Goal: Task Accomplishment & Management: Manage account settings

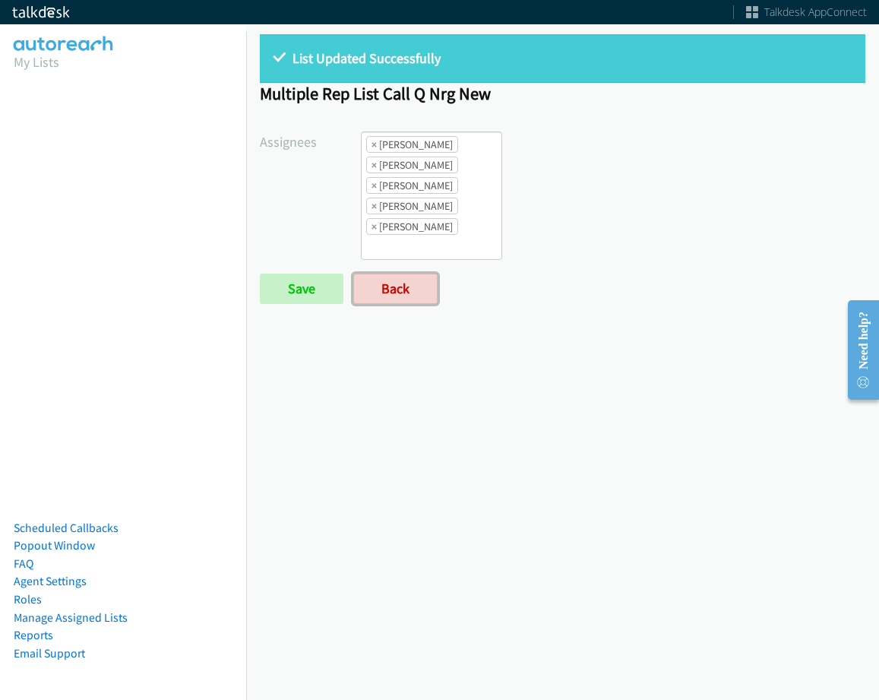
drag, startPoint x: 390, startPoint y: 276, endPoint x: 393, endPoint y: 266, distance: 10.3
click at [391, 276] on link "Back" at bounding box center [395, 289] width 84 height 30
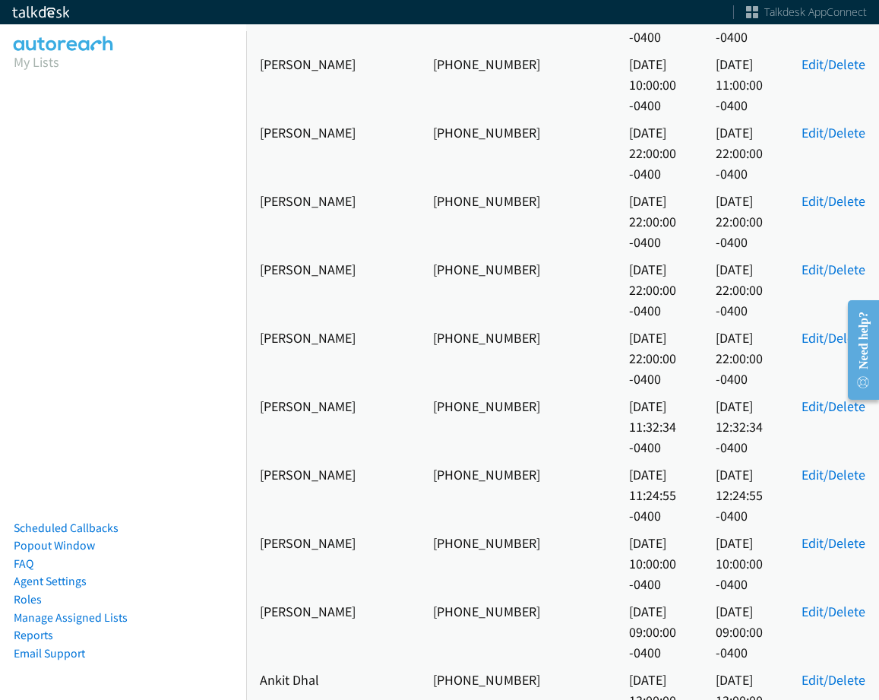
scroll to position [608, 0]
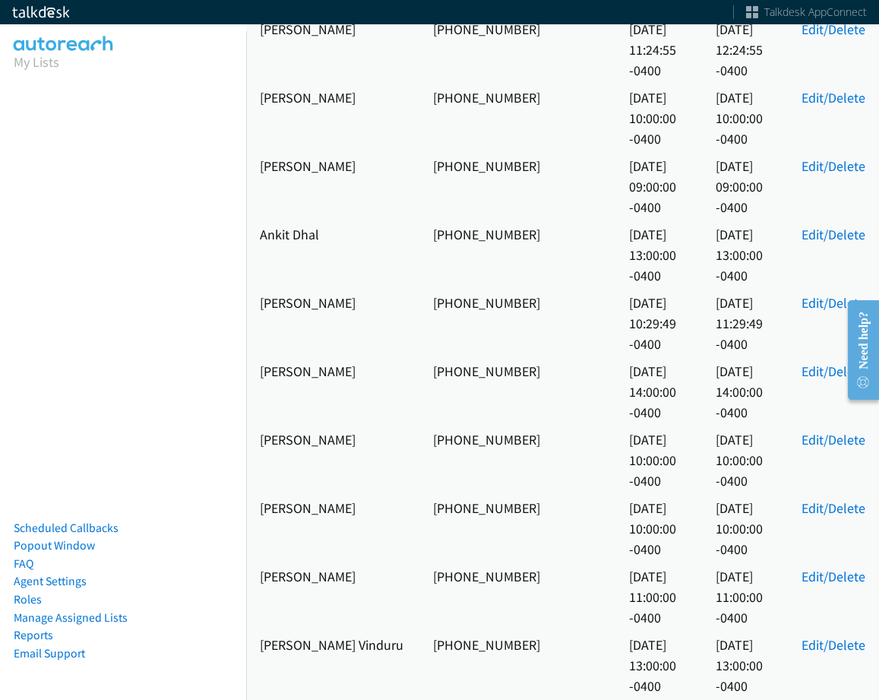
drag, startPoint x: 479, startPoint y: 514, endPoint x: 371, endPoint y: 492, distance: 110.3
drag, startPoint x: 357, startPoint y: 482, endPoint x: 252, endPoint y: 489, distance: 105.9
copy td "Valeska Gedeon"
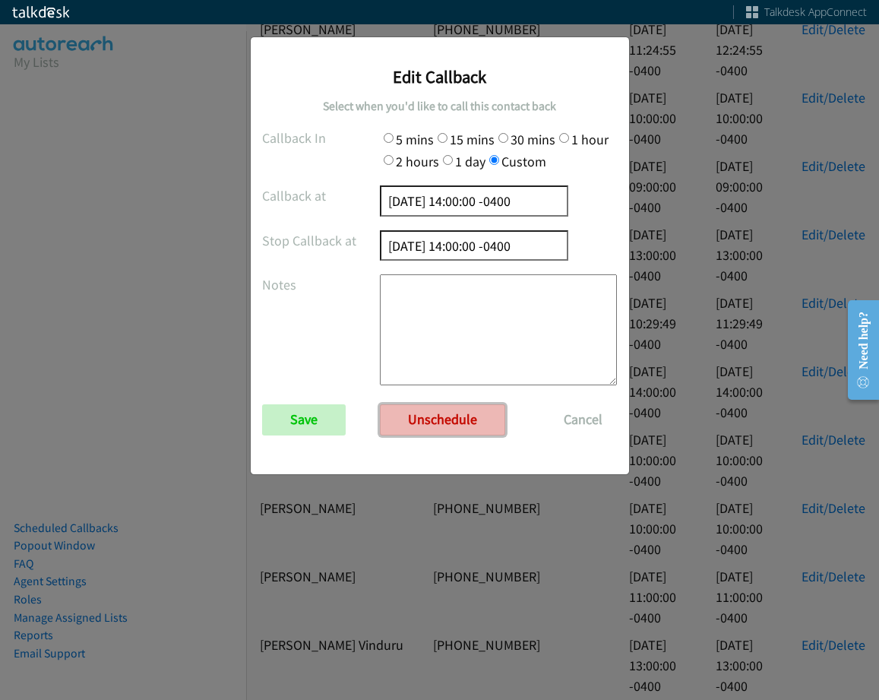
click at [432, 421] on link "Unschedule" at bounding box center [442, 419] width 125 height 30
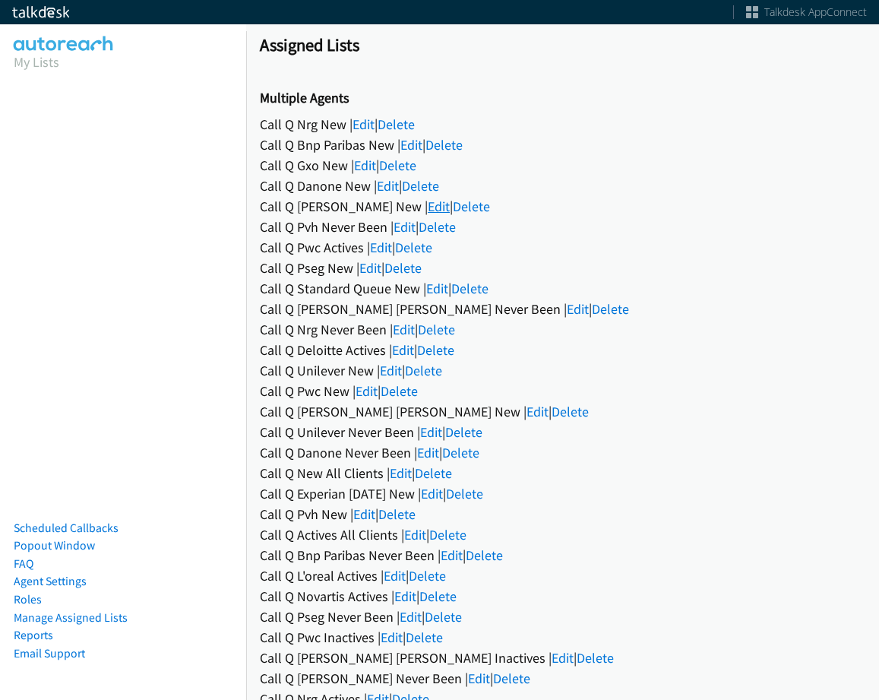
click at [428, 204] on link "Edit" at bounding box center [439, 206] width 22 height 17
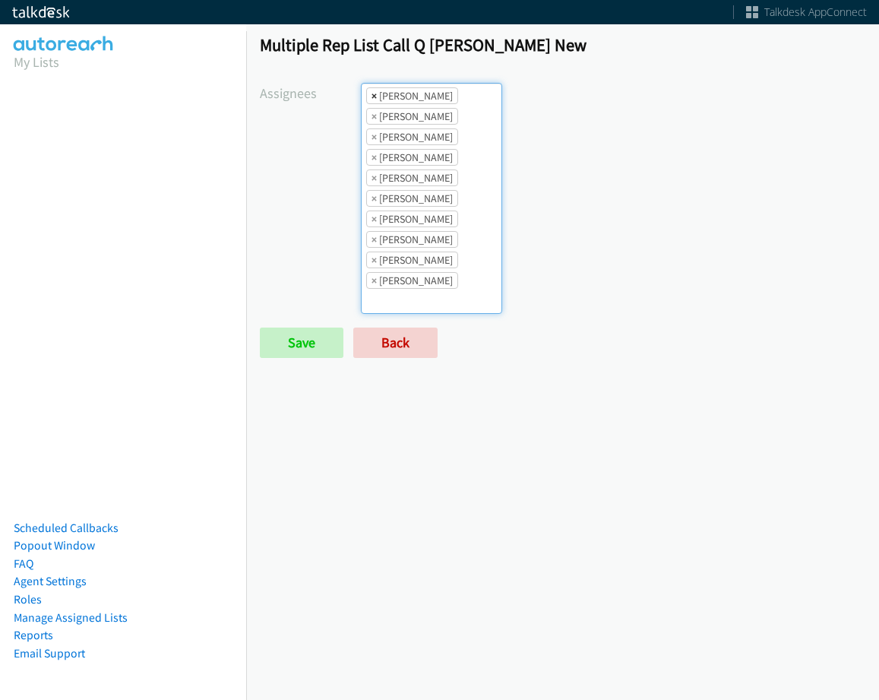
click at [372, 90] on span "×" at bounding box center [374, 95] width 5 height 15
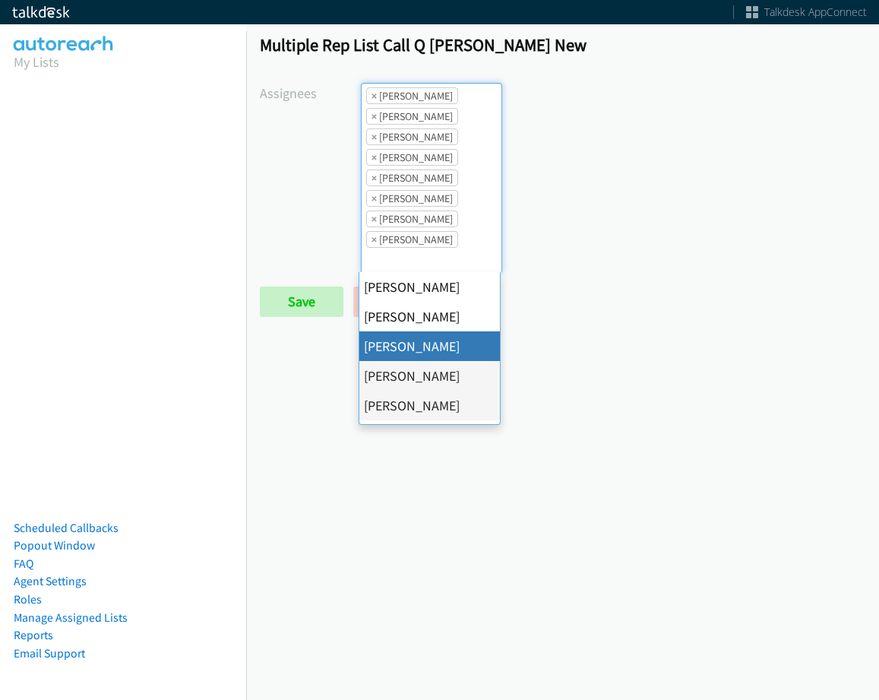
click at [372, 90] on span "×" at bounding box center [374, 95] width 5 height 15
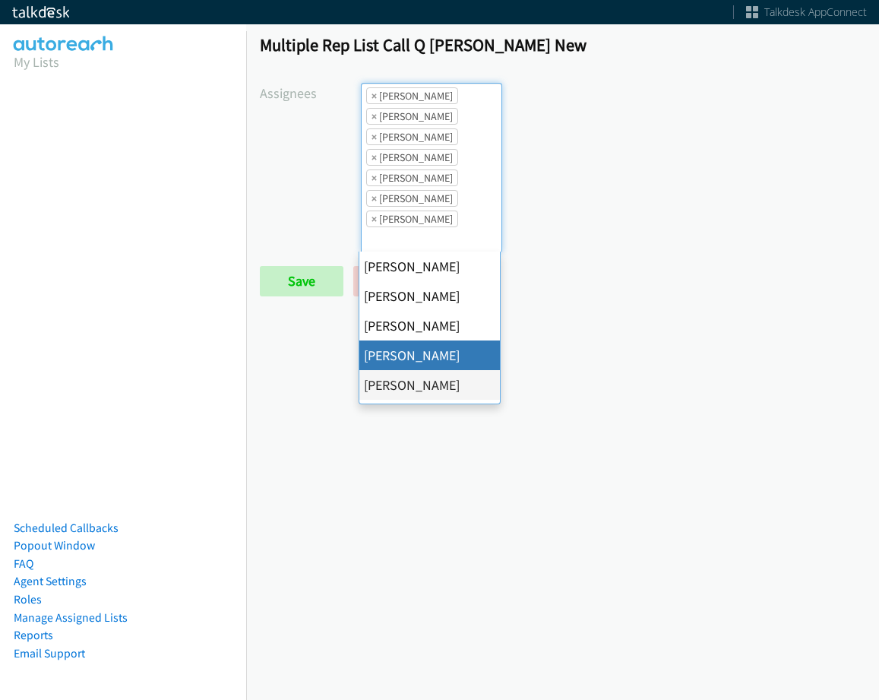
click at [372, 90] on span "×" at bounding box center [374, 95] width 5 height 15
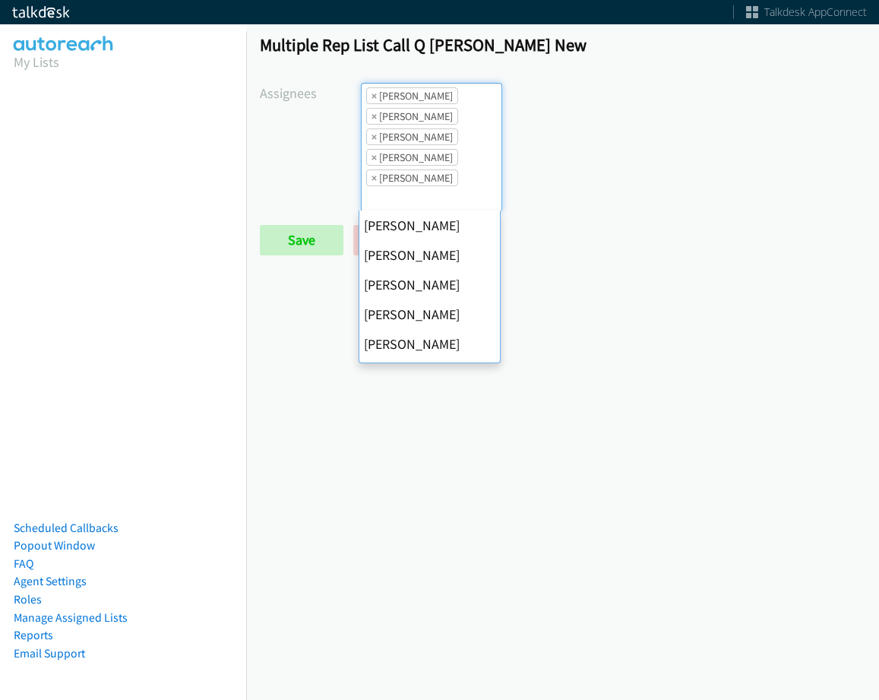
scroll to position [178, 0]
click at [372, 90] on span "×" at bounding box center [374, 95] width 5 height 15
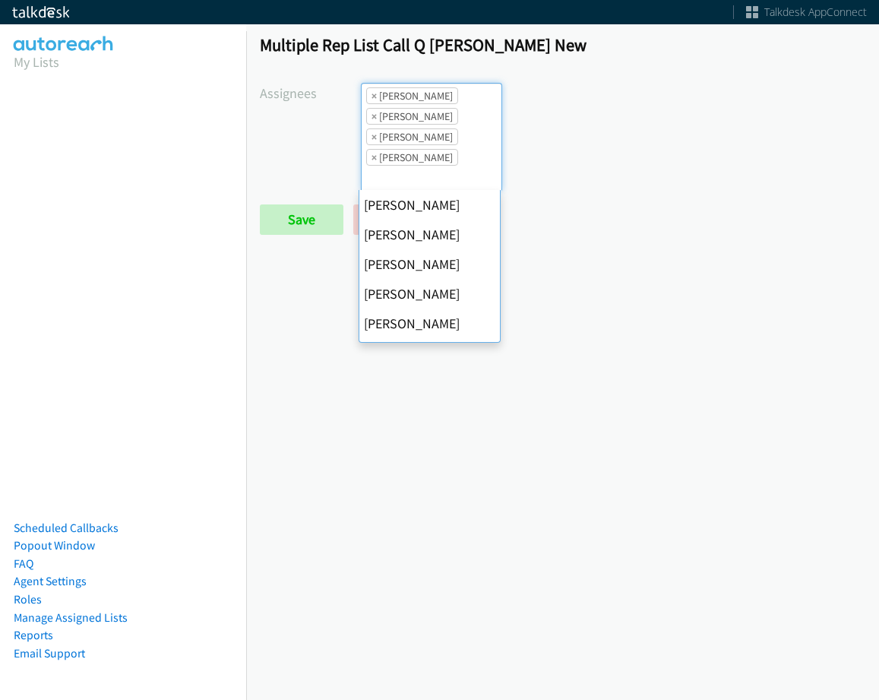
click at [372, 90] on span "×" at bounding box center [374, 95] width 5 height 15
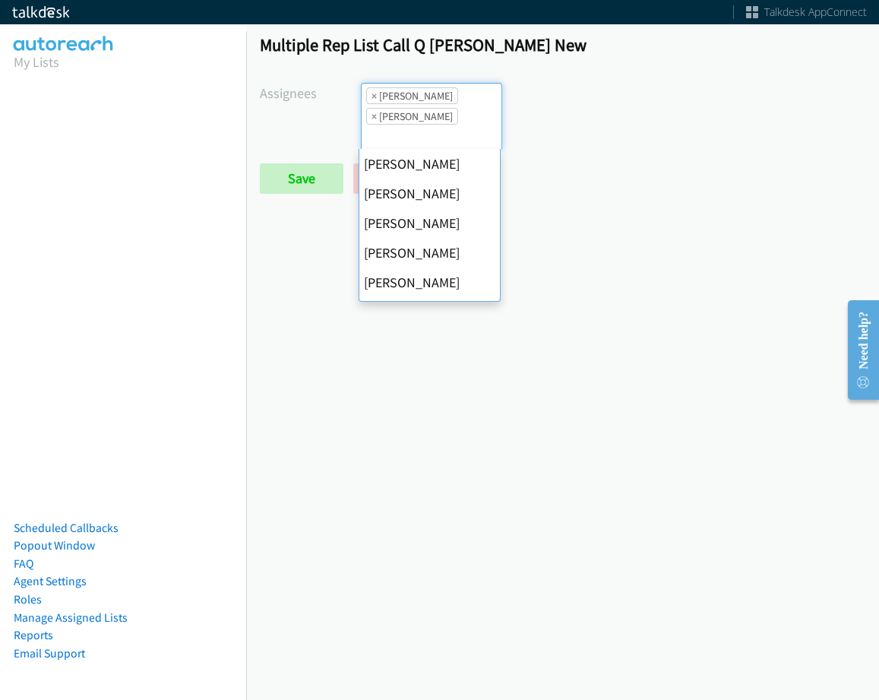
scroll to position [263, 0]
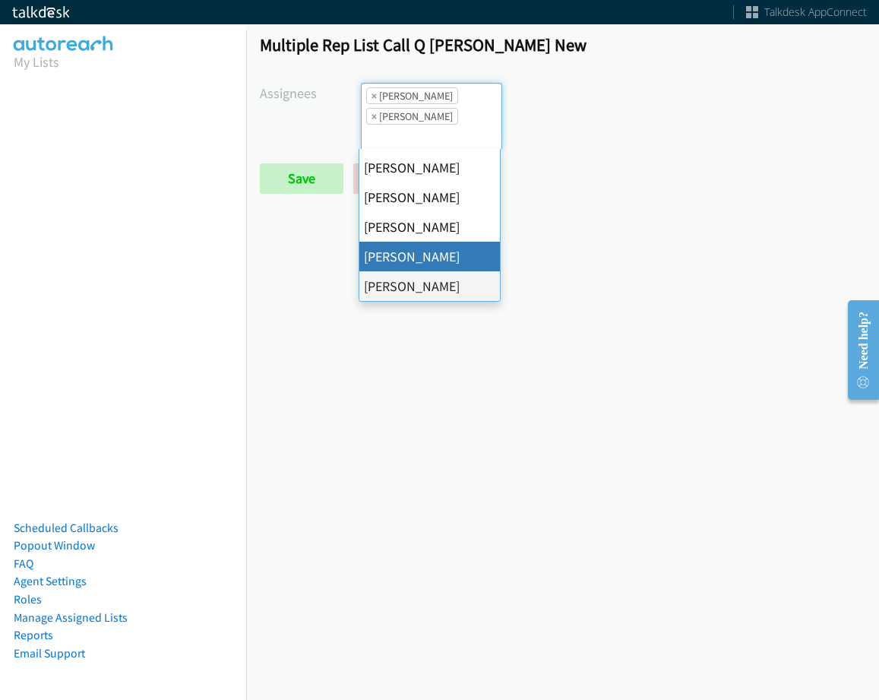
click at [372, 90] on span "×" at bounding box center [374, 95] width 5 height 15
select select "fd8c5d46-30db-44cb-8f0d-00da318b790a"
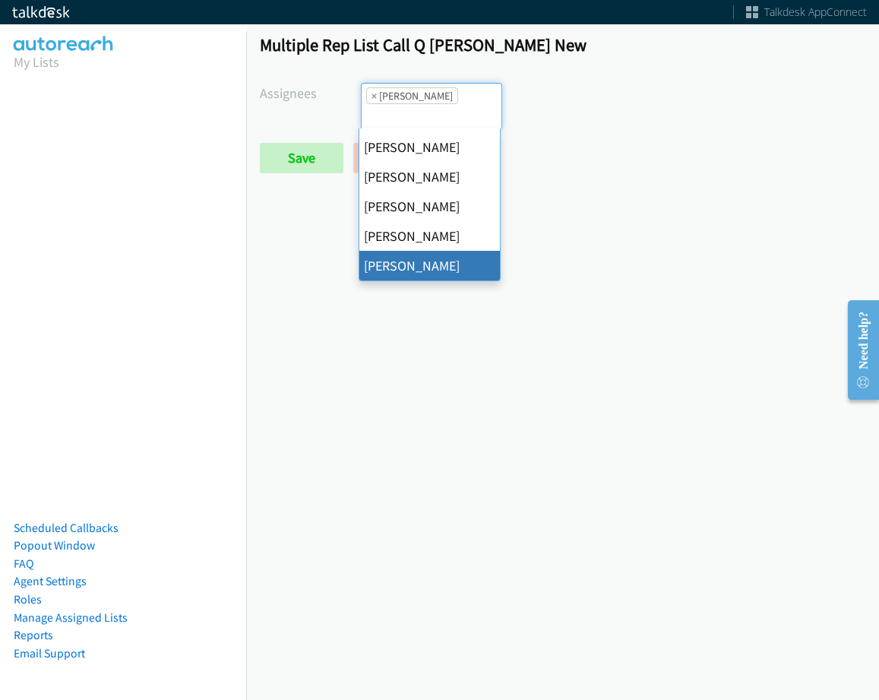
click at [372, 90] on span "×" at bounding box center [374, 95] width 5 height 15
select select
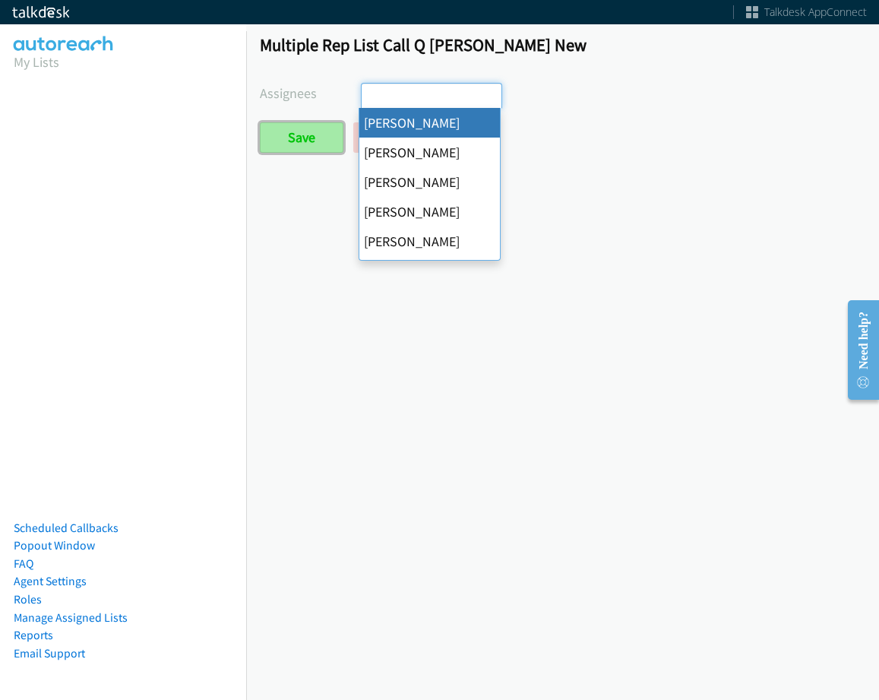
click at [325, 147] on input "Save" at bounding box center [302, 137] width 84 height 30
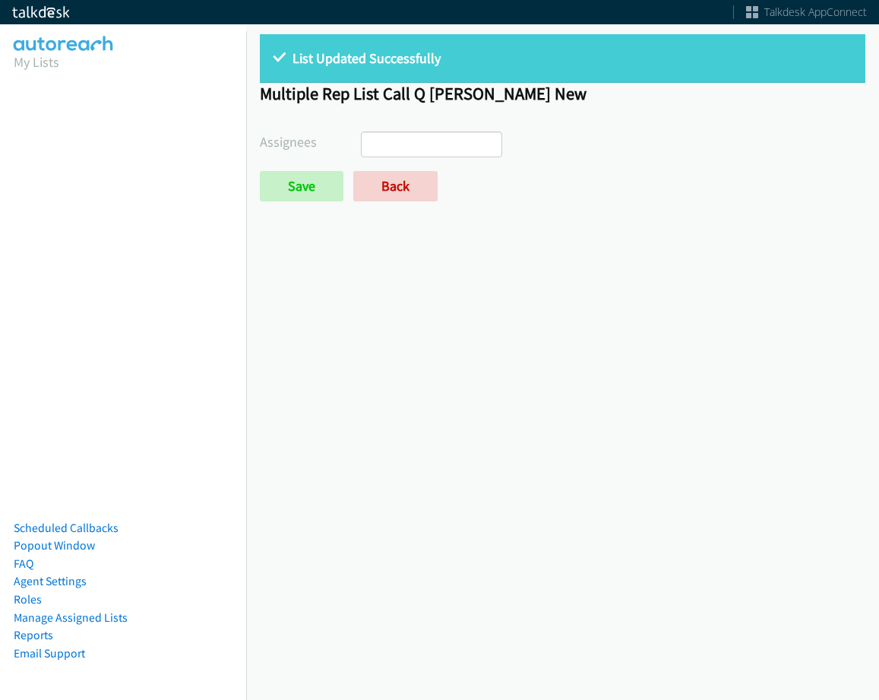
select select
click at [394, 195] on link "Back" at bounding box center [395, 186] width 84 height 30
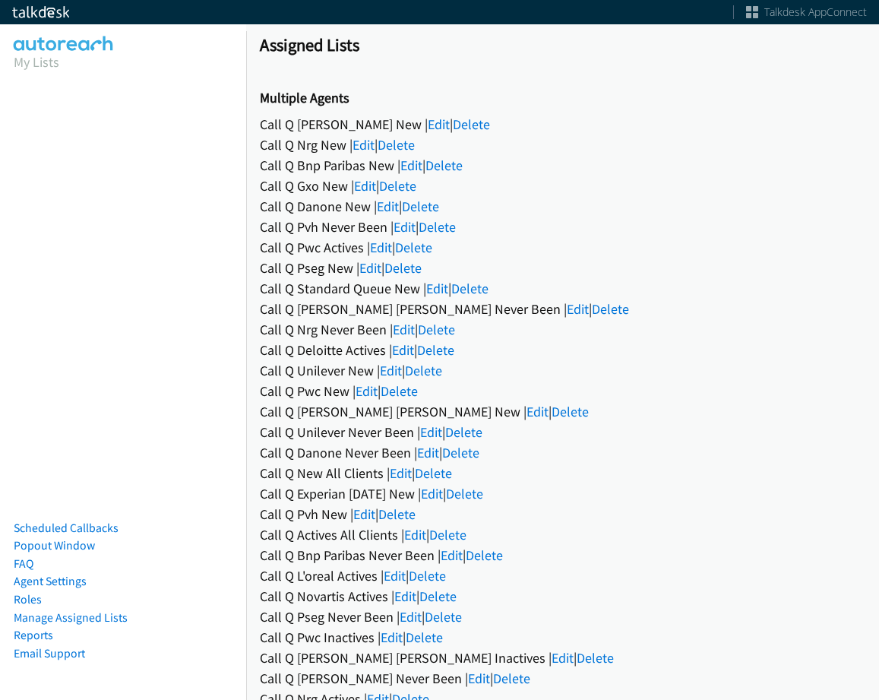
click at [378, 182] on div "Call Q Gxo New | Edit | Delete" at bounding box center [563, 186] width 606 height 21
click at [367, 182] on link "Edit" at bounding box center [365, 185] width 22 height 17
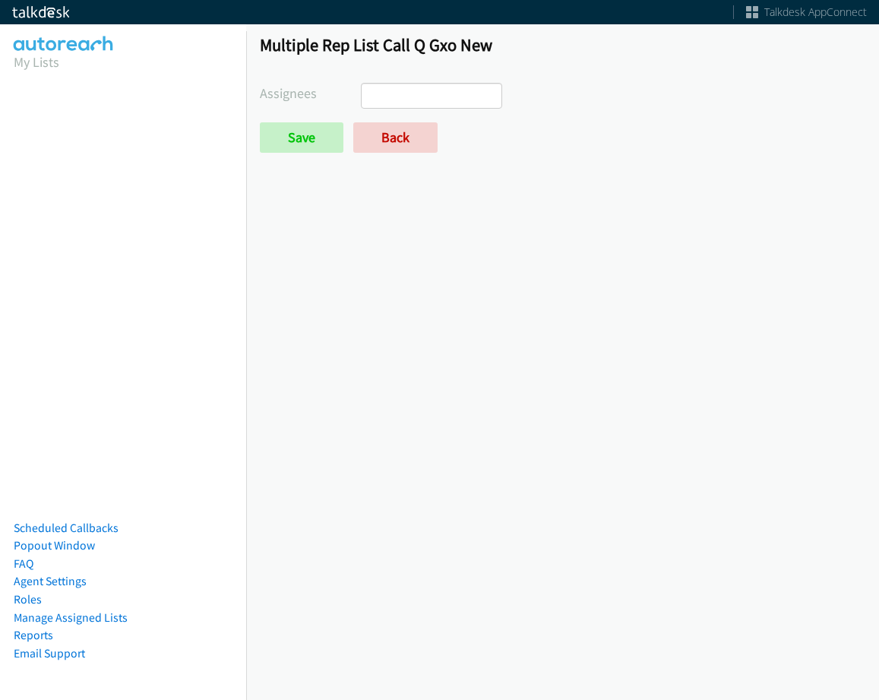
select select
click at [400, 125] on link "Back" at bounding box center [395, 137] width 84 height 30
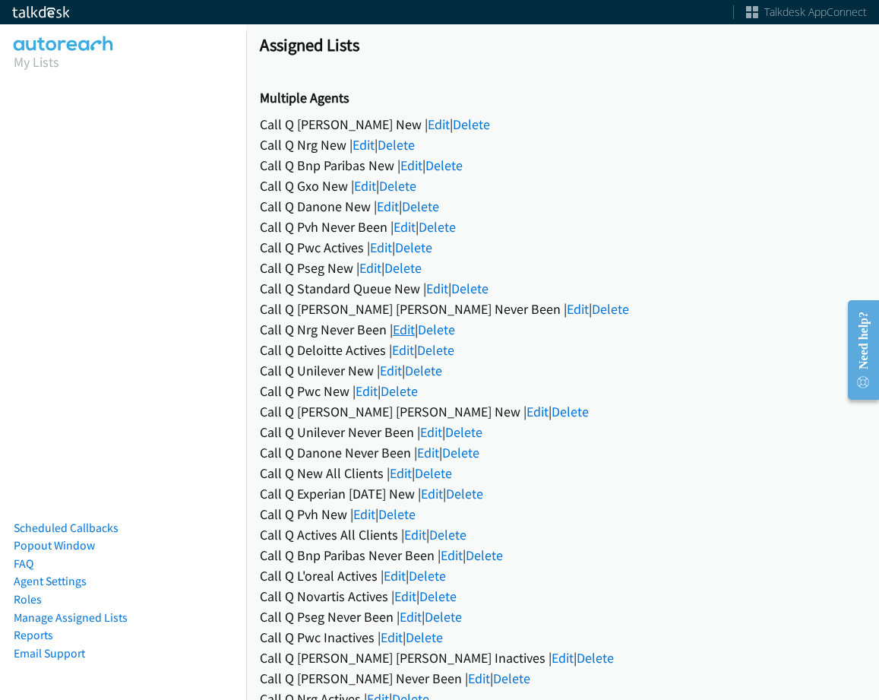
click at [409, 322] on link "Edit" at bounding box center [404, 329] width 22 height 17
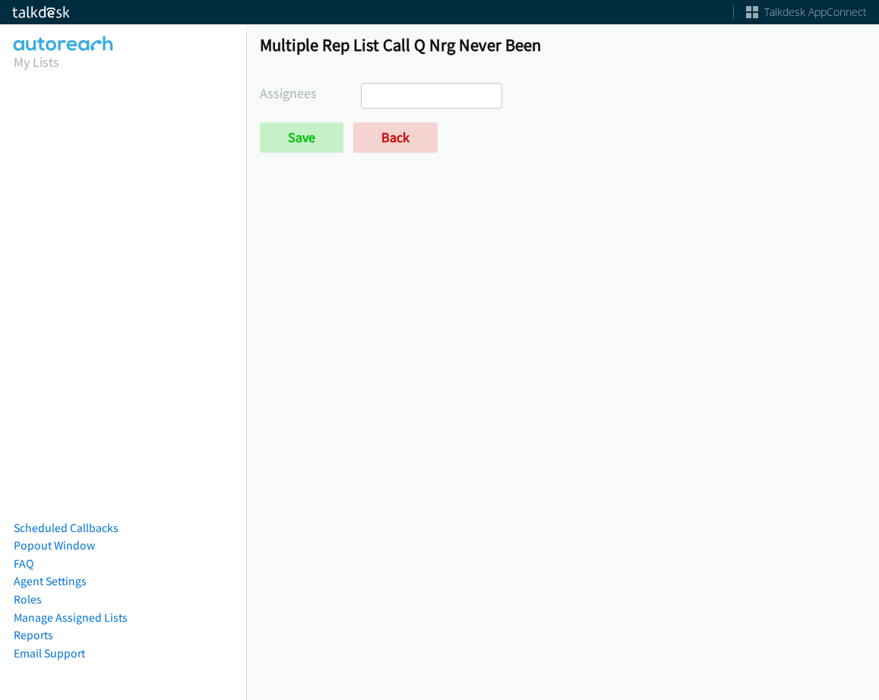
select select
click at [400, 142] on link "Back" at bounding box center [395, 137] width 84 height 30
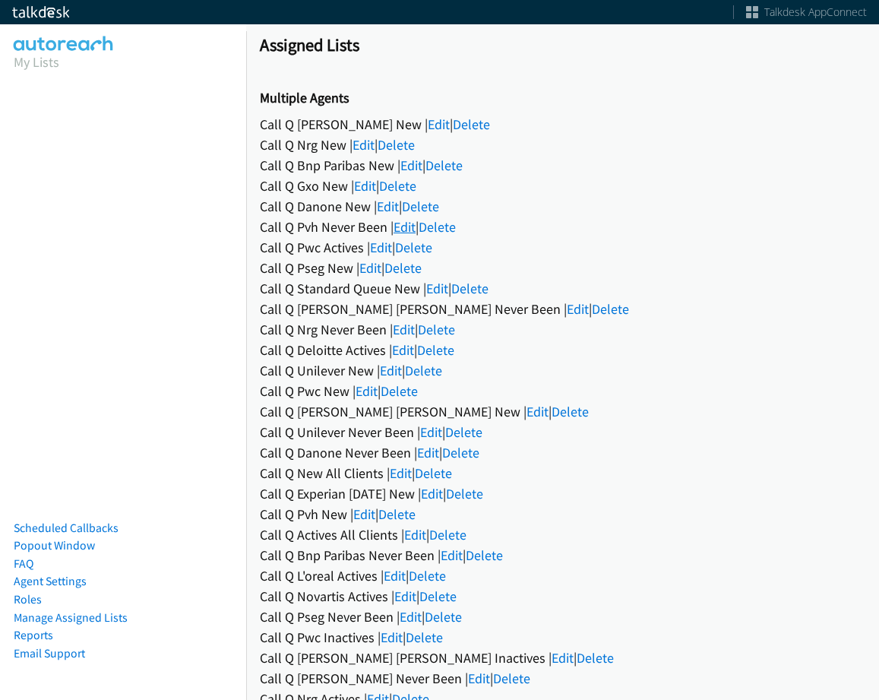
click at [395, 228] on link "Edit" at bounding box center [405, 226] width 22 height 17
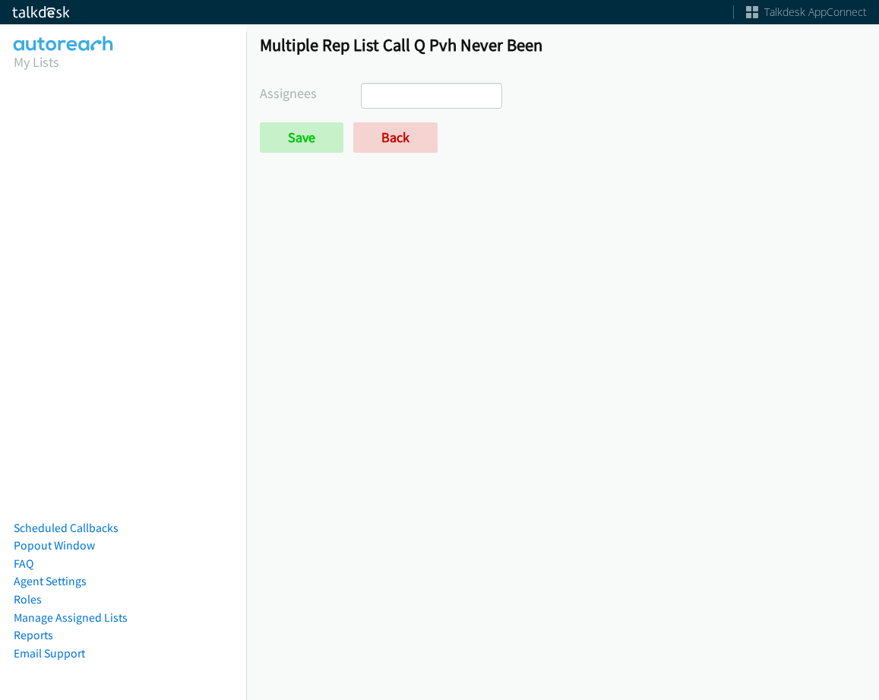
select select
click at [394, 145] on link "Back" at bounding box center [395, 137] width 84 height 30
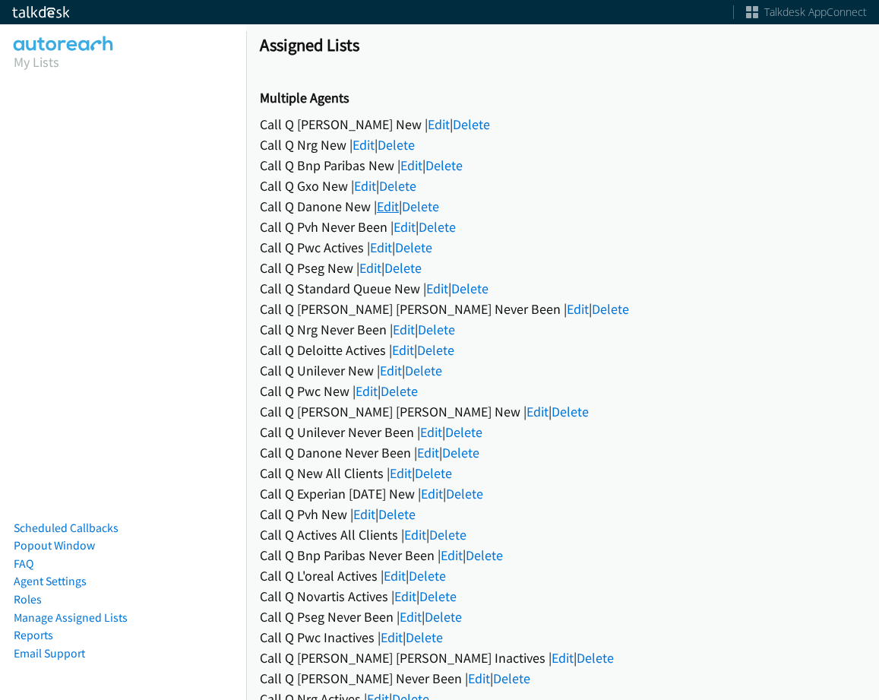
click at [385, 207] on link "Edit" at bounding box center [388, 206] width 22 height 17
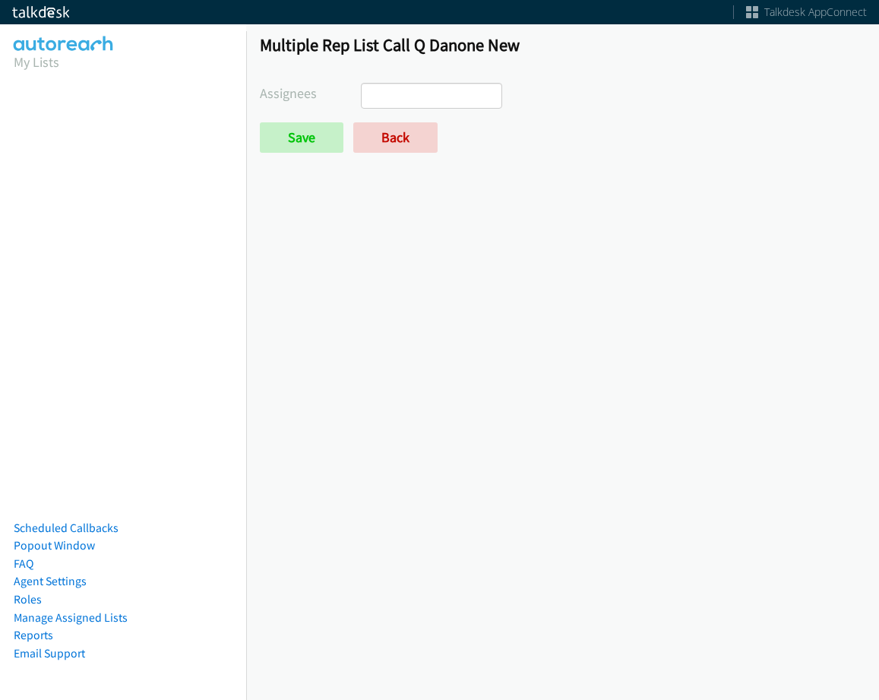
select select
click at [400, 149] on link "Back" at bounding box center [395, 137] width 84 height 30
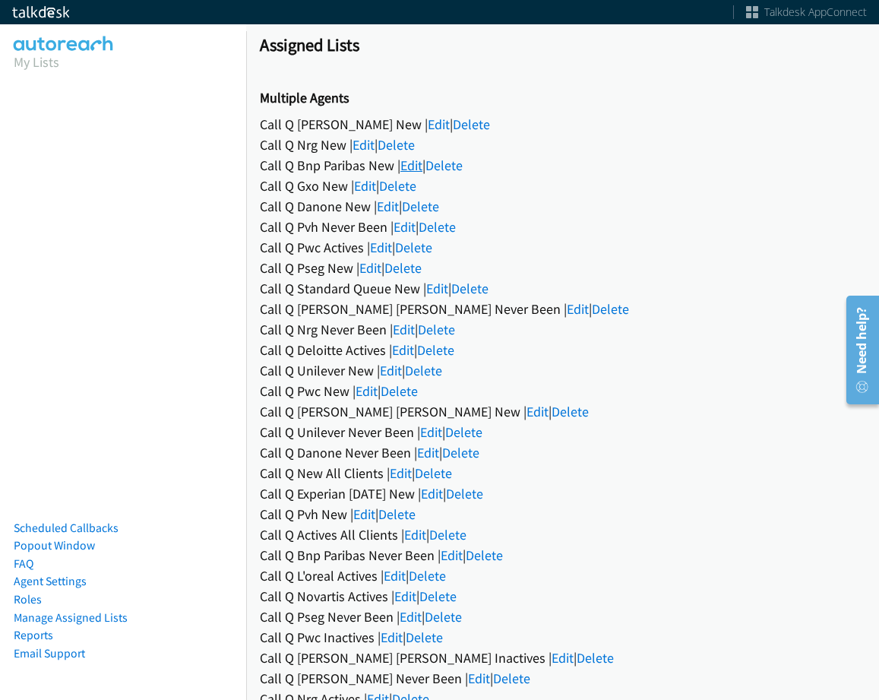
click at [404, 160] on link "Edit" at bounding box center [411, 165] width 22 height 17
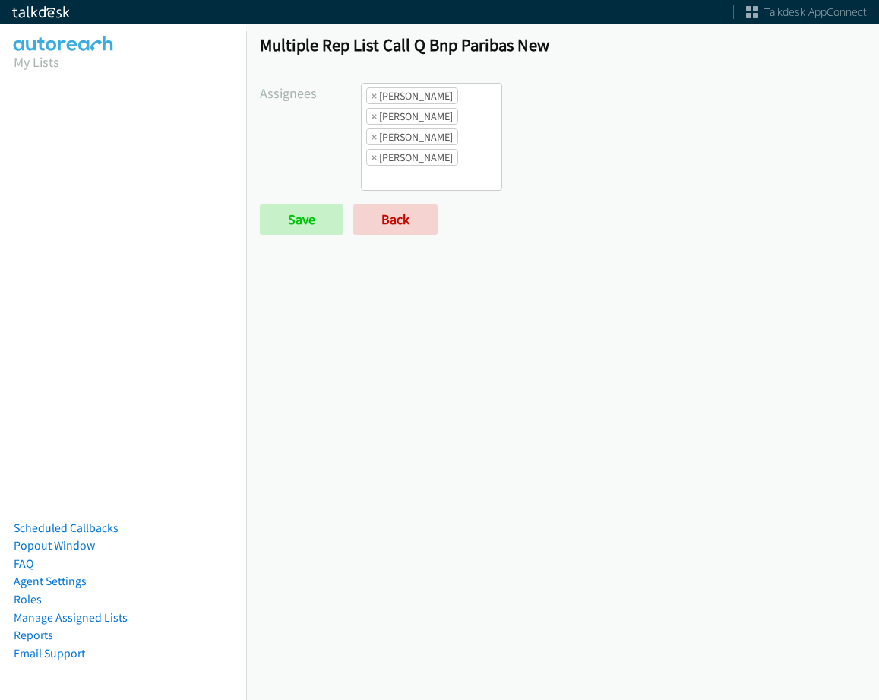
click at [457, 162] on ul "× [PERSON_NAME] × [PERSON_NAME] × [PERSON_NAME] × [PERSON_NAME]" at bounding box center [432, 137] width 140 height 106
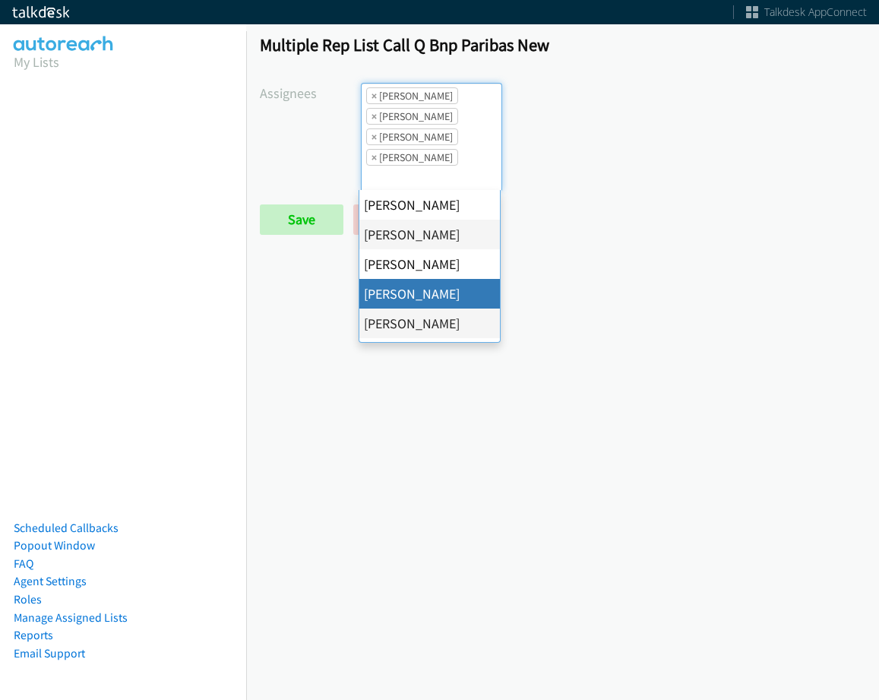
scroll to position [18, 0]
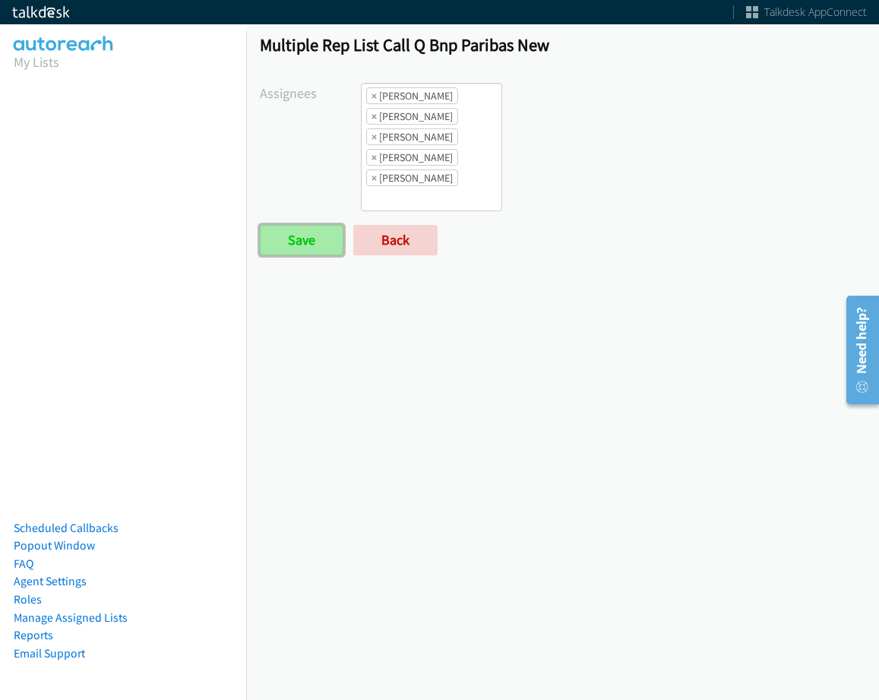
click at [318, 233] on input "Save" at bounding box center [302, 240] width 84 height 30
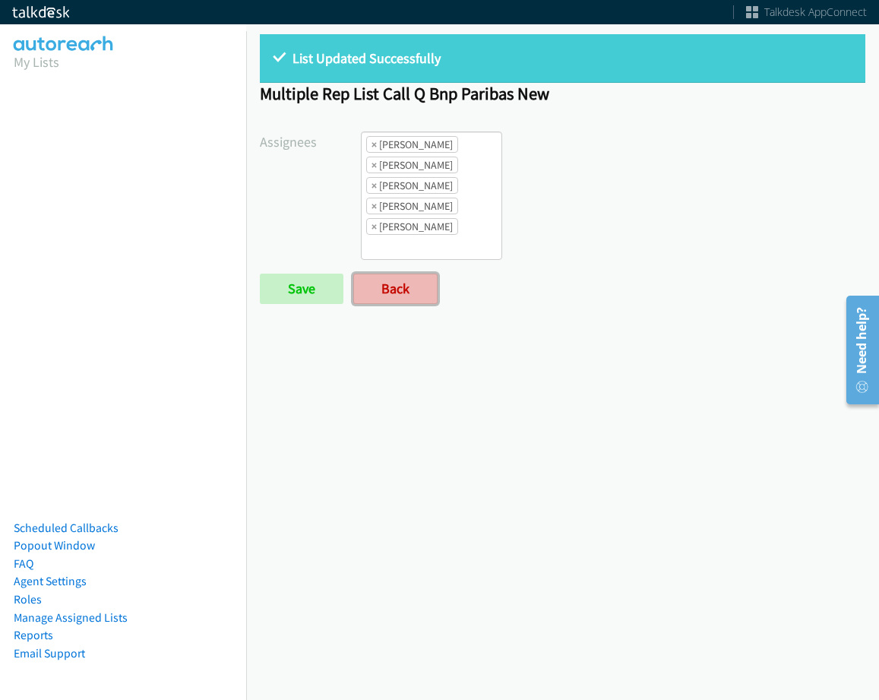
click at [421, 281] on link "Back" at bounding box center [395, 289] width 84 height 30
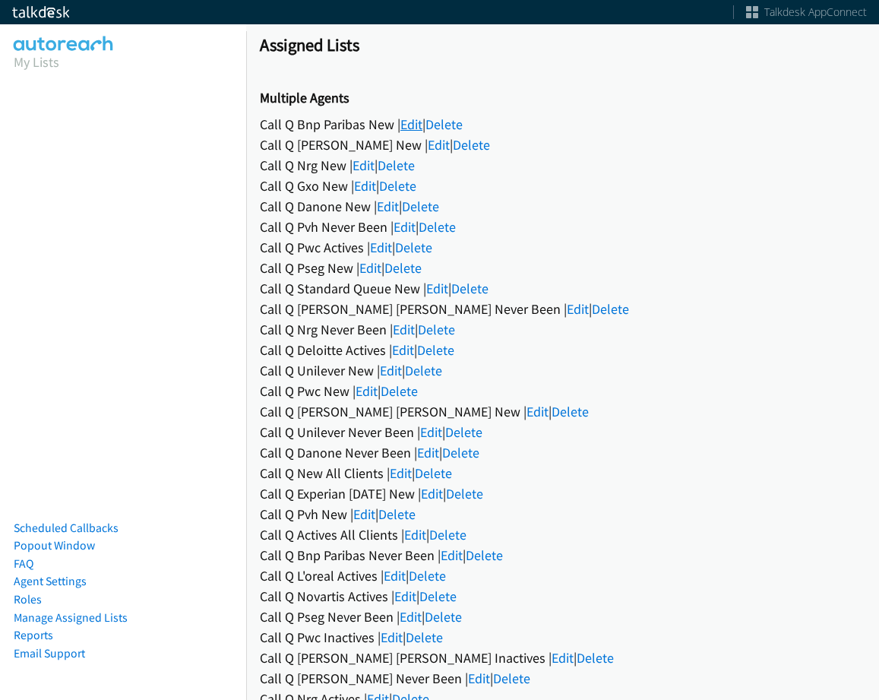
click at [417, 124] on link "Edit" at bounding box center [411, 124] width 22 height 17
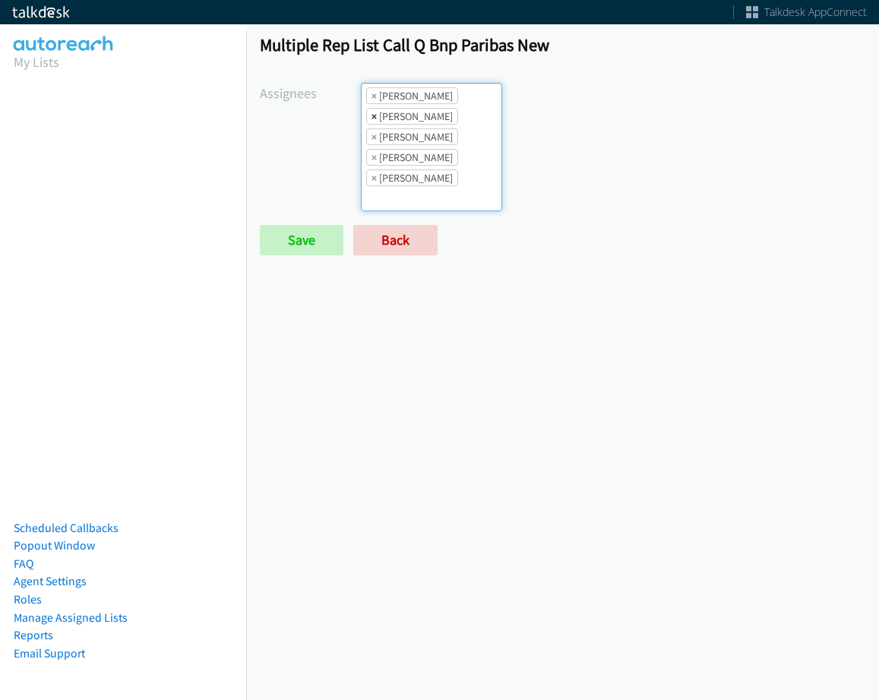
click at [374, 113] on span "×" at bounding box center [374, 116] width 5 height 15
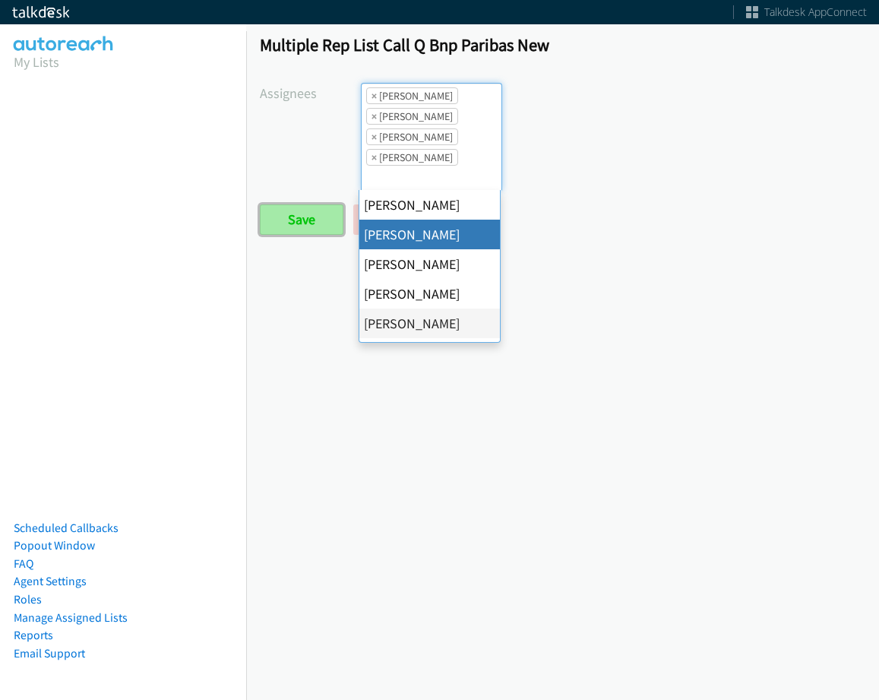
click at [309, 205] on input "Save" at bounding box center [302, 219] width 84 height 30
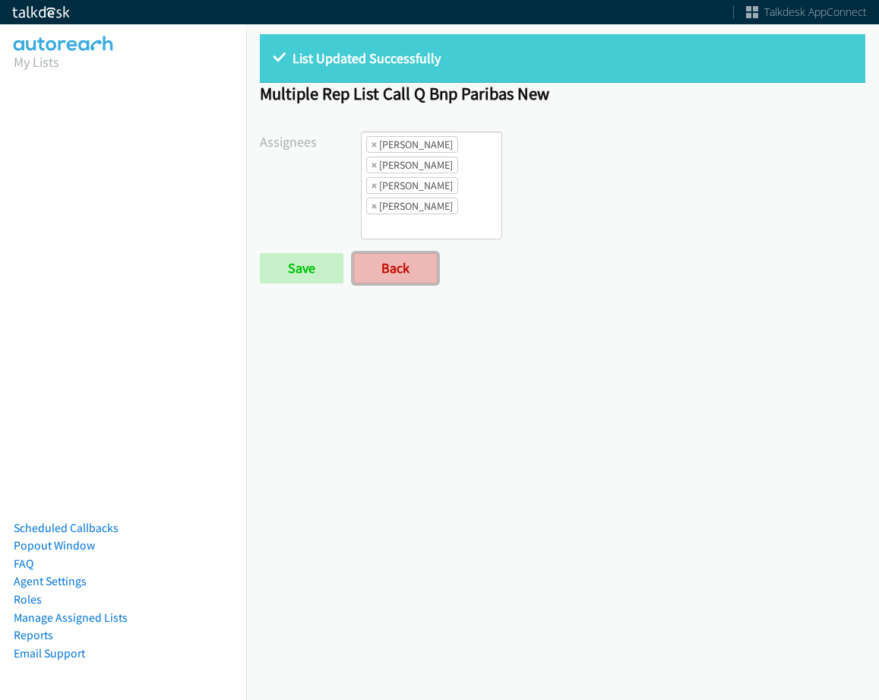
click at [386, 261] on link "Back" at bounding box center [395, 268] width 84 height 30
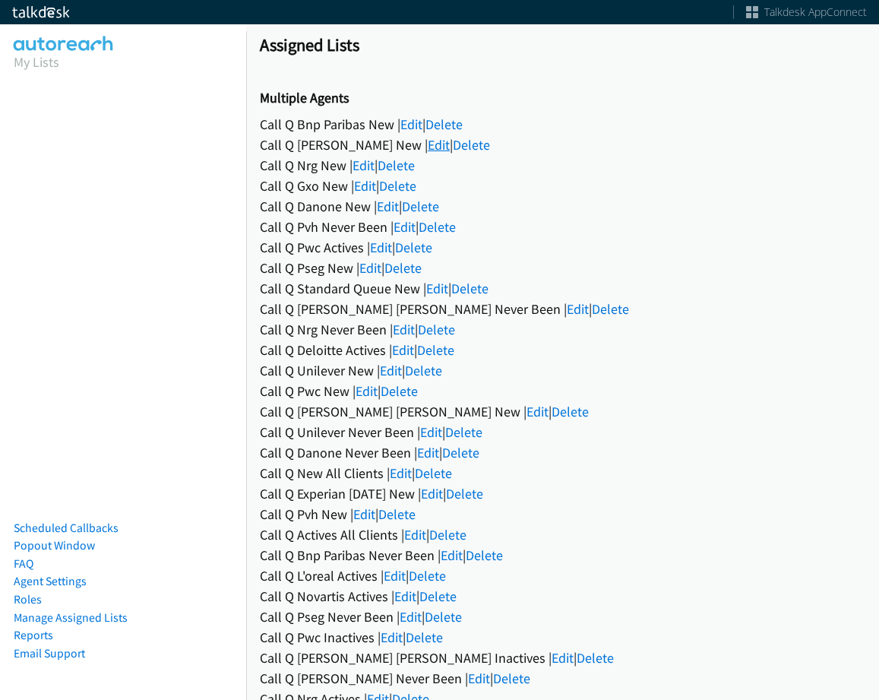
click at [428, 146] on link "Edit" at bounding box center [439, 144] width 22 height 17
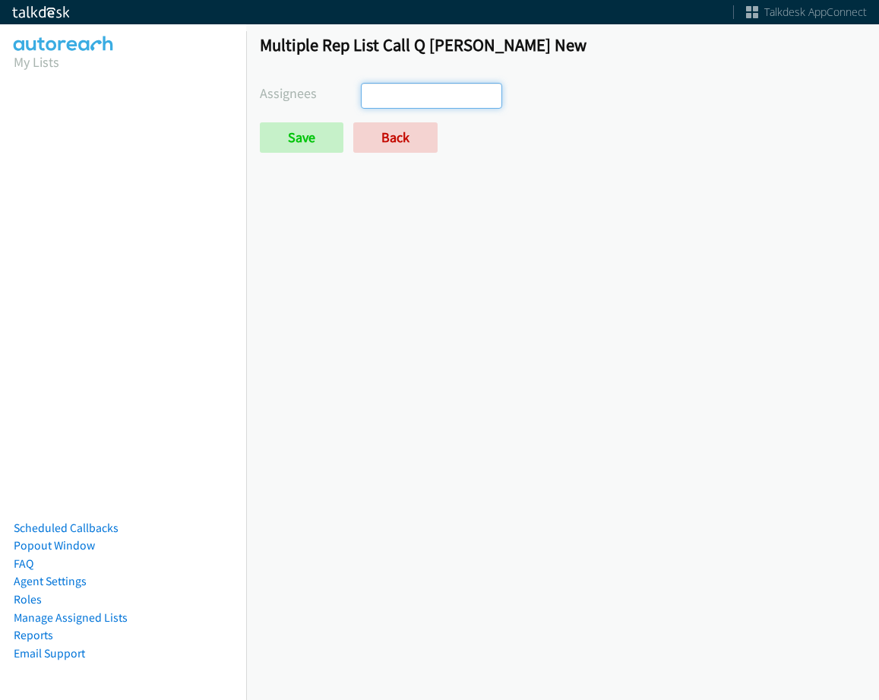
click at [464, 107] on ul at bounding box center [432, 96] width 140 height 24
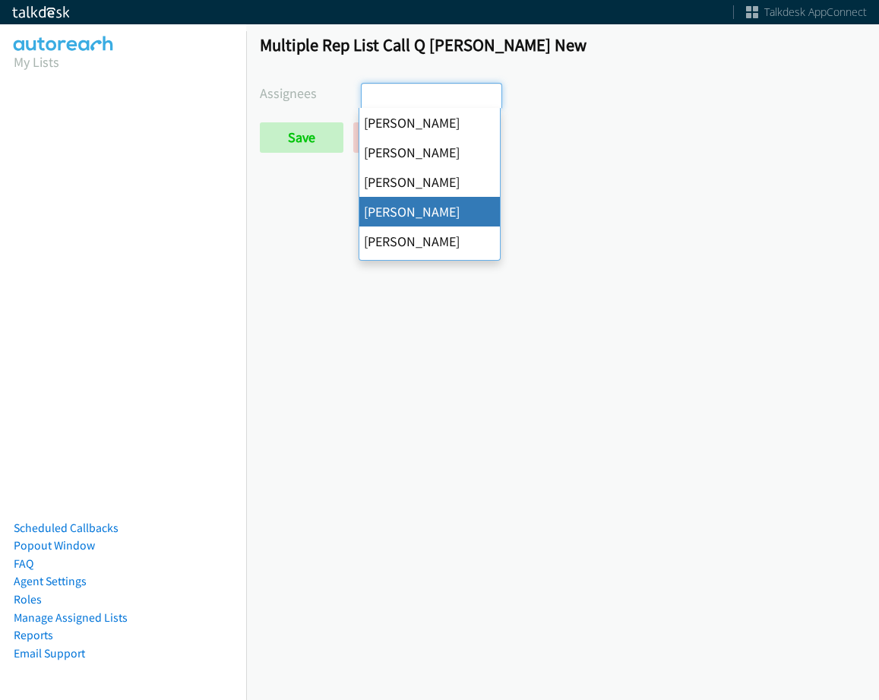
select select "29b0b8ef-34fc-44e8-9e6a-480e1538e45b"
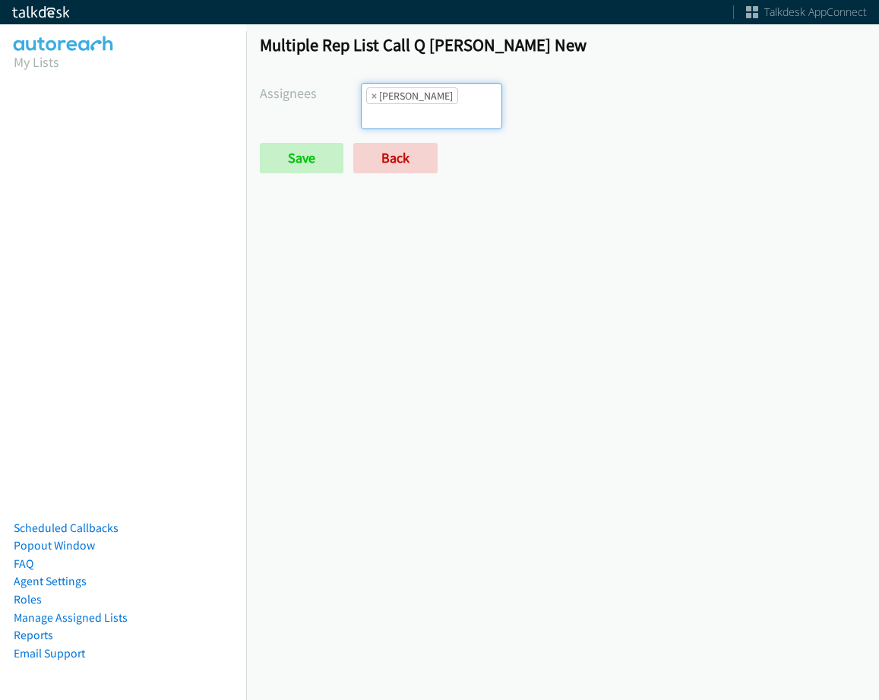
scroll to position [55, 0]
click at [291, 143] on input "Save" at bounding box center [302, 158] width 84 height 30
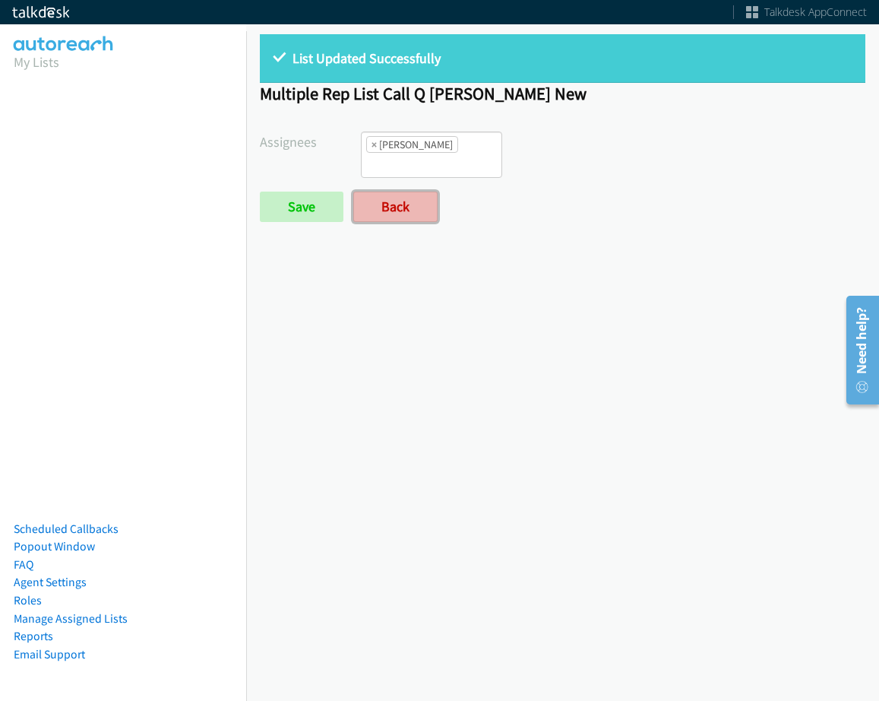
drag, startPoint x: 423, startPoint y: 194, endPoint x: 431, endPoint y: 172, distance: 23.3
click at [423, 194] on link "Back" at bounding box center [395, 207] width 84 height 30
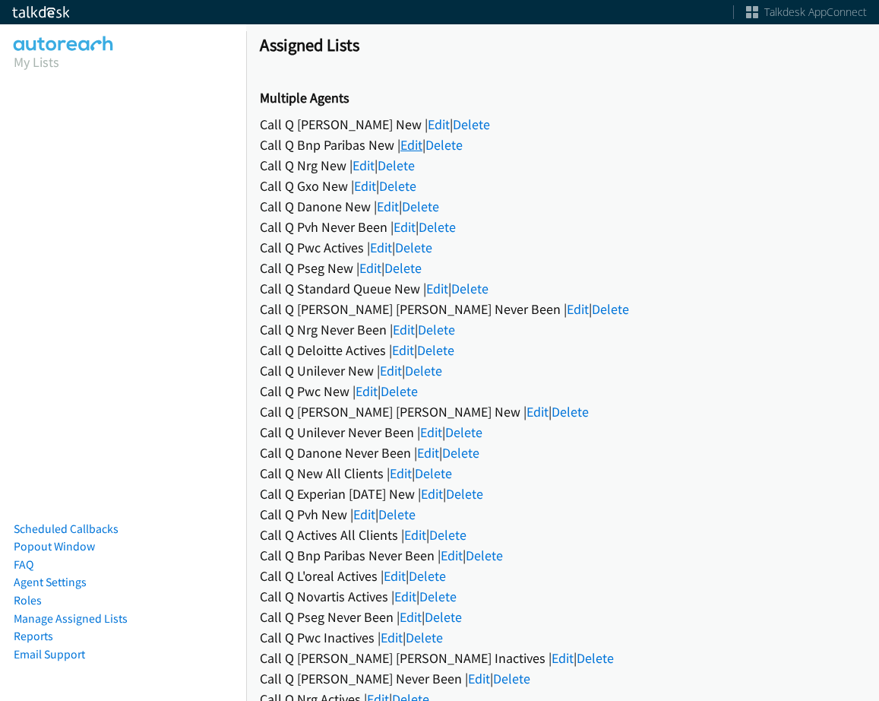
click at [407, 144] on link "Edit" at bounding box center [411, 144] width 22 height 17
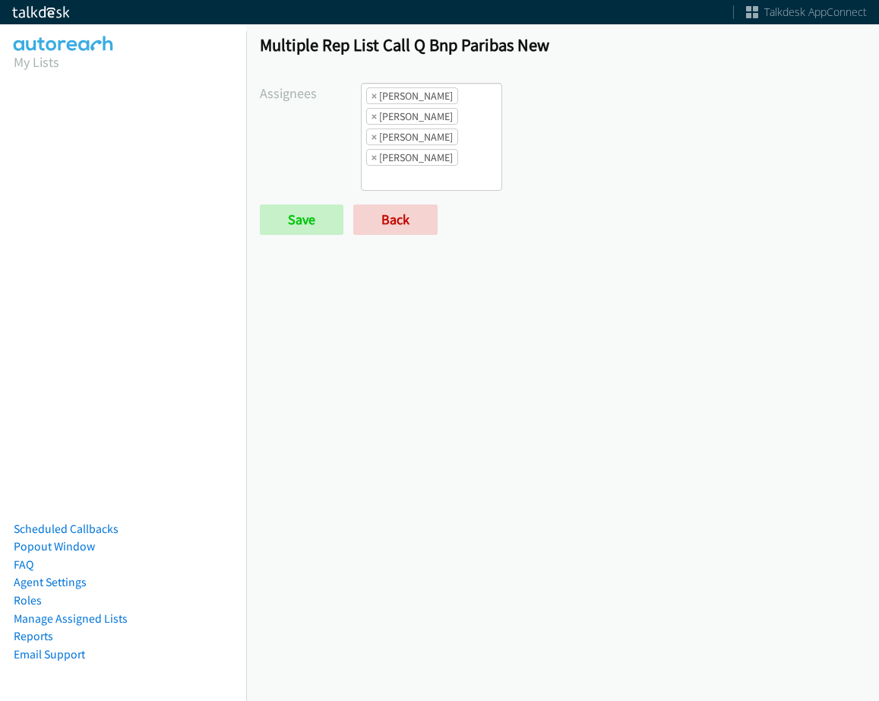
click at [375, 118] on li "× Daquaya Johnson" at bounding box center [412, 116] width 92 height 17
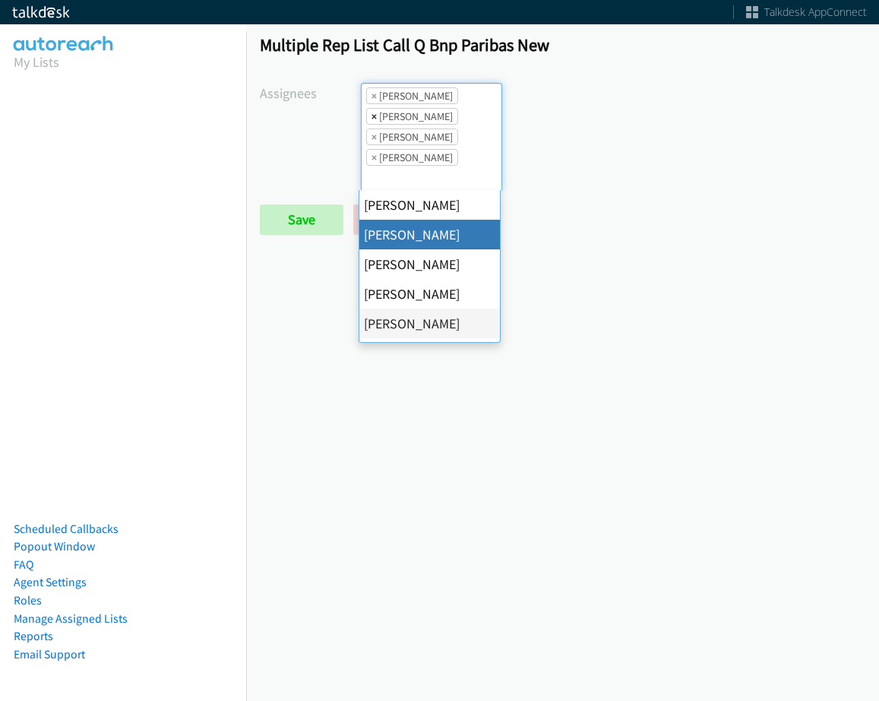
click at [372, 116] on span "×" at bounding box center [374, 116] width 5 height 15
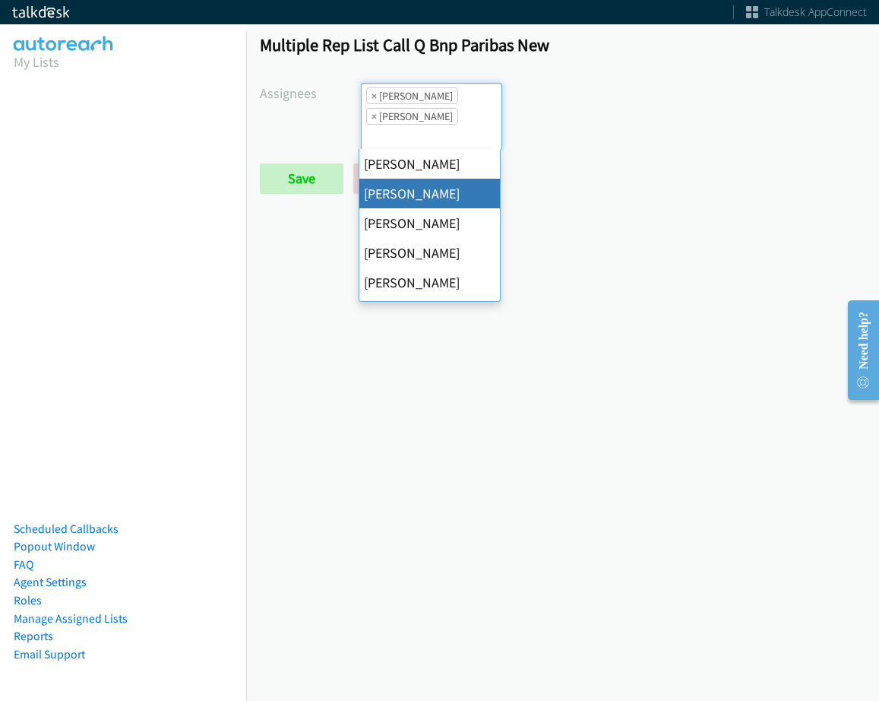
click at [372, 116] on span "×" at bounding box center [374, 116] width 5 height 15
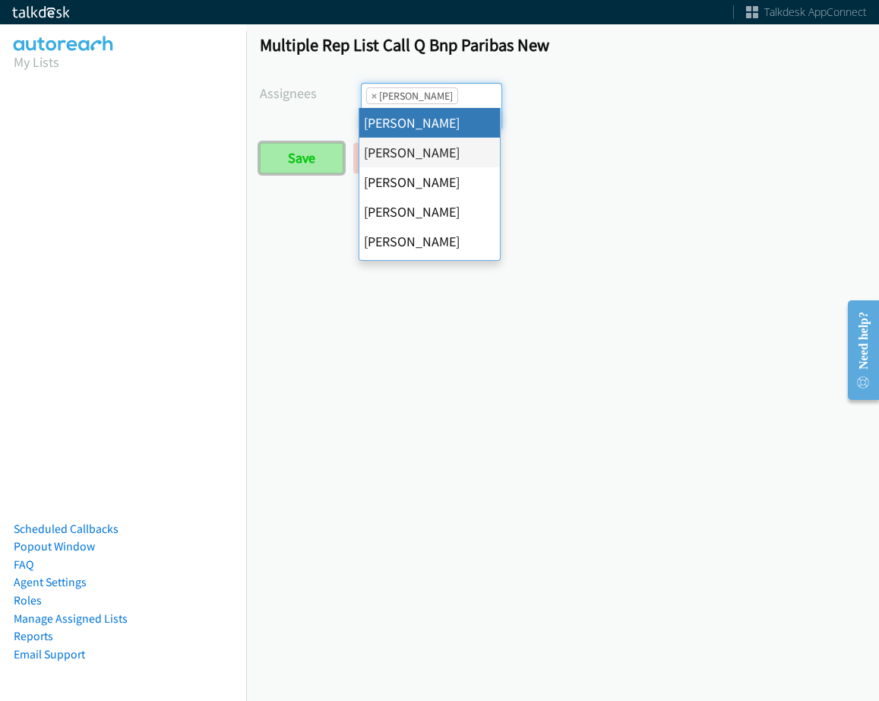
click at [299, 150] on input "Save" at bounding box center [302, 158] width 84 height 30
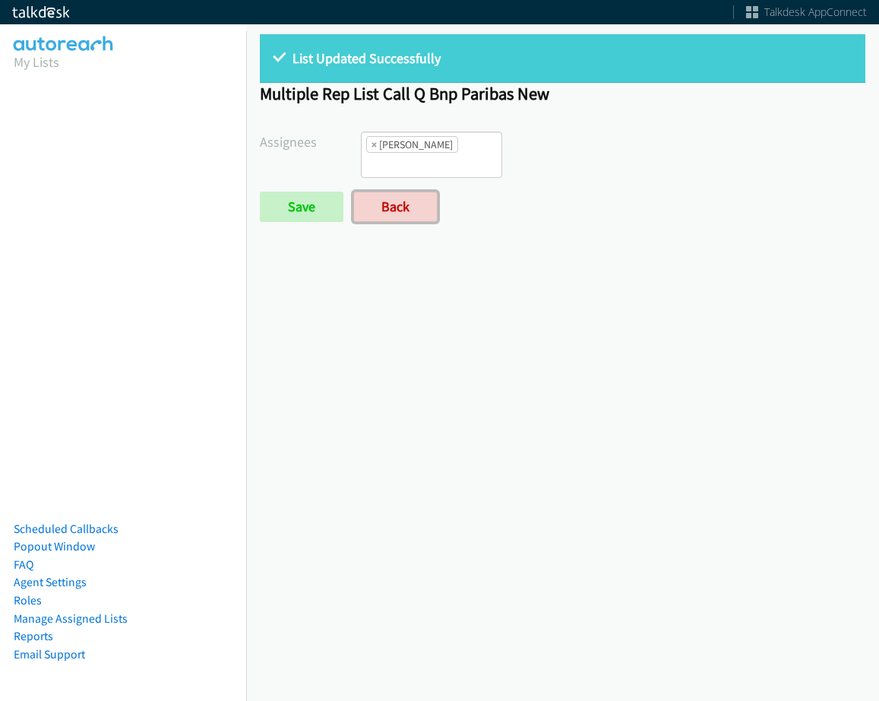
click at [404, 198] on link "Back" at bounding box center [395, 207] width 84 height 30
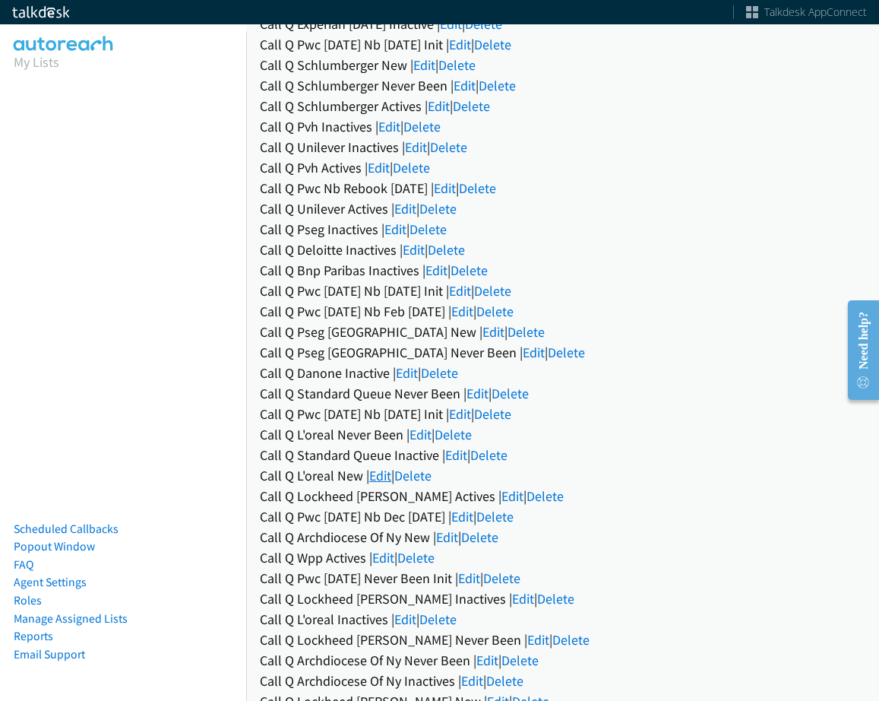
scroll to position [1087, 0]
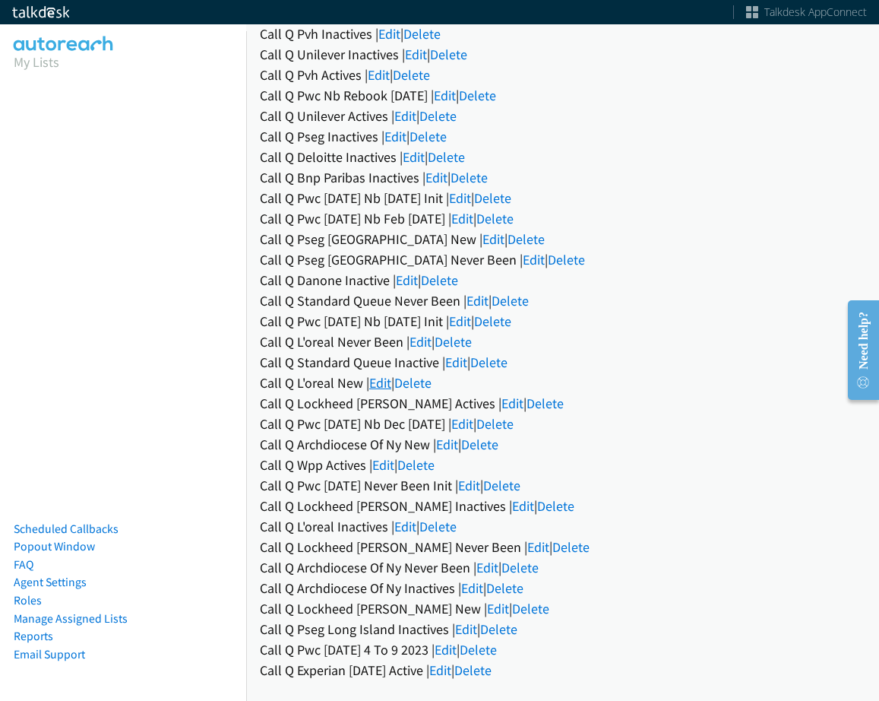
click at [385, 375] on link "Edit" at bounding box center [380, 382] width 22 height 17
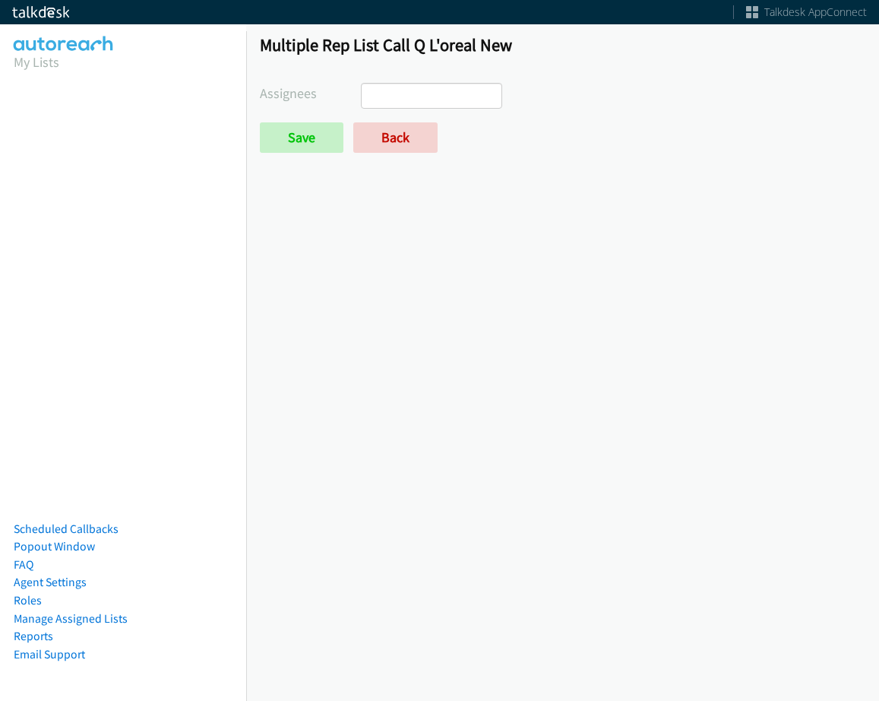
click at [432, 103] on ul at bounding box center [432, 96] width 140 height 24
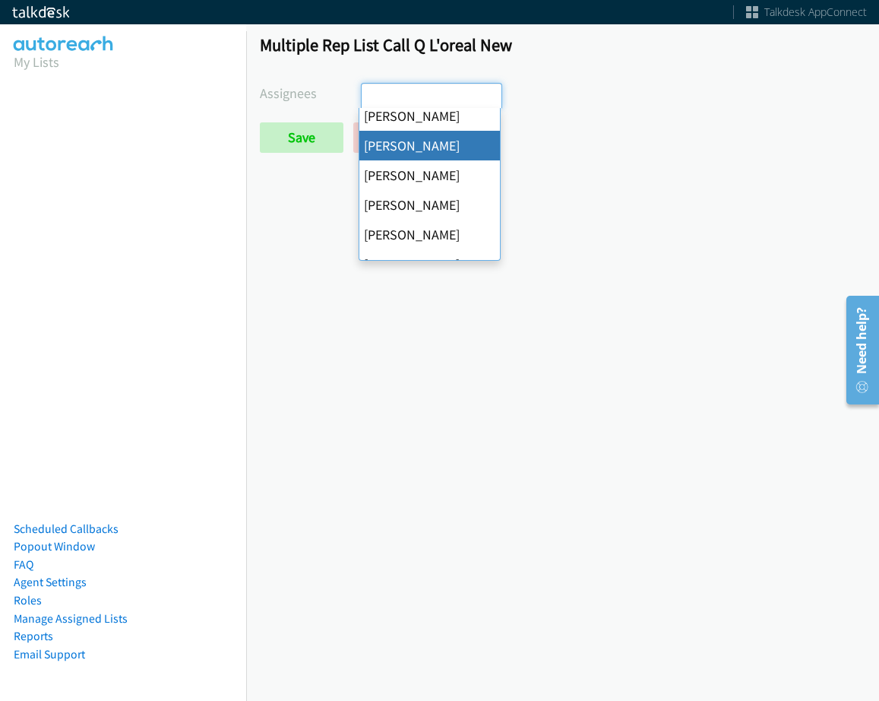
scroll to position [152, 0]
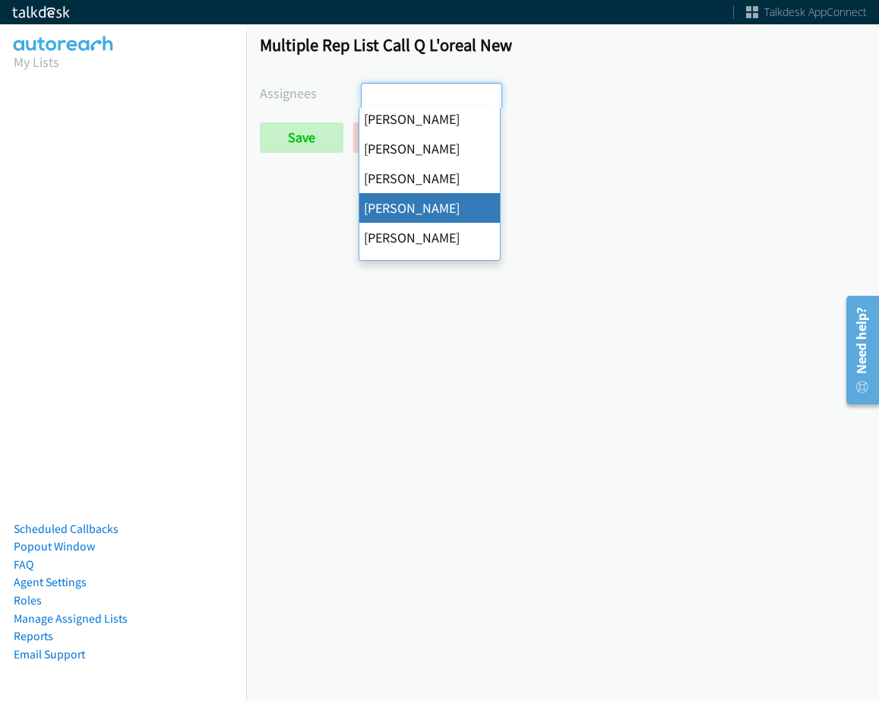
select select "be9ce6ff-d490-4a7d-808b-73677b0698bf"
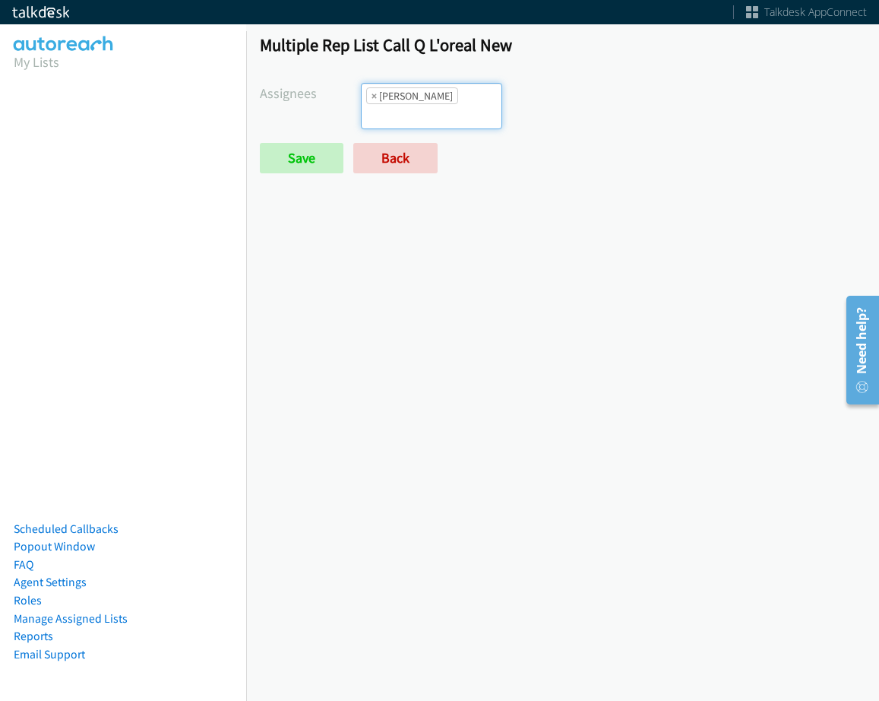
scroll to position [146, 0]
click at [325, 165] on input "Save" at bounding box center [302, 158] width 84 height 30
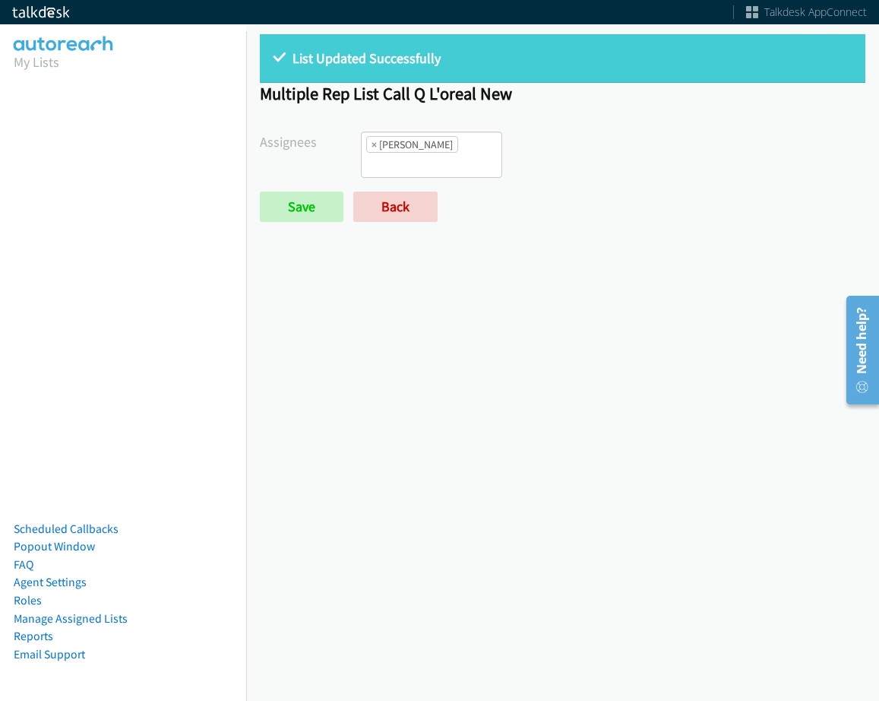
click at [413, 189] on form "Assignees Abigail Odhiambo Alana Ruiz Cathy Shahan Charles Ross Daquaya Johnson…" at bounding box center [563, 176] width 606 height 90
click at [411, 199] on link "Back" at bounding box center [395, 207] width 84 height 30
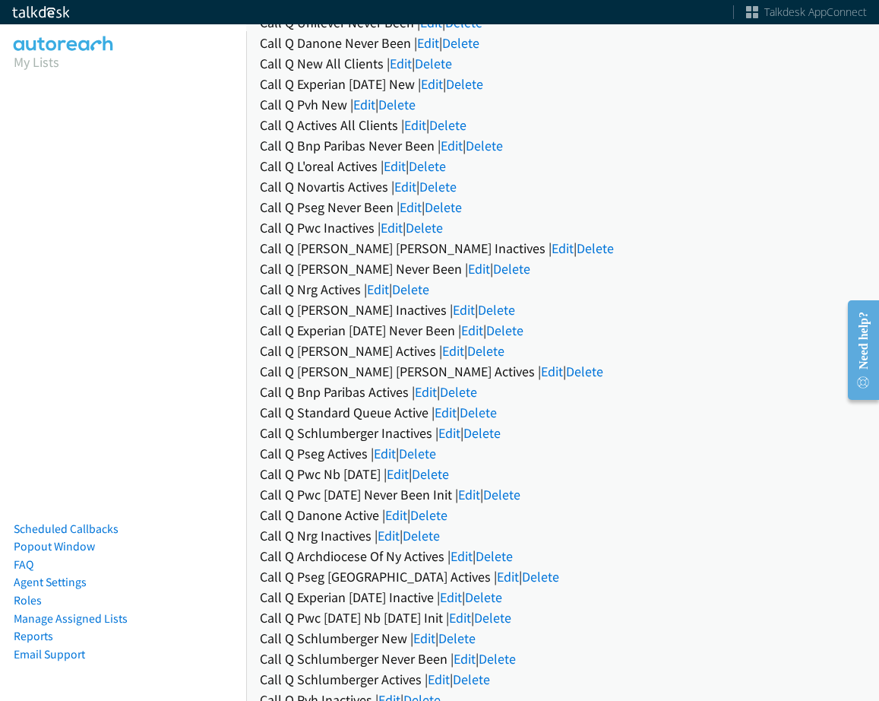
scroll to position [403, 0]
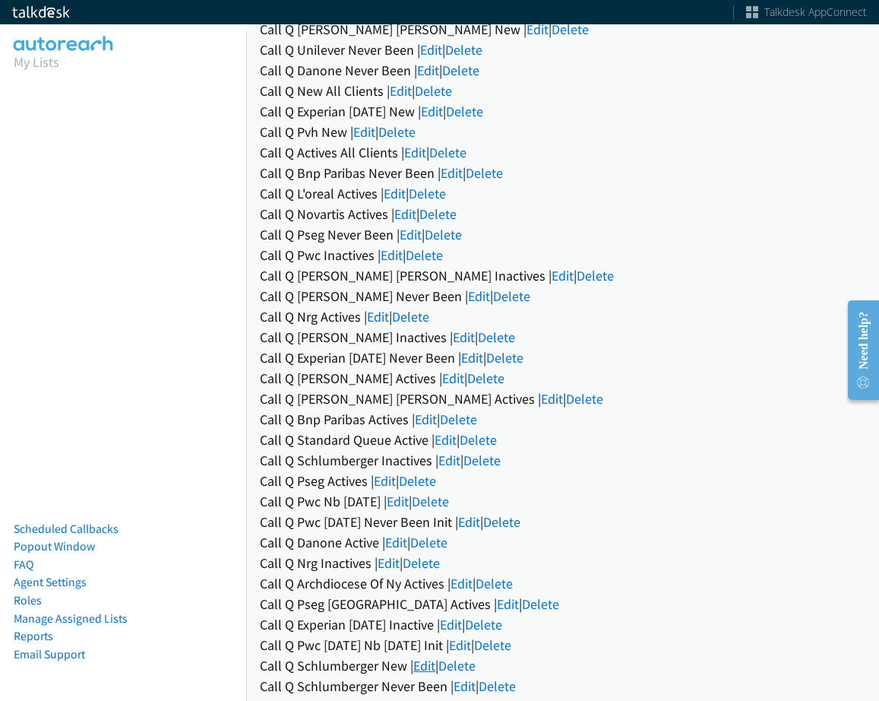
click at [422, 661] on link "Edit" at bounding box center [424, 665] width 22 height 17
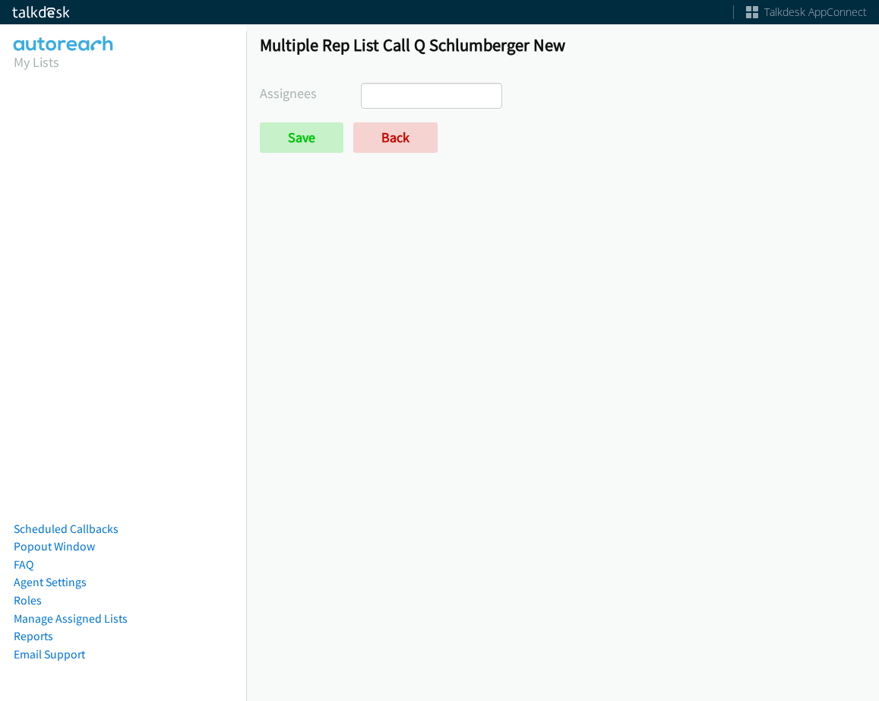
click at [441, 87] on ul at bounding box center [432, 96] width 140 height 24
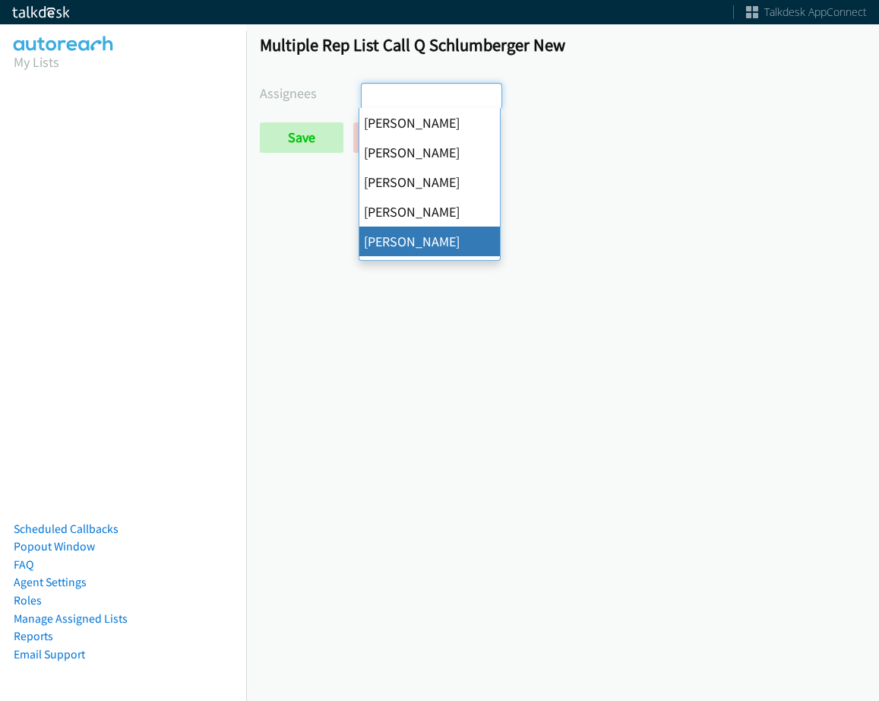
select select "f64f86a1-7483-4d33-b6f6-ad4a488136af"
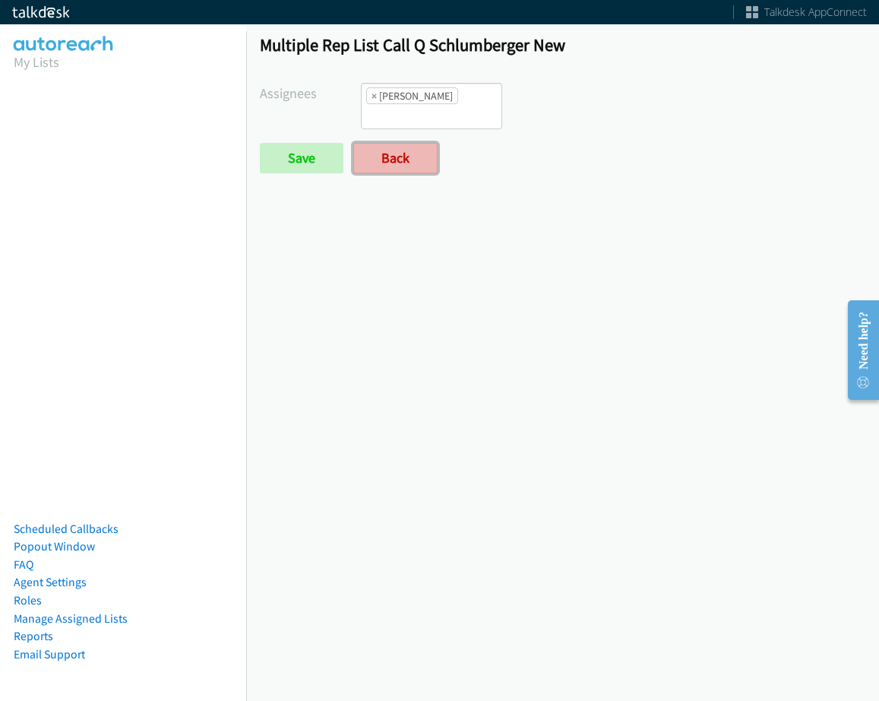
click at [412, 153] on link "Back" at bounding box center [395, 158] width 84 height 30
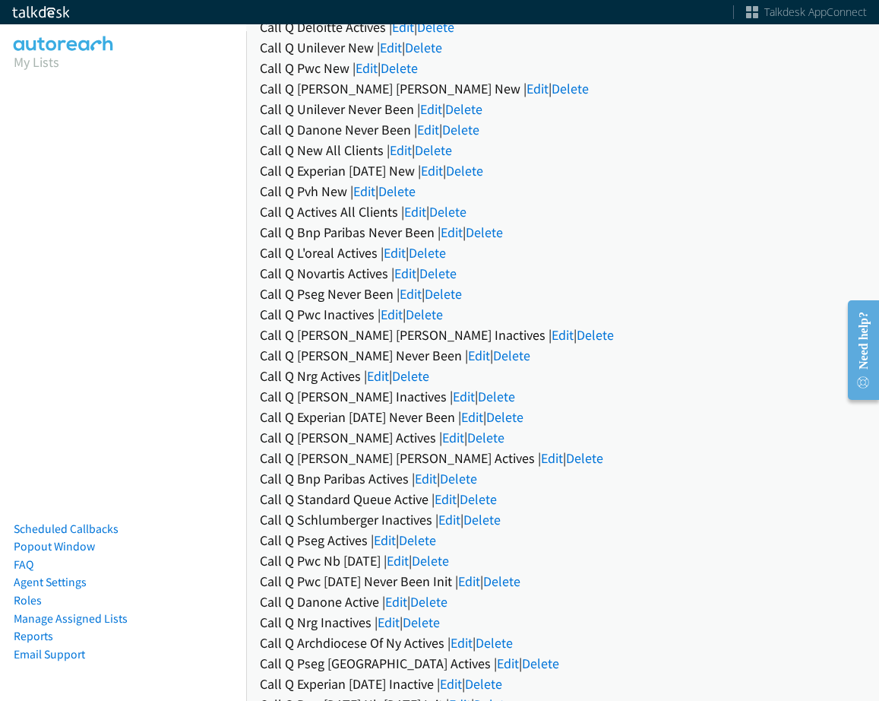
scroll to position [228, 0]
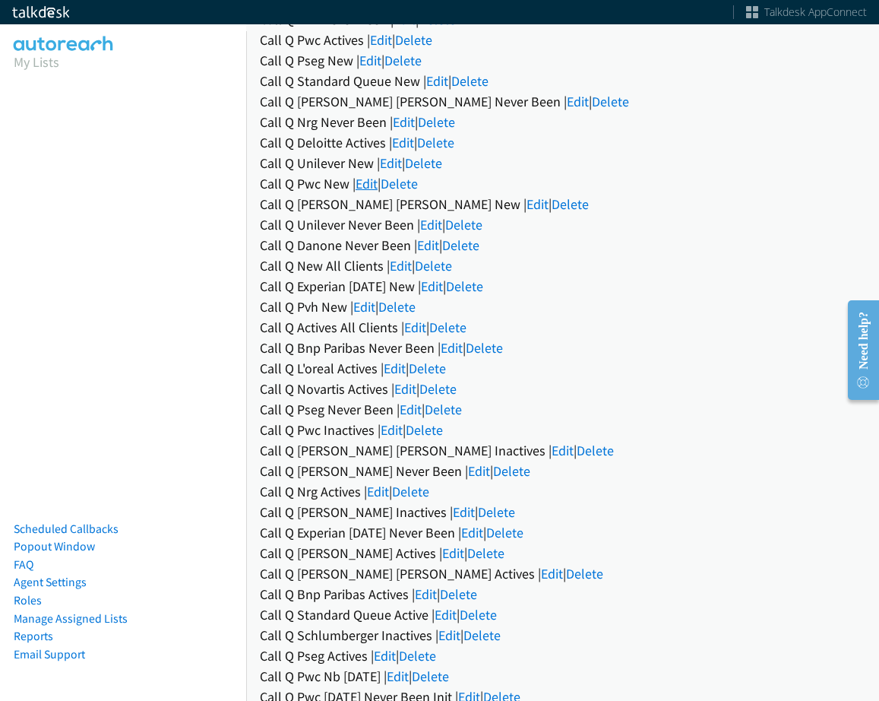
click at [368, 180] on link "Edit" at bounding box center [367, 183] width 22 height 17
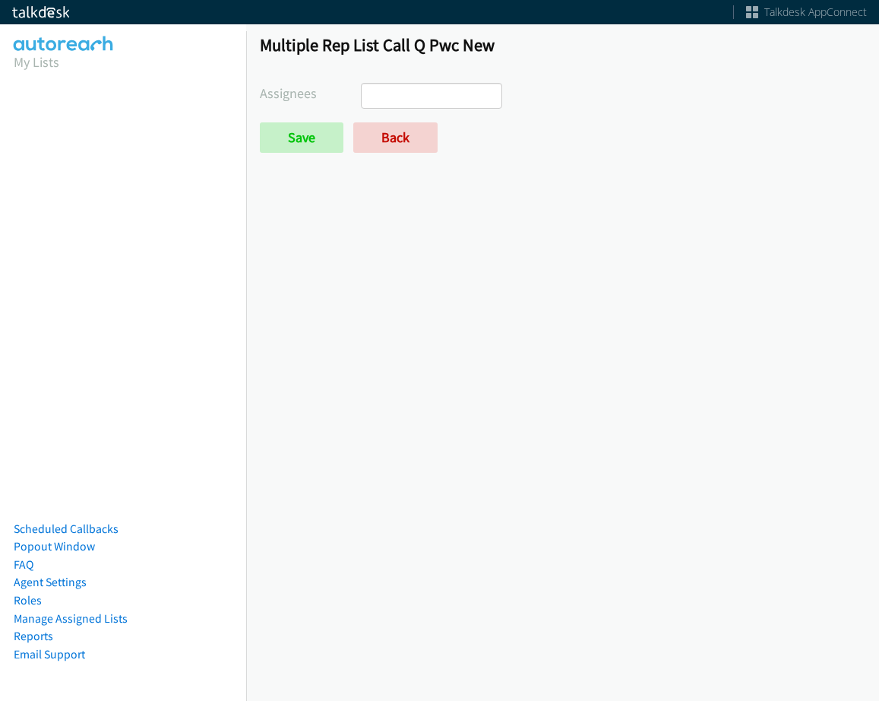
click at [448, 96] on ul at bounding box center [432, 96] width 140 height 24
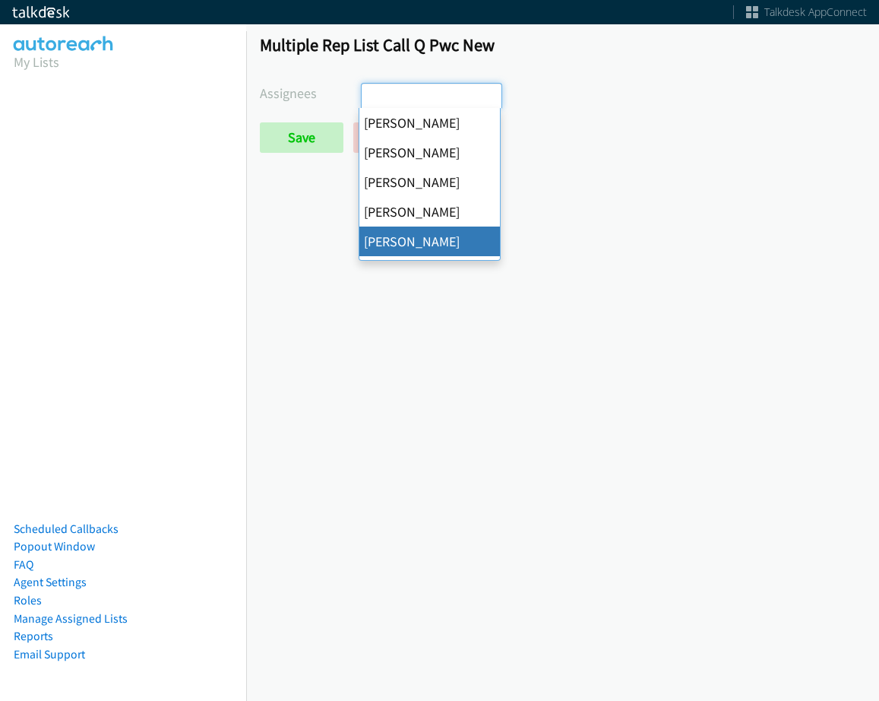
select select "f64f86a1-7483-4d33-b6f6-ad4a488136af"
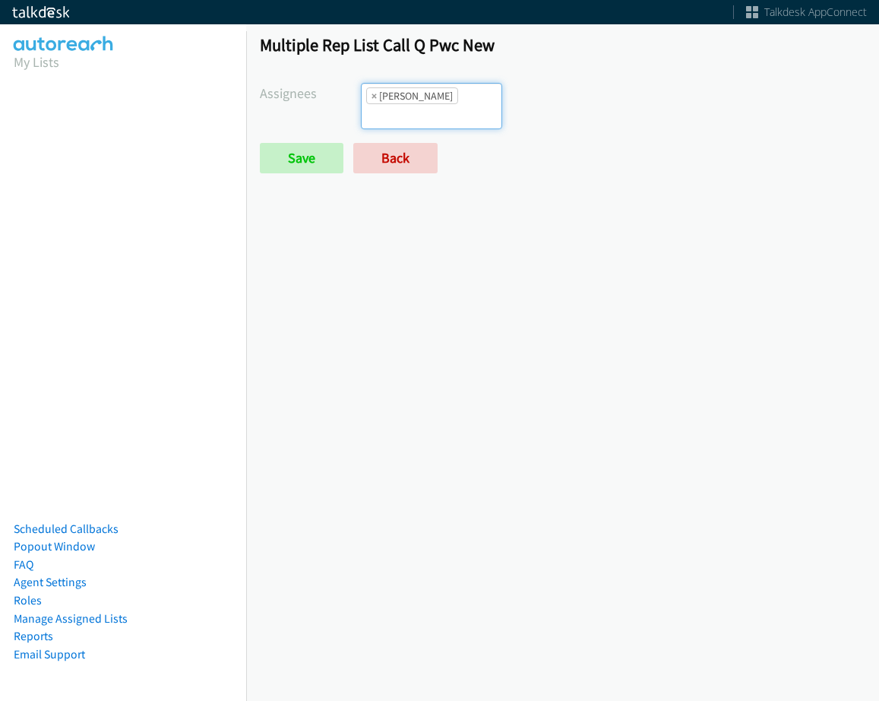
click at [462, 108] on ul "× [PERSON_NAME]" at bounding box center [432, 106] width 140 height 45
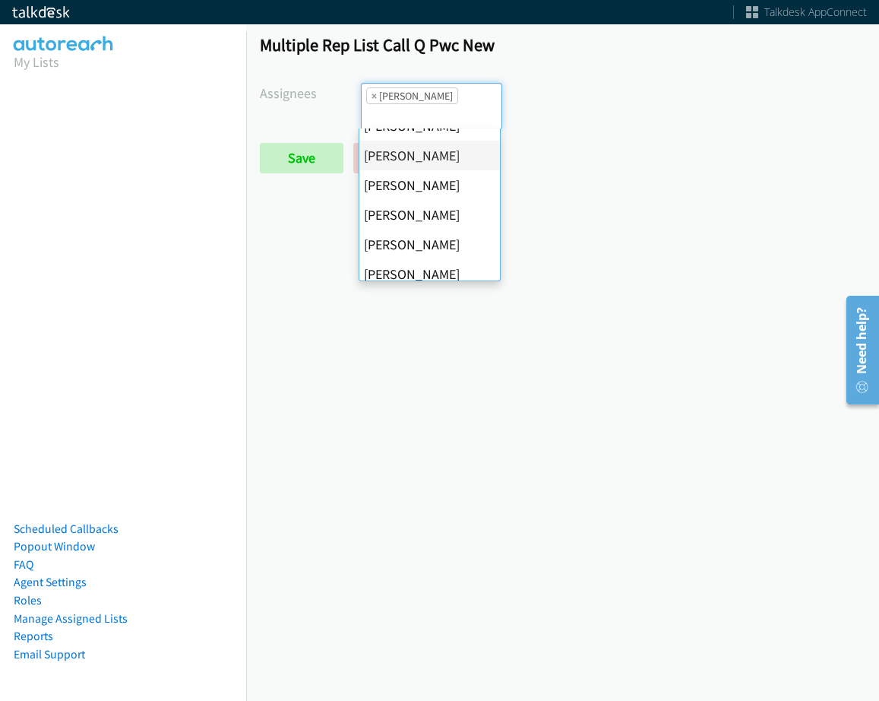
scroll to position [152, 0]
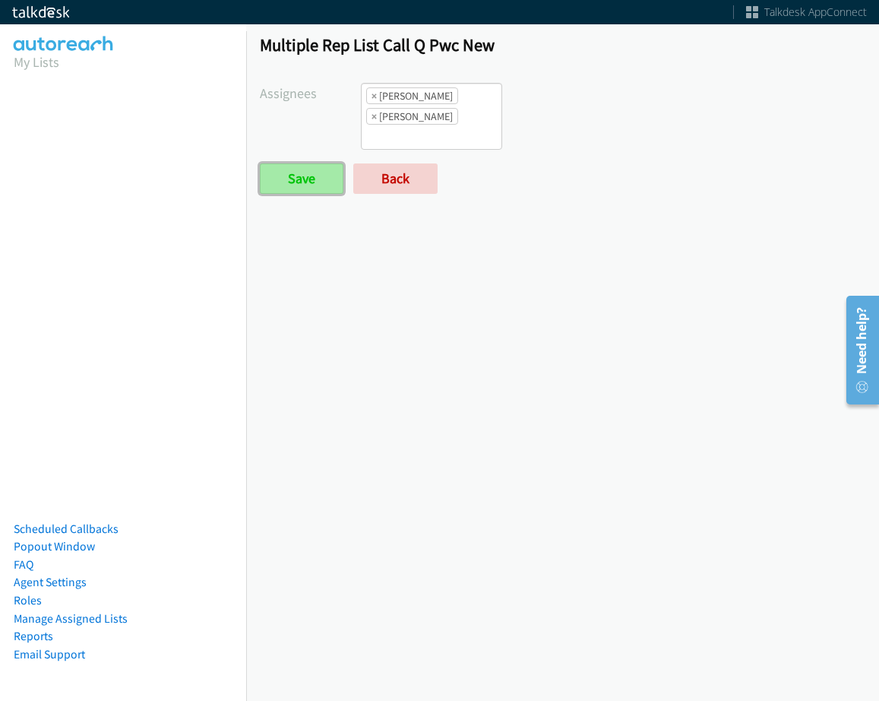
click at [305, 178] on input "Save" at bounding box center [302, 178] width 84 height 30
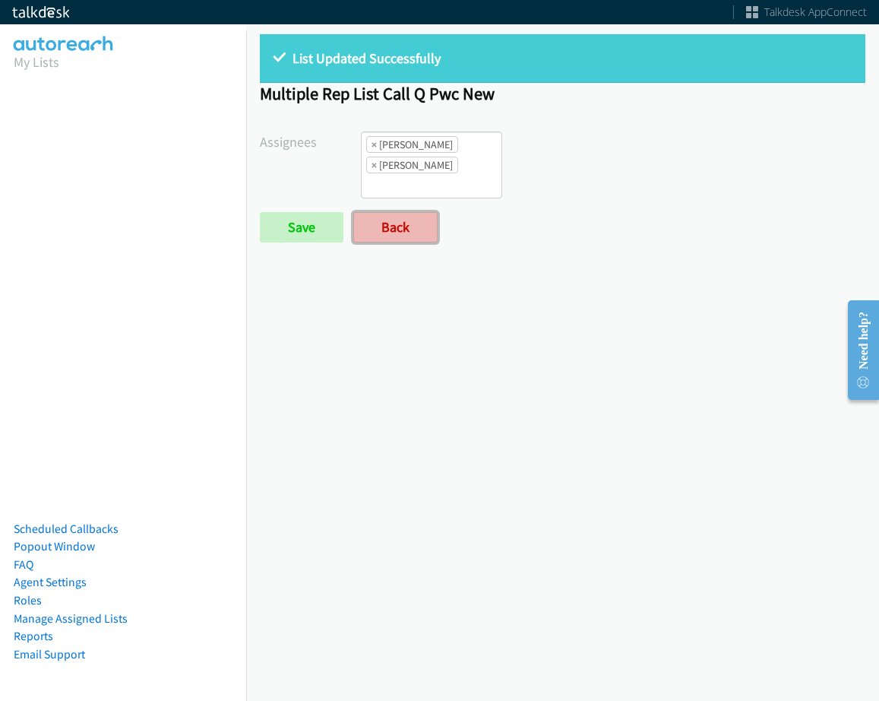
click at [399, 234] on link "Back" at bounding box center [395, 227] width 84 height 30
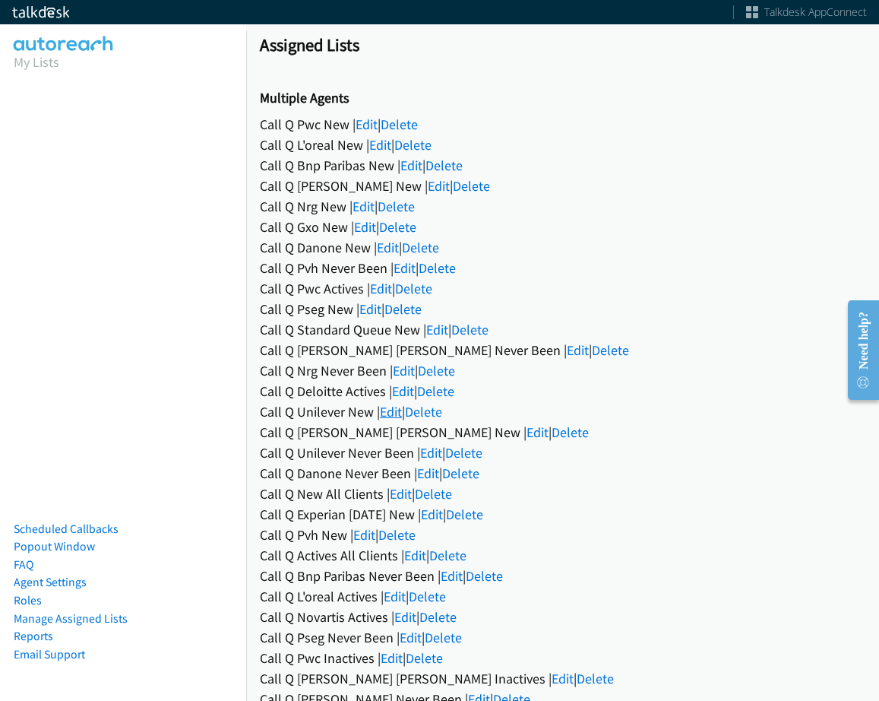
click at [388, 416] on link "Edit" at bounding box center [391, 411] width 22 height 17
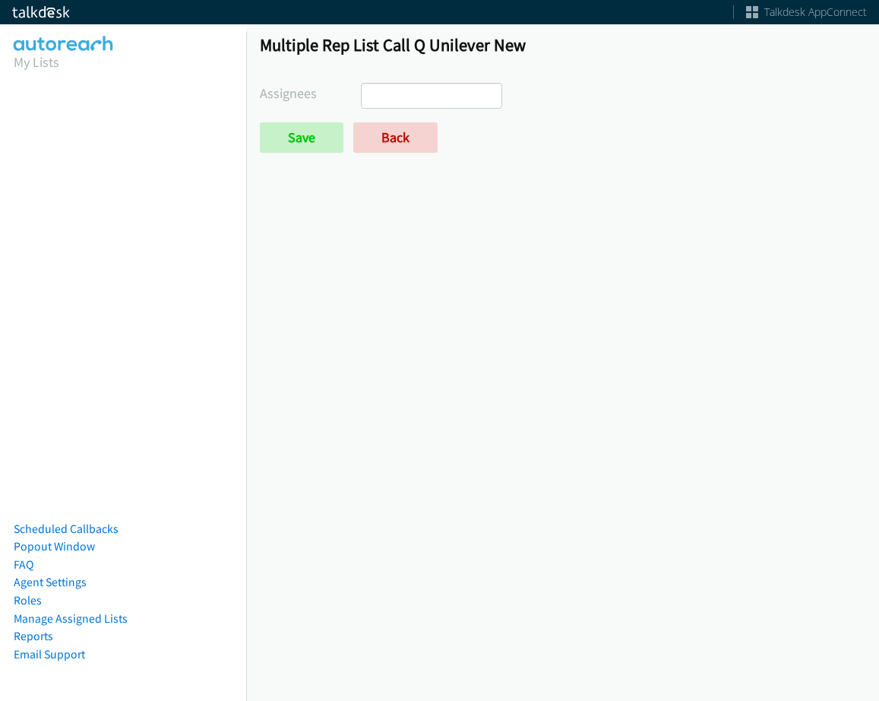
click at [445, 97] on ul at bounding box center [432, 96] width 140 height 24
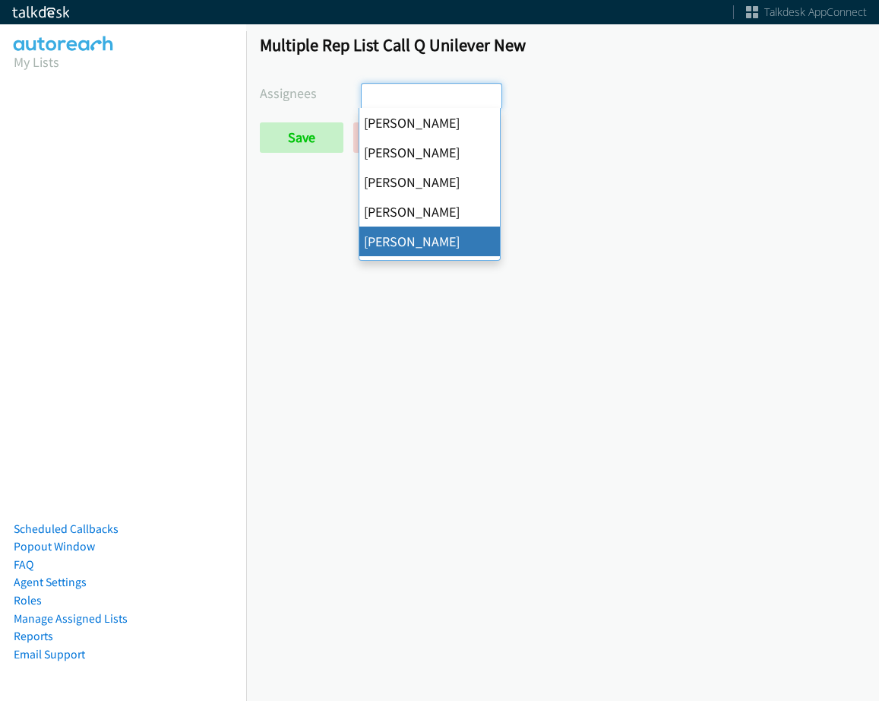
select select "f64f86a1-7483-4d33-b6f6-ad4a488136af"
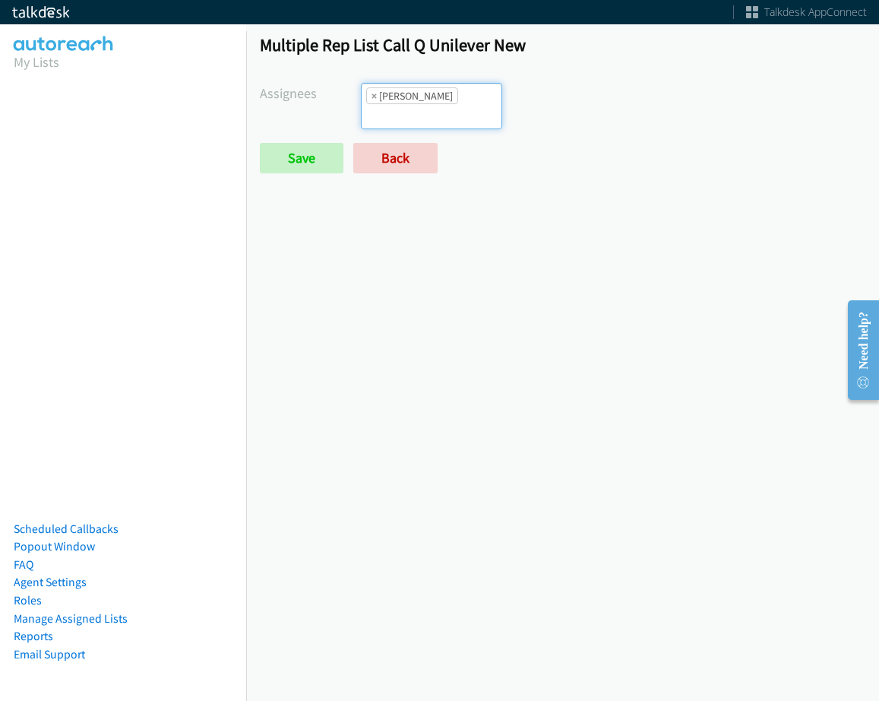
drag, startPoint x: 451, startPoint y: 106, endPoint x: 451, endPoint y: 115, distance: 9.1
click at [452, 100] on li "× Daquaya Johnson" at bounding box center [412, 95] width 92 height 17
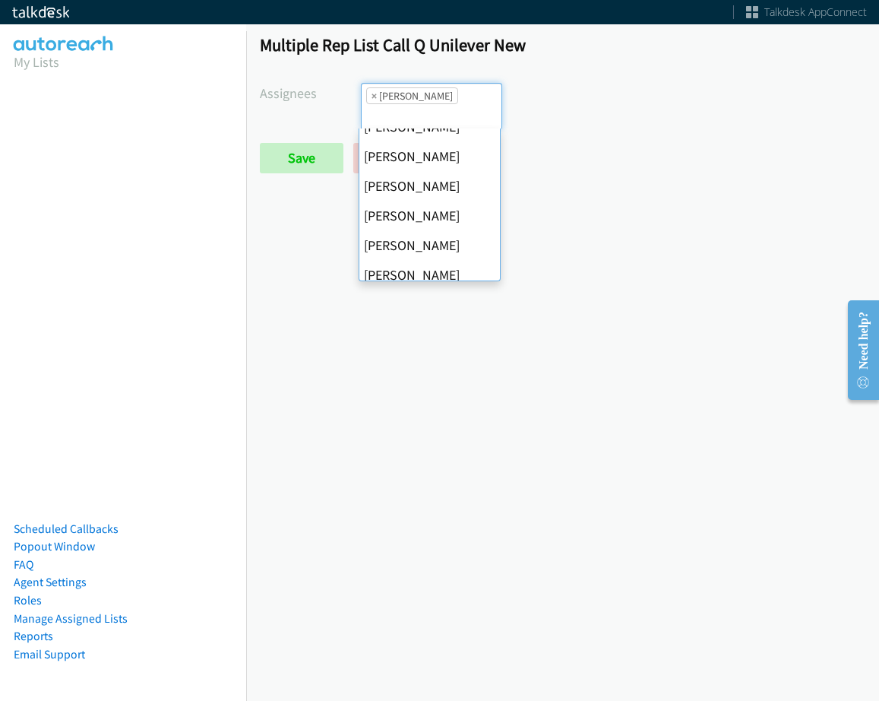
scroll to position [228, 0]
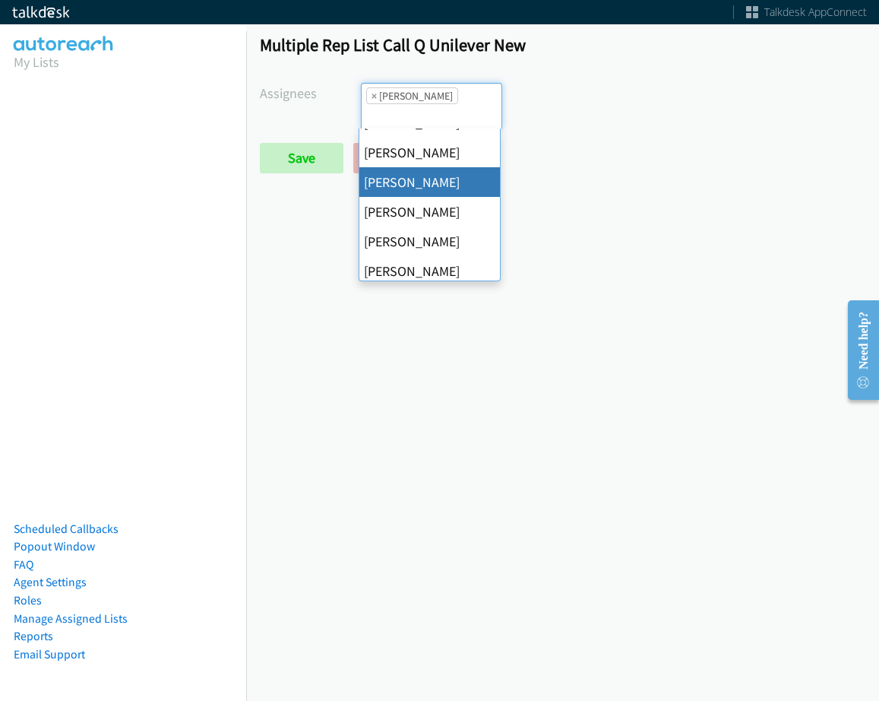
drag, startPoint x: 435, startPoint y: 182, endPoint x: 368, endPoint y: 181, distance: 67.6
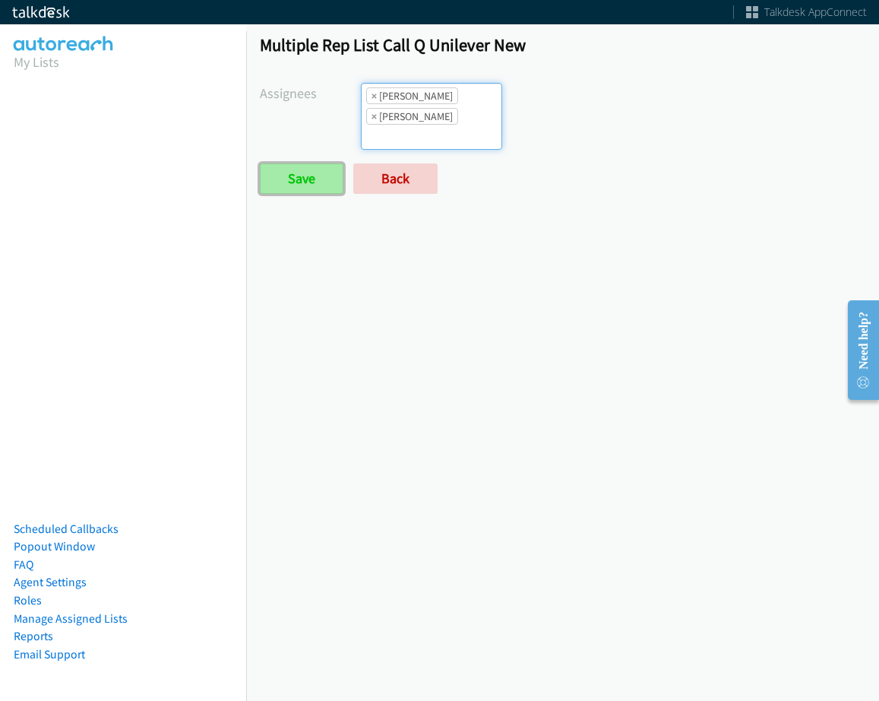
click at [293, 175] on input "Save" at bounding box center [302, 178] width 84 height 30
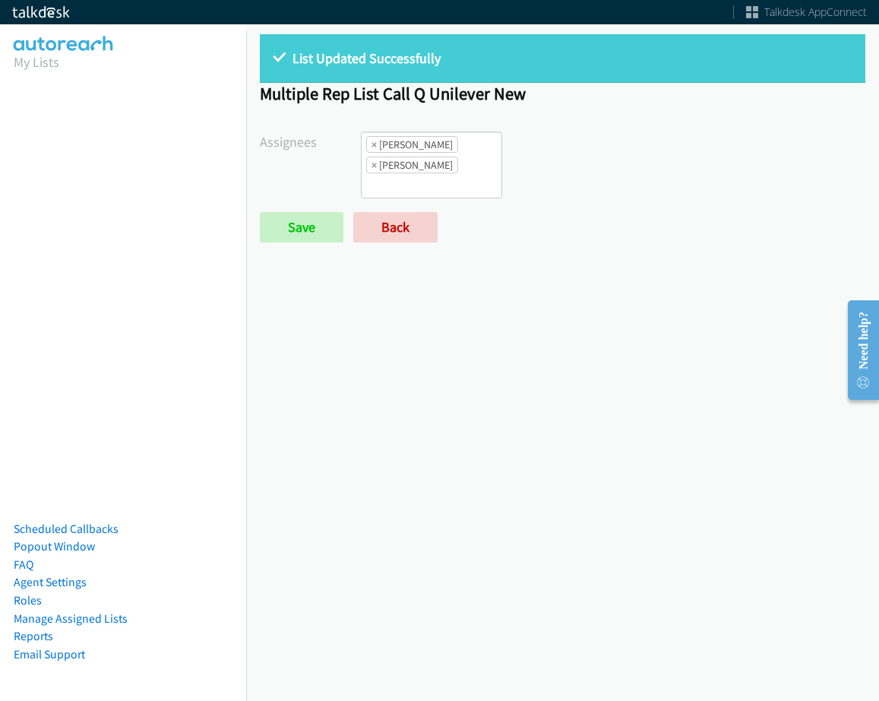
click at [350, 225] on div "Save Back" at bounding box center [462, 227] width 404 height 30
click at [384, 233] on link "Back" at bounding box center [395, 227] width 84 height 30
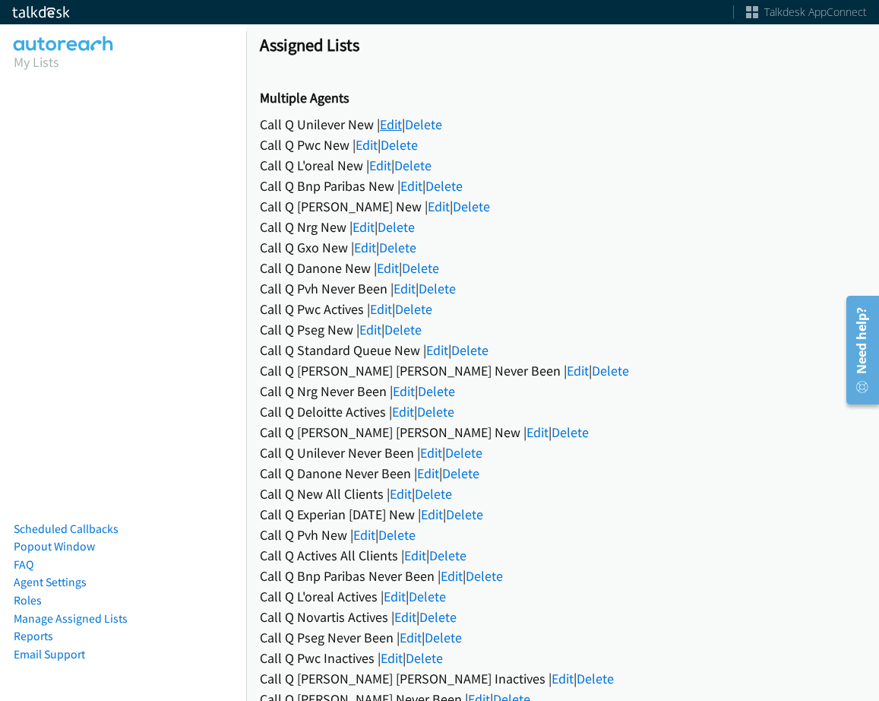
click at [385, 125] on link "Edit" at bounding box center [391, 124] width 22 height 17
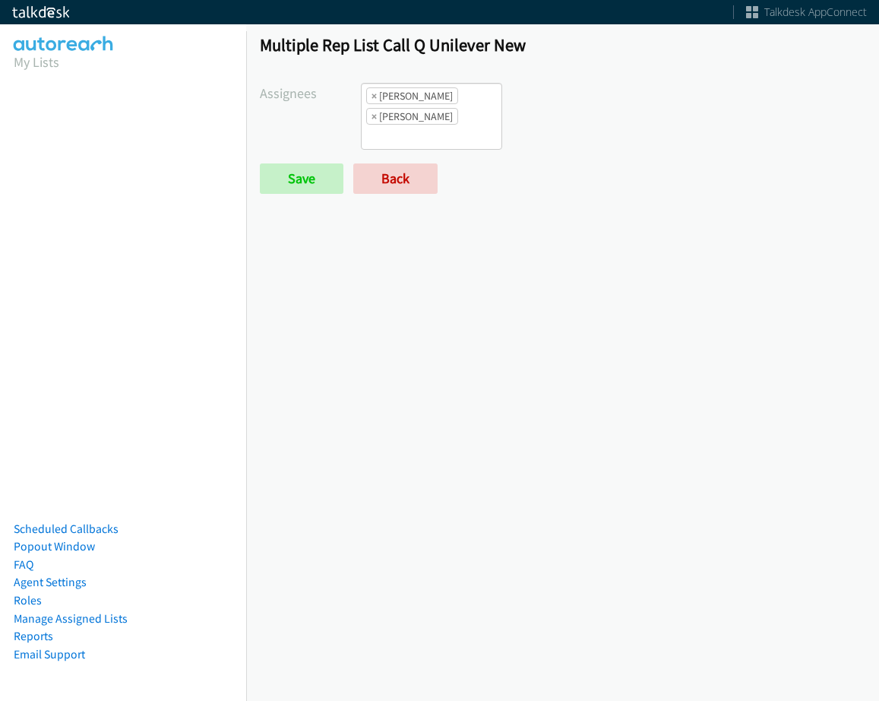
scroll to position [11, 0]
click at [443, 128] on ul "× Daquaya Johnson × Jordan Stehlik" at bounding box center [432, 116] width 140 height 65
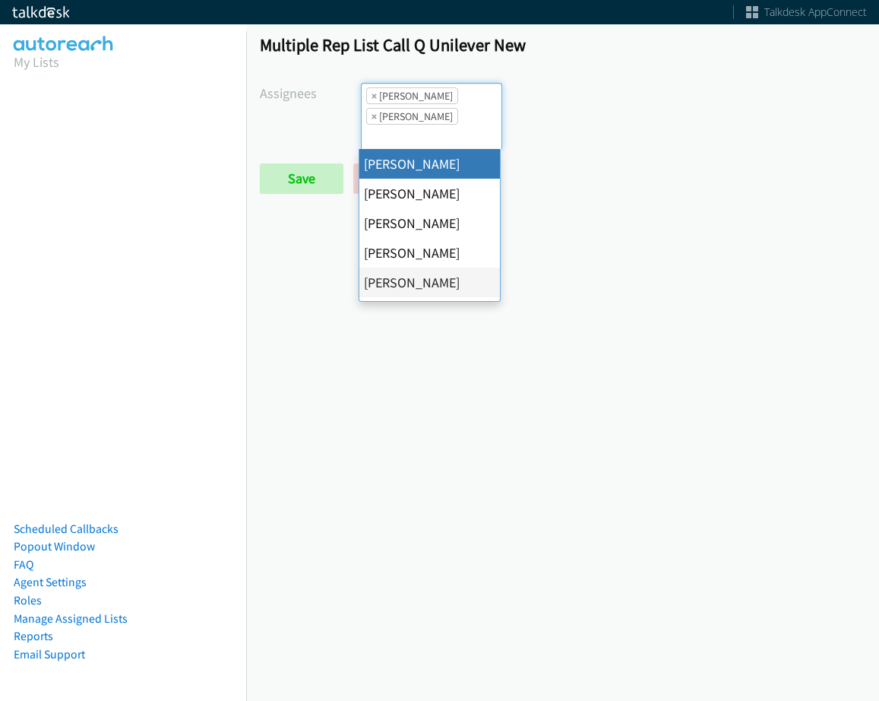
scroll to position [0, 0]
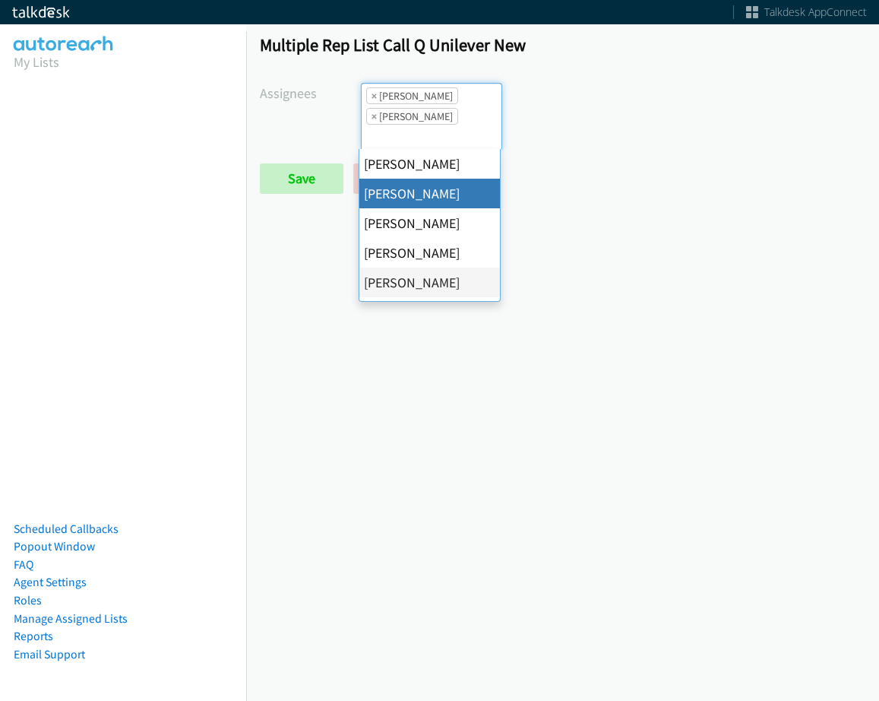
select select "05d74157-9386-4beb-b15d-36aa9c6f71bc"
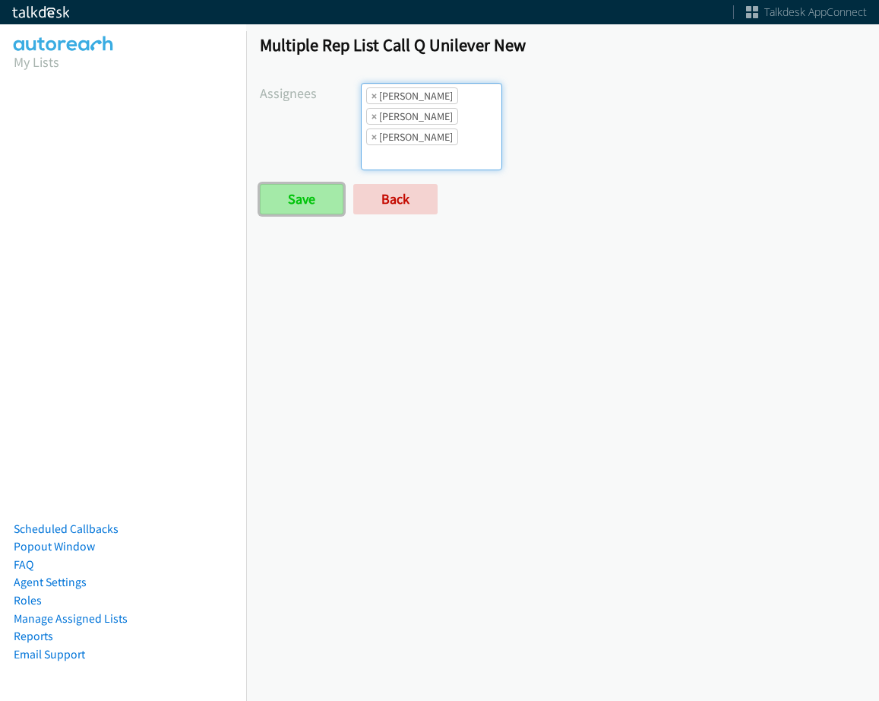
click at [279, 185] on input "Save" at bounding box center [302, 199] width 84 height 30
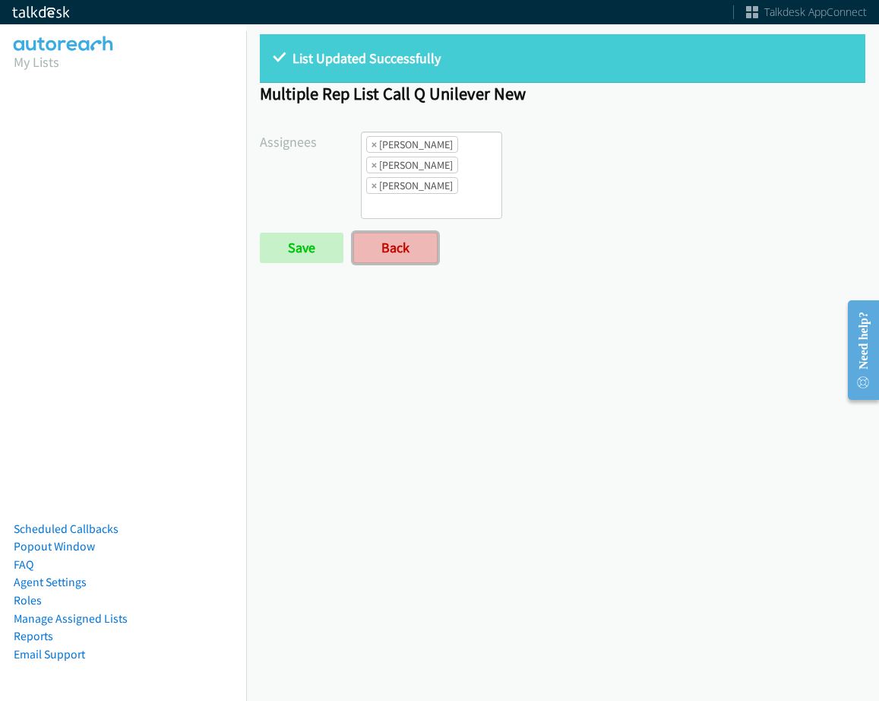
click at [393, 261] on link "Back" at bounding box center [395, 248] width 84 height 30
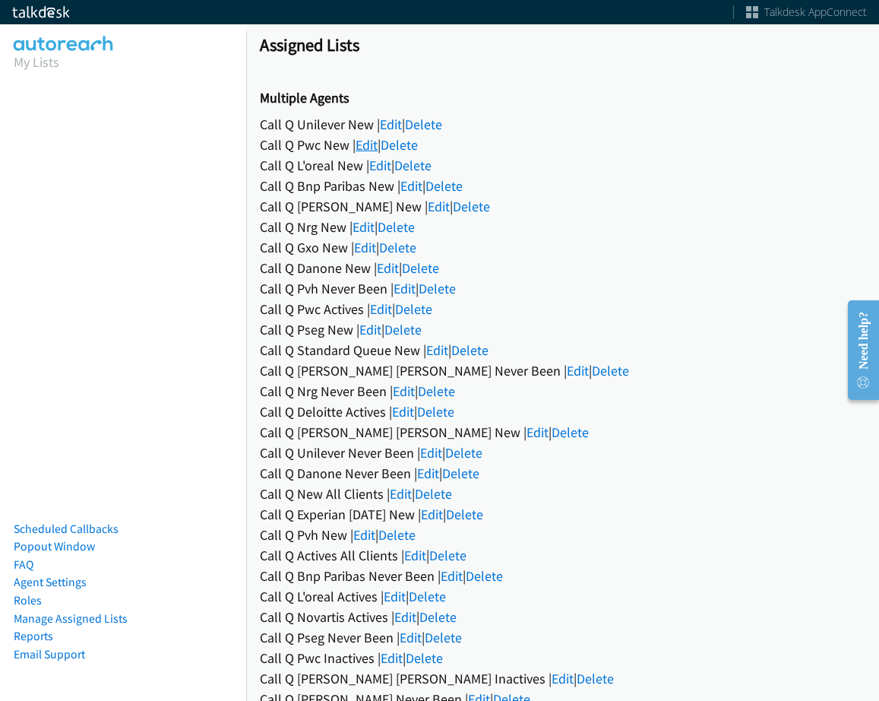
click at [368, 144] on link "Edit" at bounding box center [367, 144] width 22 height 17
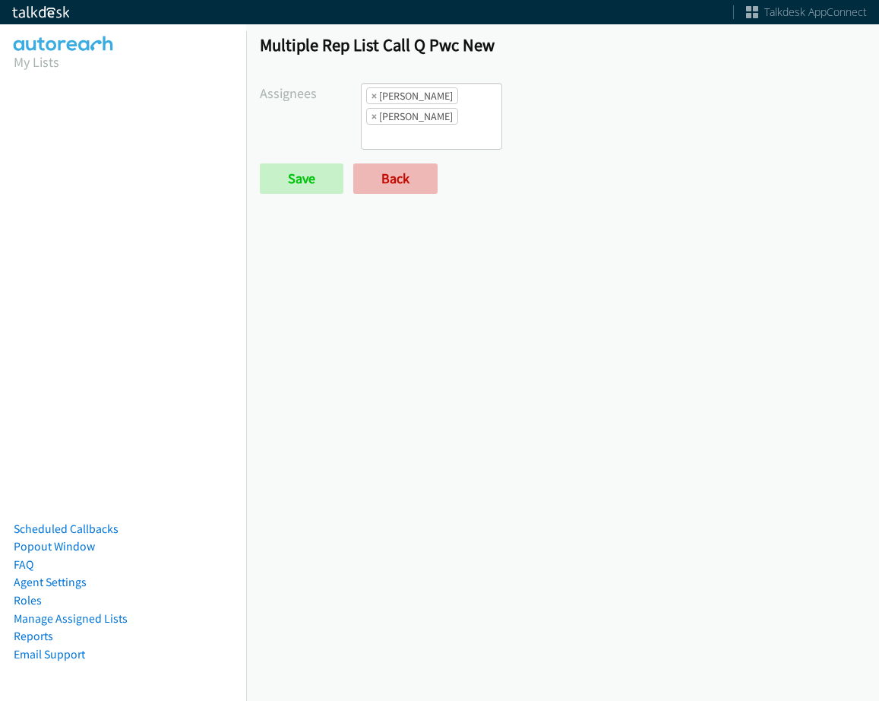
scroll to position [11, 0]
click at [404, 183] on link "Back" at bounding box center [395, 178] width 84 height 30
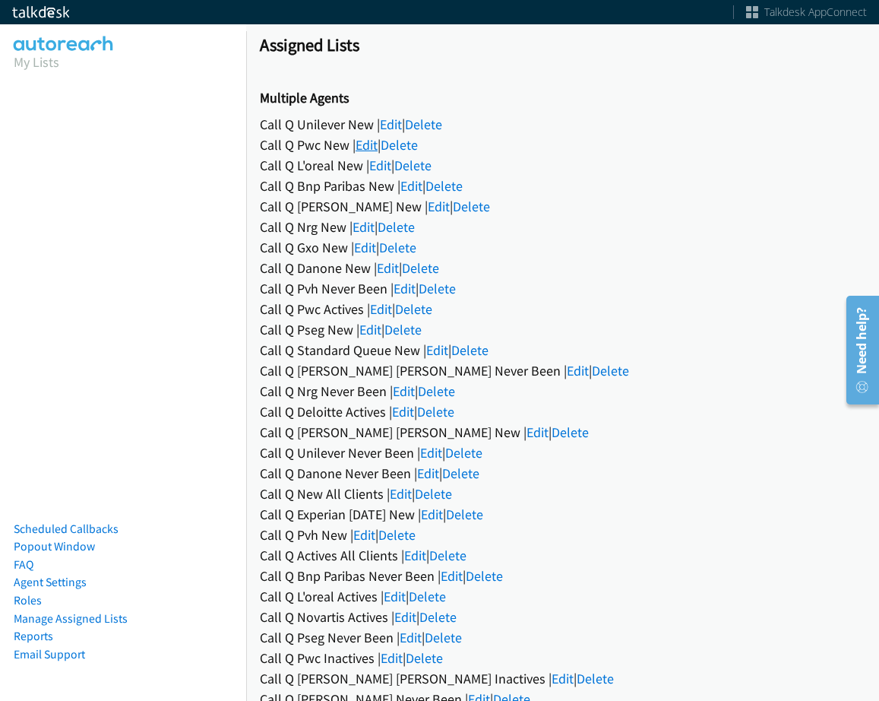
click at [360, 139] on link "Edit" at bounding box center [367, 144] width 22 height 17
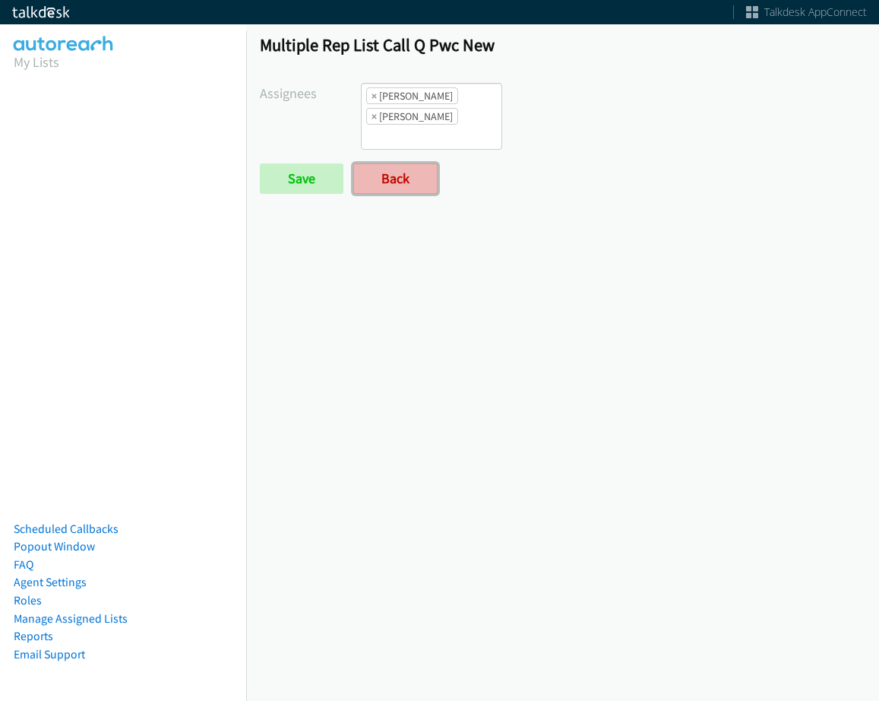
scroll to position [11, 0]
click at [386, 174] on link "Back" at bounding box center [395, 178] width 84 height 30
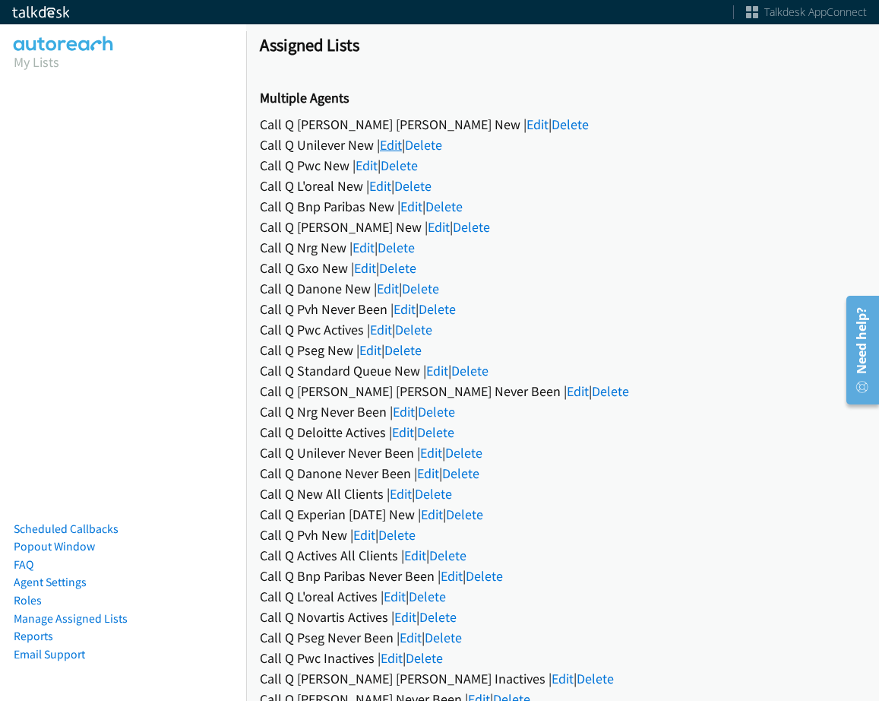
click at [389, 139] on link "Edit" at bounding box center [391, 144] width 22 height 17
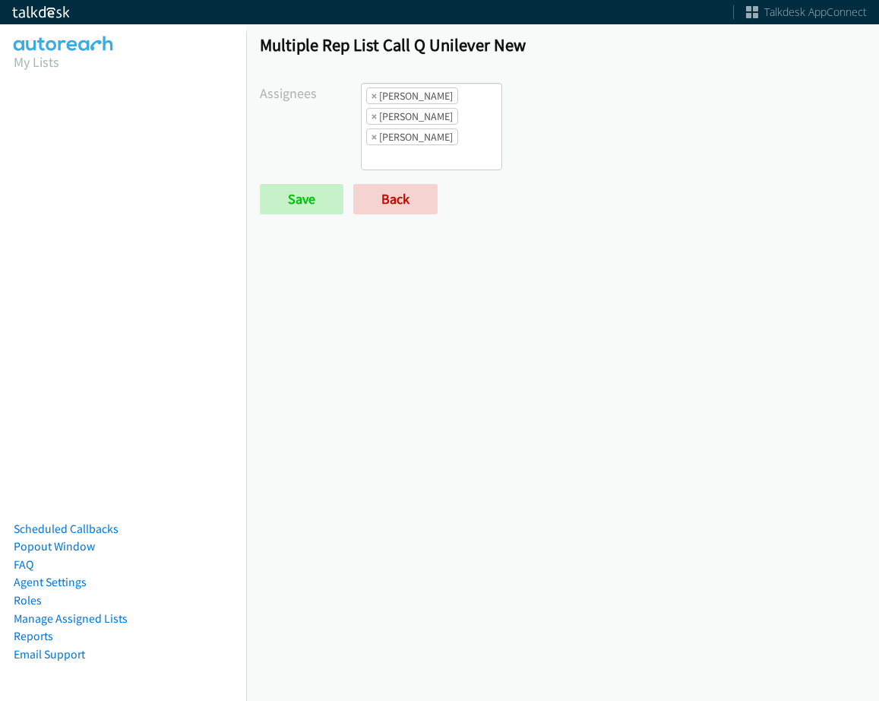
click at [422, 147] on ul "× Alana Ruiz × Daquaya Johnson × Jordan Stehlik" at bounding box center [432, 127] width 140 height 86
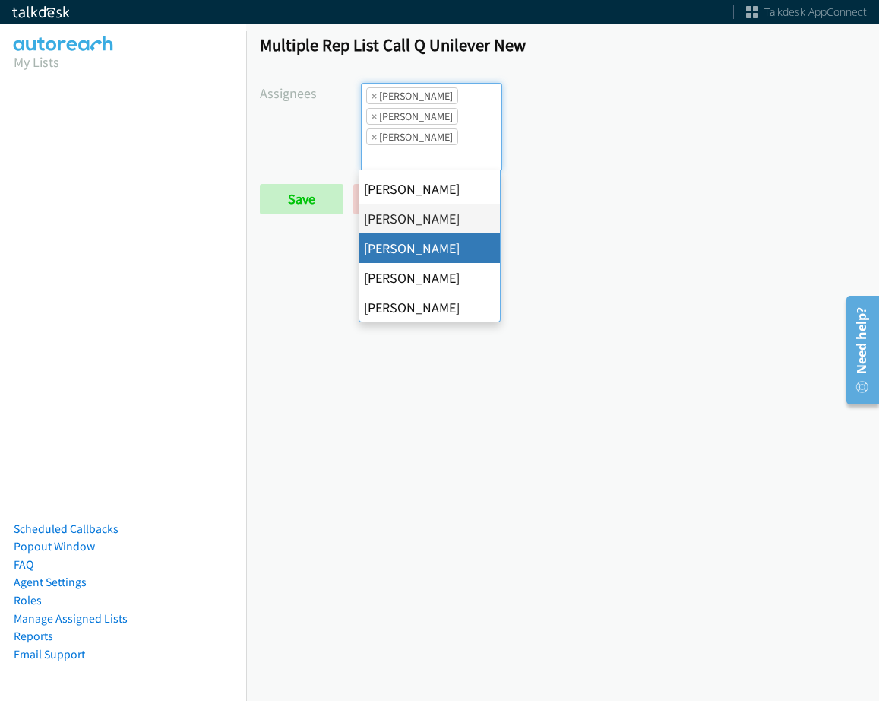
scroll to position [263, 0]
drag, startPoint x: 618, startPoint y: 213, endPoint x: 593, endPoint y: 211, distance: 25.2
click at [612, 211] on div "Save Back" at bounding box center [462, 199] width 404 height 30
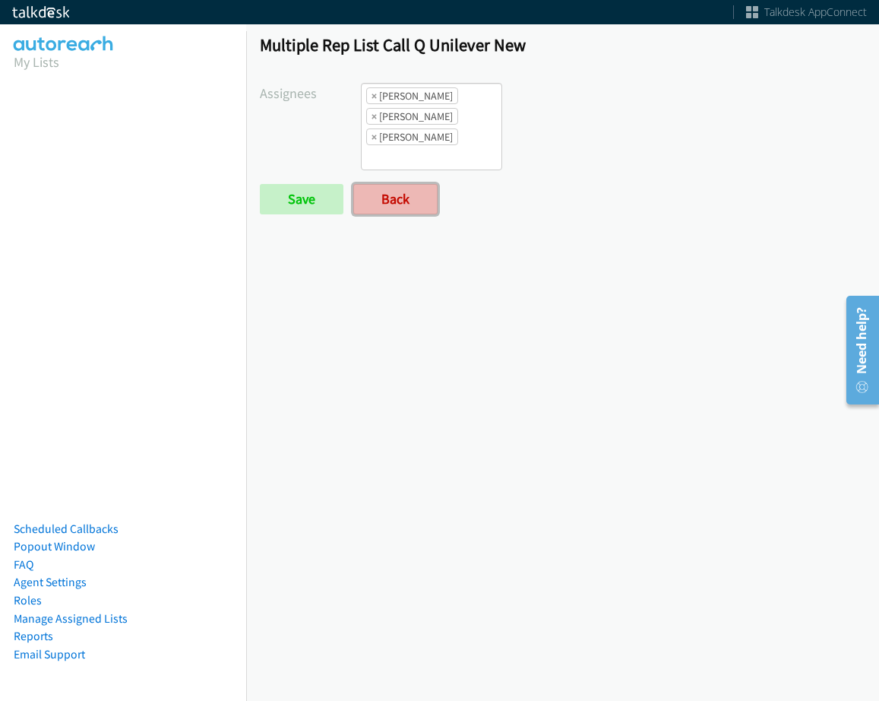
click at [393, 187] on link "Back" at bounding box center [395, 199] width 84 height 30
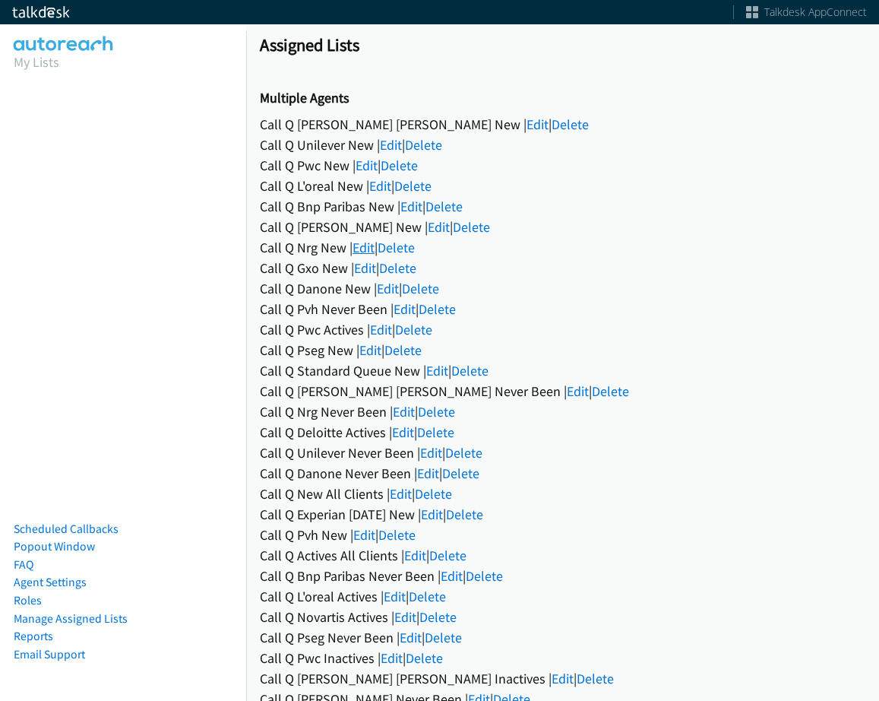
click at [356, 249] on link "Edit" at bounding box center [364, 247] width 22 height 17
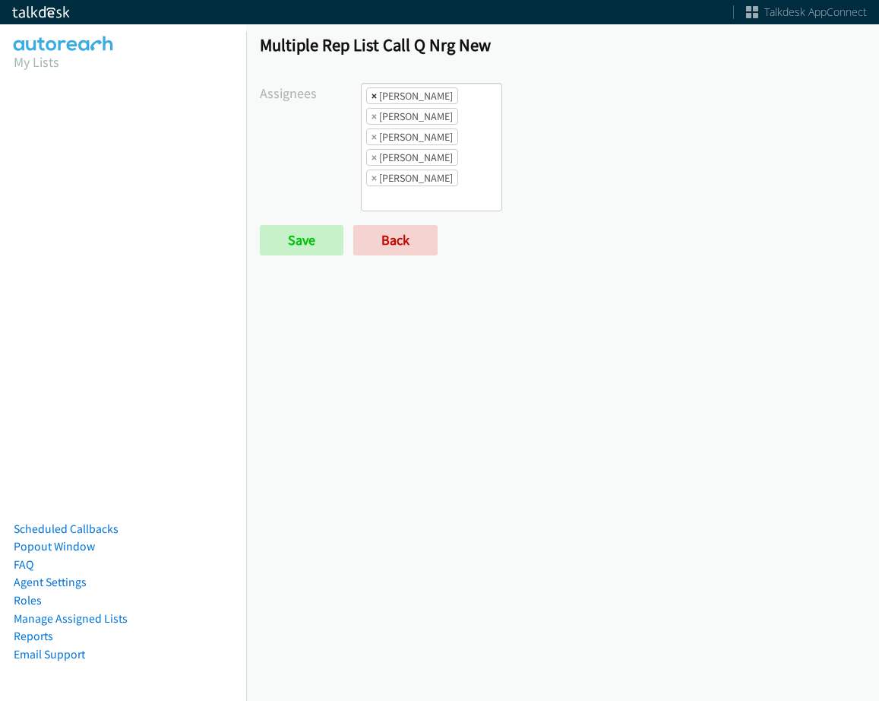
click at [376, 97] on li "× [PERSON_NAME]" at bounding box center [412, 95] width 92 height 17
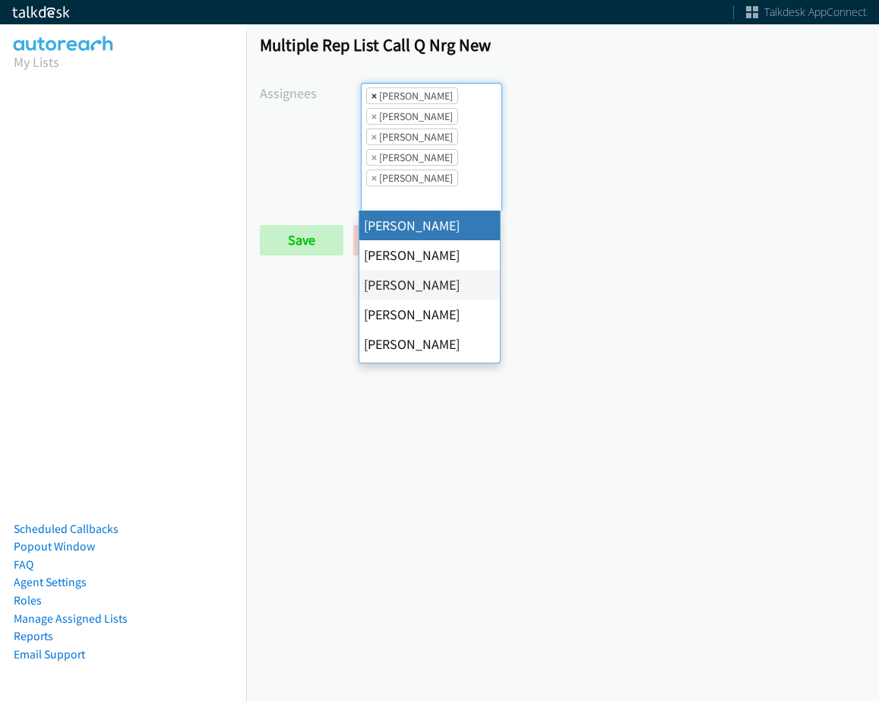
click at [373, 97] on span "×" at bounding box center [374, 95] width 5 height 15
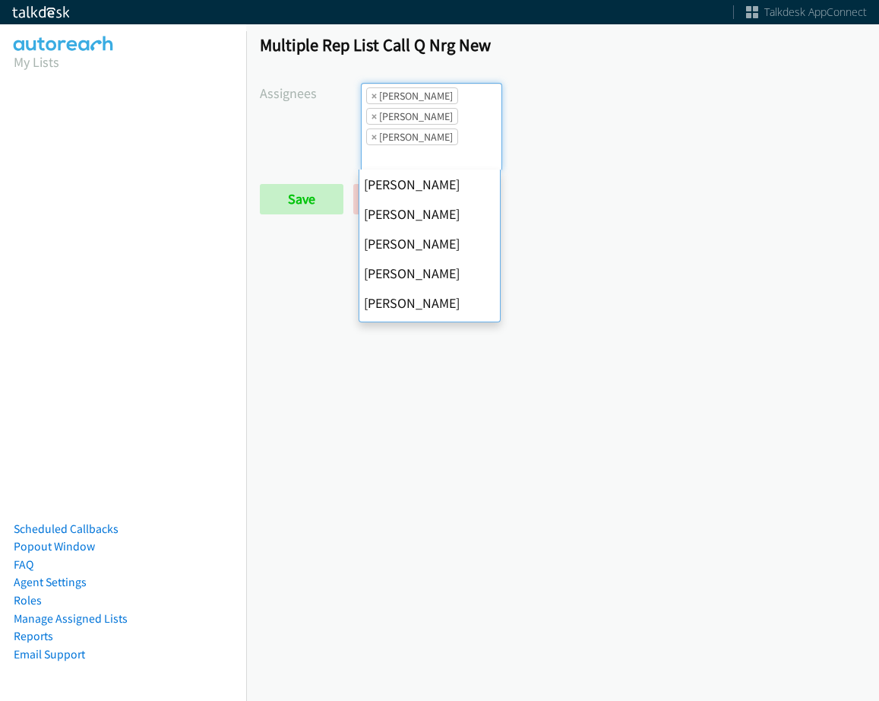
click at [373, 97] on span "×" at bounding box center [374, 95] width 5 height 15
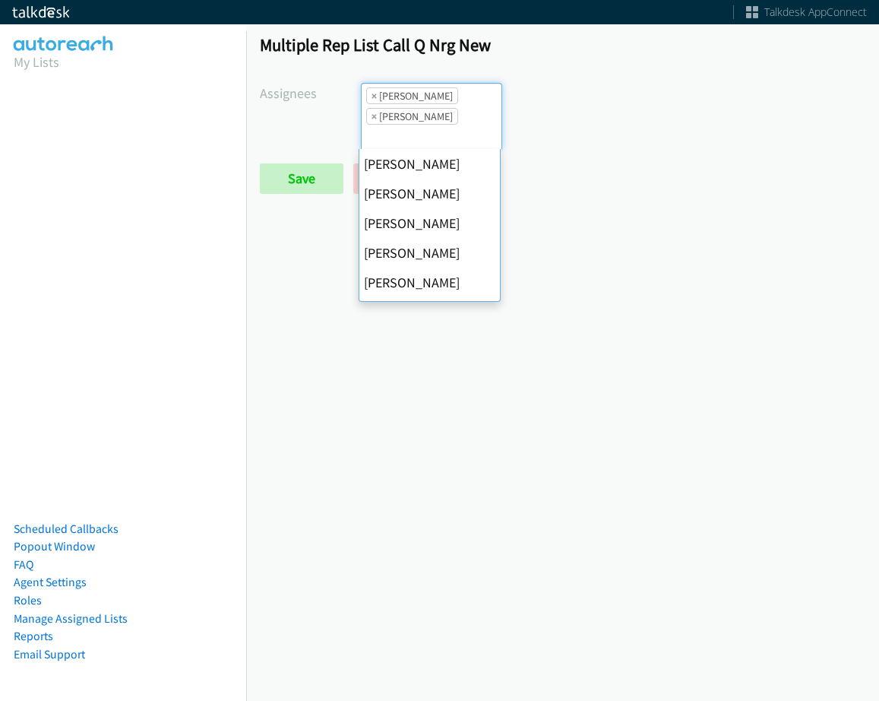
click at [373, 97] on span "×" at bounding box center [374, 95] width 5 height 15
select select "fd8c5d46-30db-44cb-8f0d-00da318b790a"
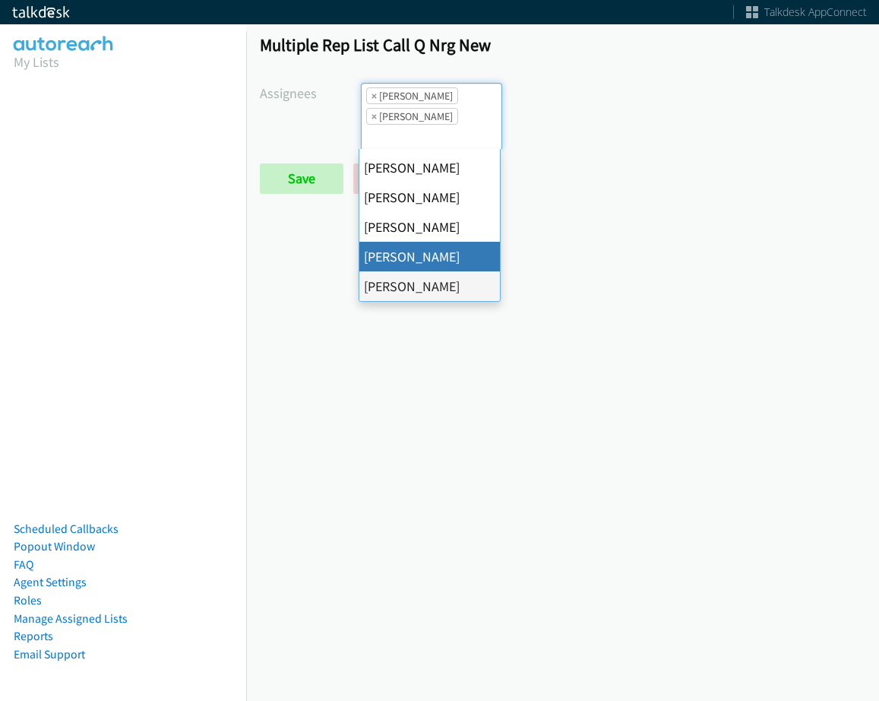
select select
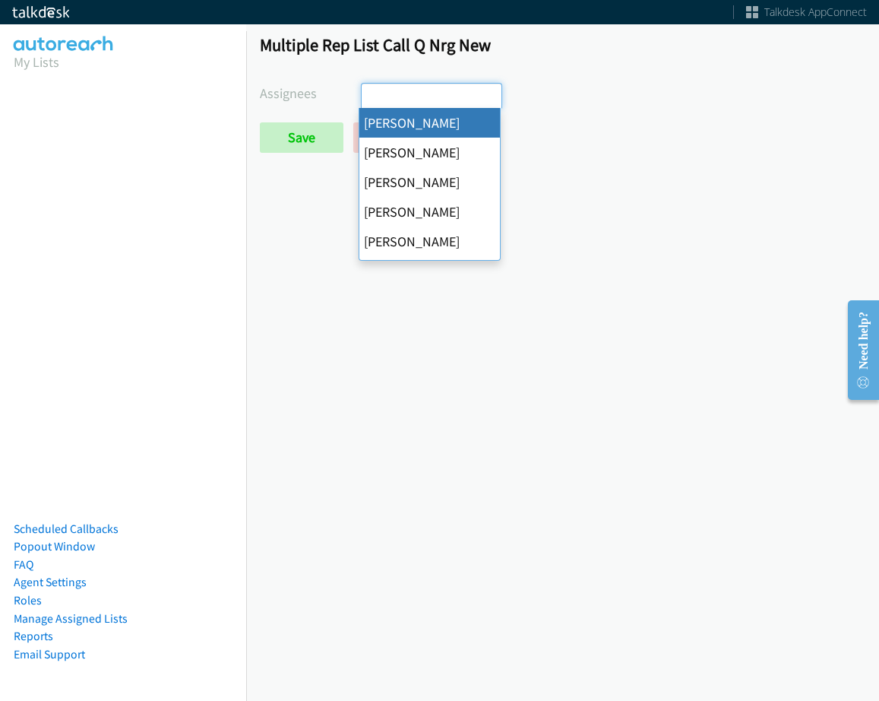
click at [373, 97] on input "search" at bounding box center [388, 96] width 53 height 24
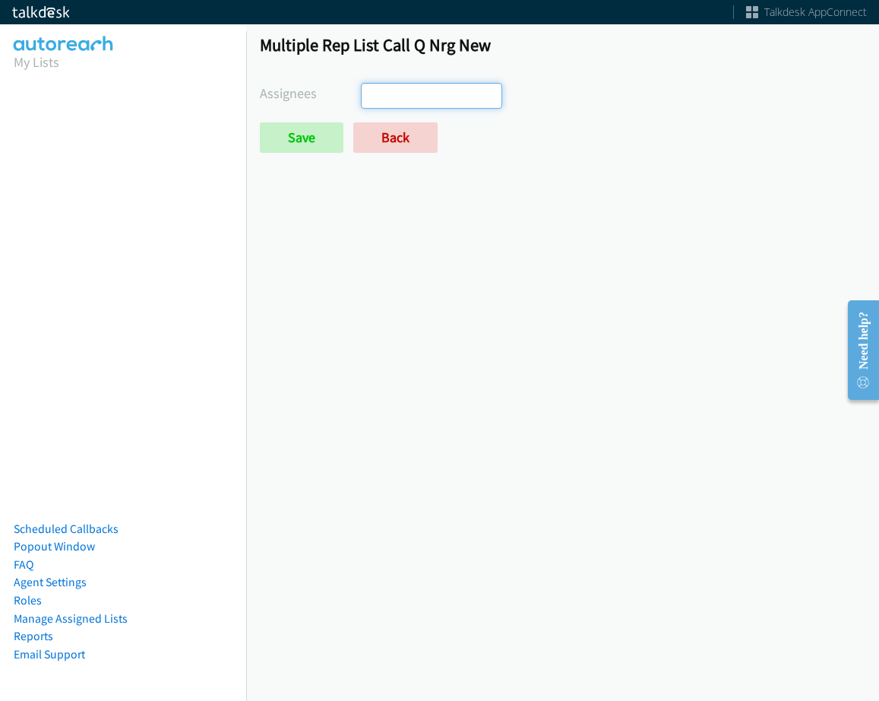
click at [373, 97] on input "search" at bounding box center [388, 96] width 53 height 24
click at [308, 135] on input "Save" at bounding box center [302, 137] width 84 height 30
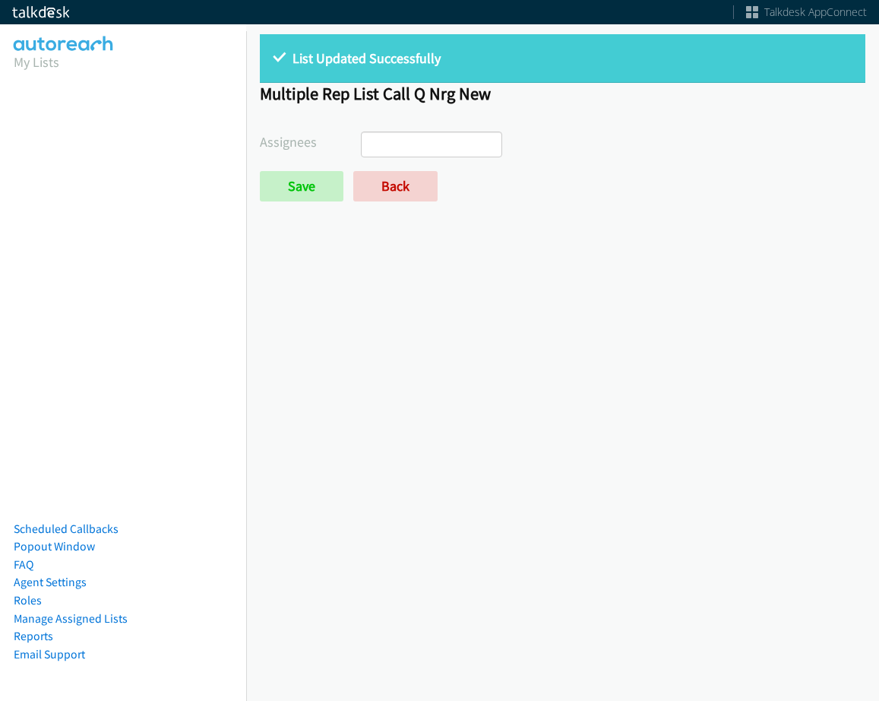
select select
click at [399, 188] on link "Back" at bounding box center [395, 186] width 84 height 30
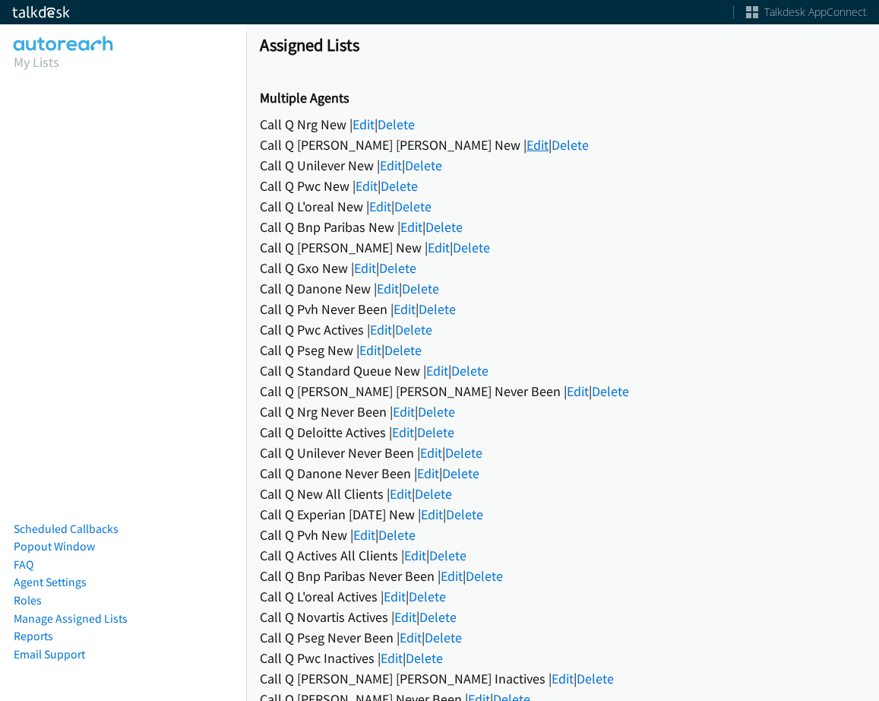
click at [527, 143] on link "Edit" at bounding box center [538, 144] width 22 height 17
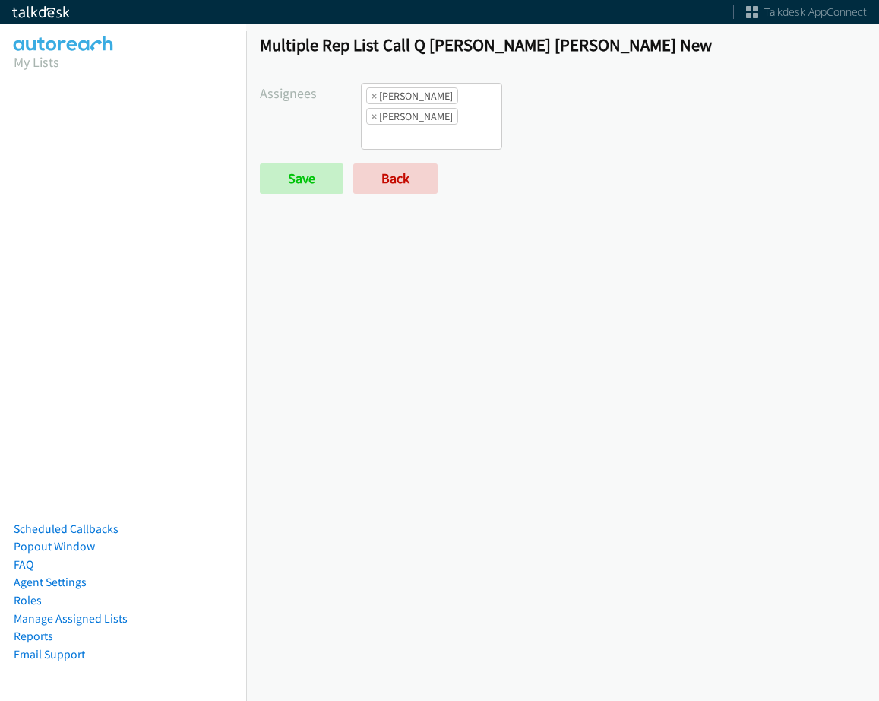
click at [466, 126] on ul "× [PERSON_NAME] × [PERSON_NAME]" at bounding box center [432, 116] width 140 height 65
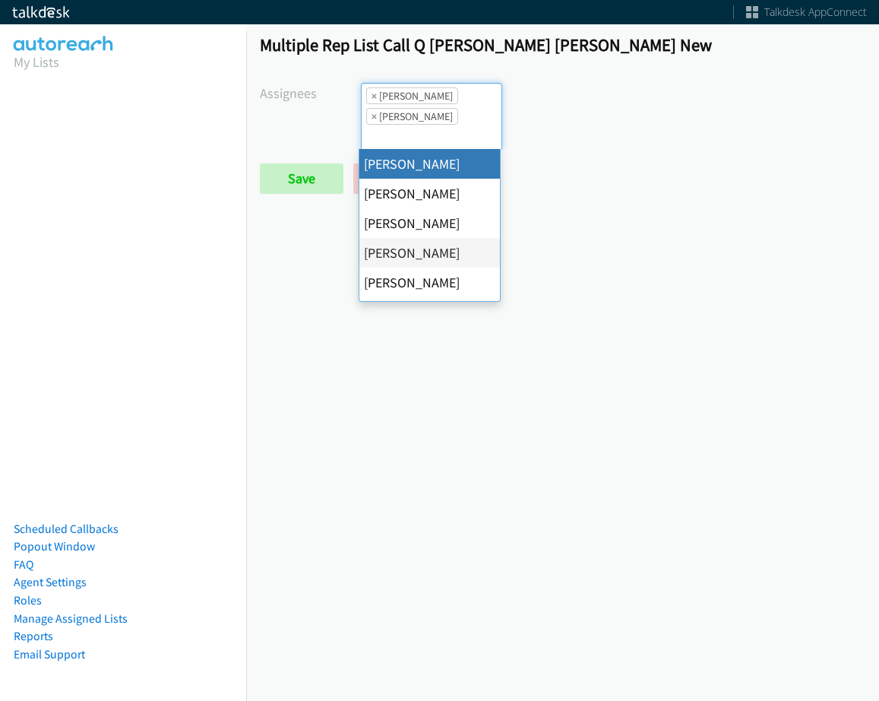
select select "cb11e729-9a1d-44de-9b38-0f5a50c7e01c"
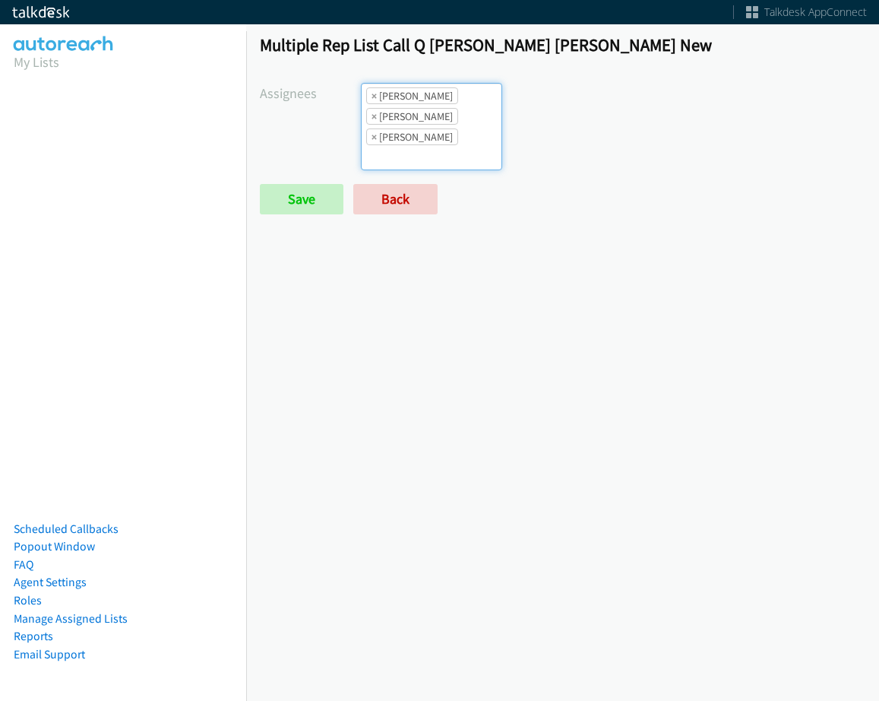
click at [462, 135] on ul "× [PERSON_NAME] × [PERSON_NAME] × [PERSON_NAME]" at bounding box center [432, 127] width 140 height 86
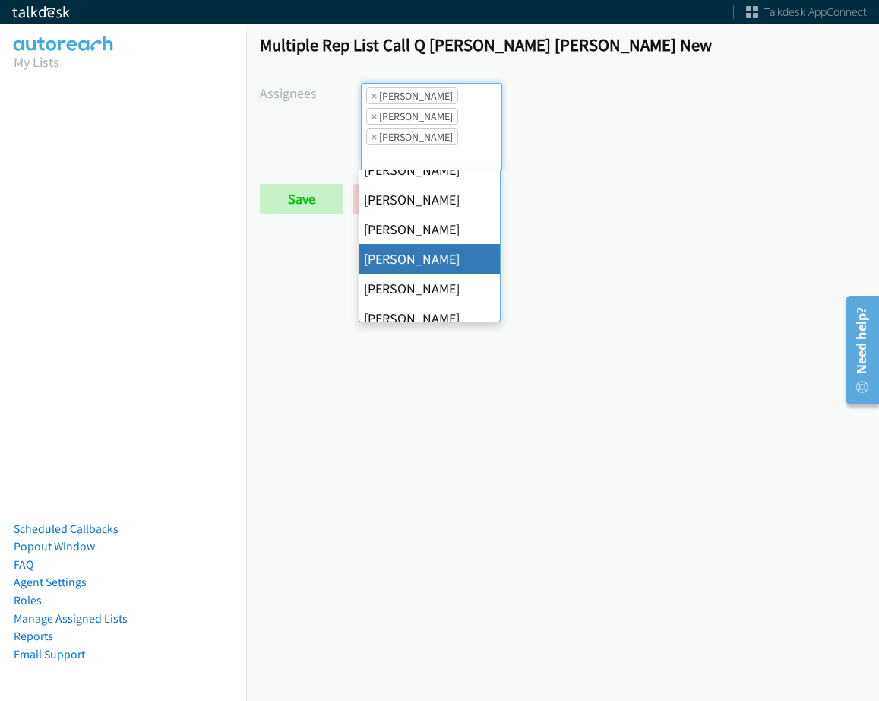
scroll to position [263, 0]
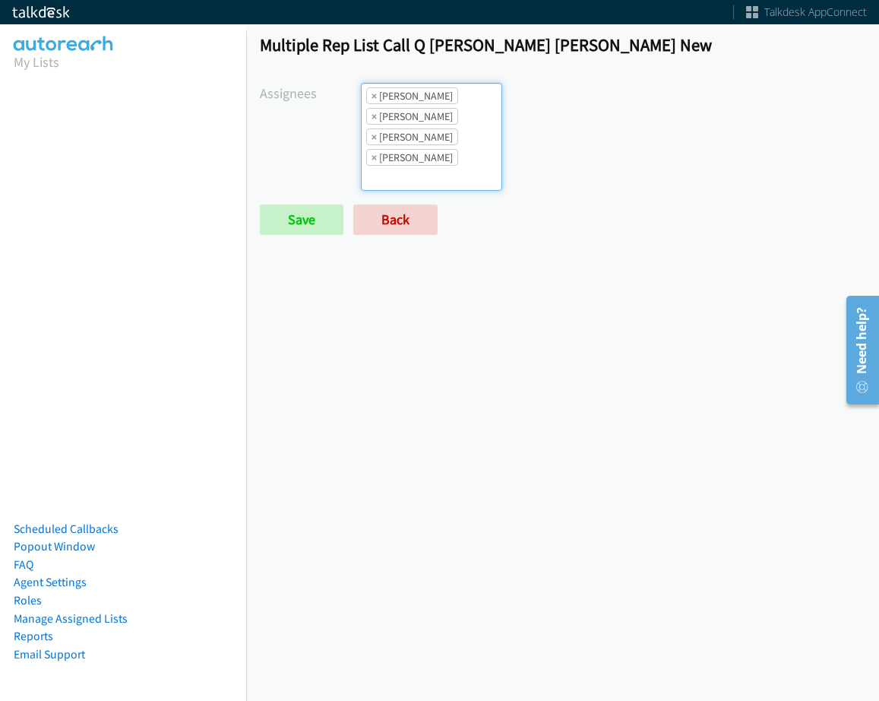
click at [448, 158] on li "× Tatiana Medina" at bounding box center [412, 157] width 92 height 17
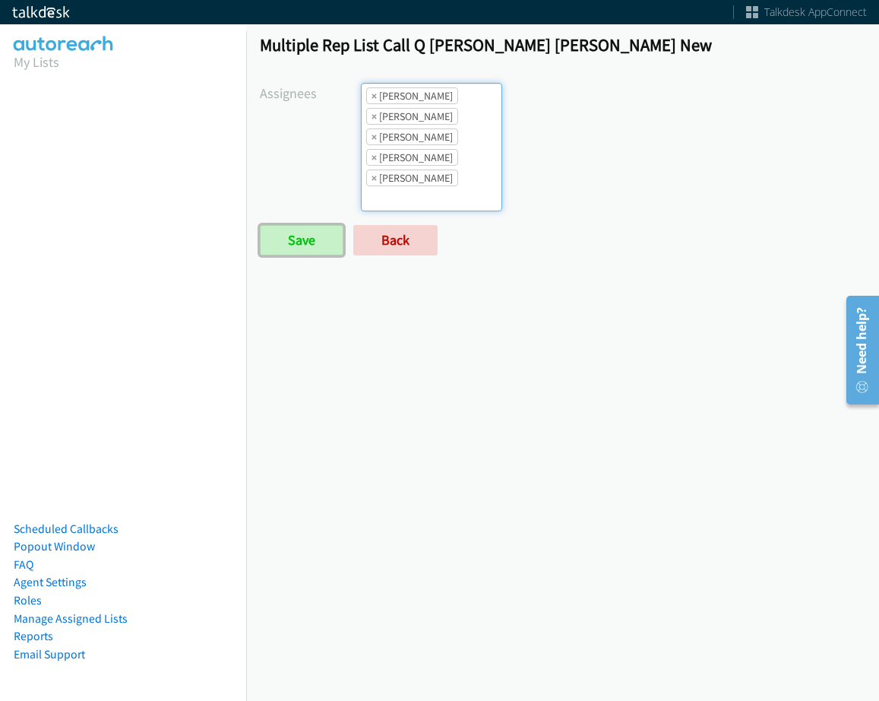
drag, startPoint x: 320, startPoint y: 236, endPoint x: 583, endPoint y: 373, distance: 296.4
click at [321, 236] on input "Save" at bounding box center [302, 240] width 84 height 30
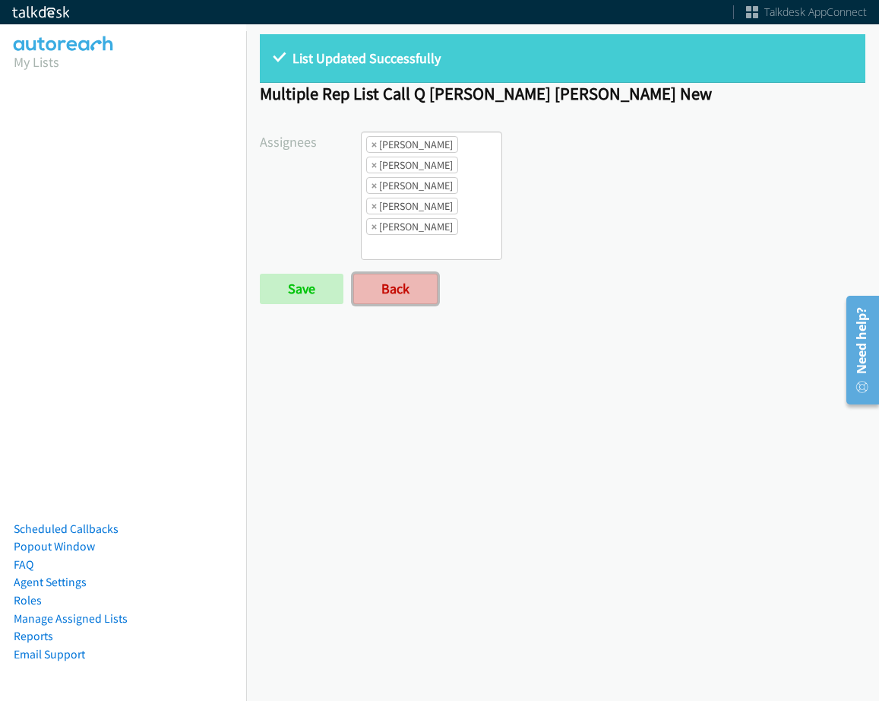
click at [407, 290] on link "Back" at bounding box center [395, 289] width 84 height 30
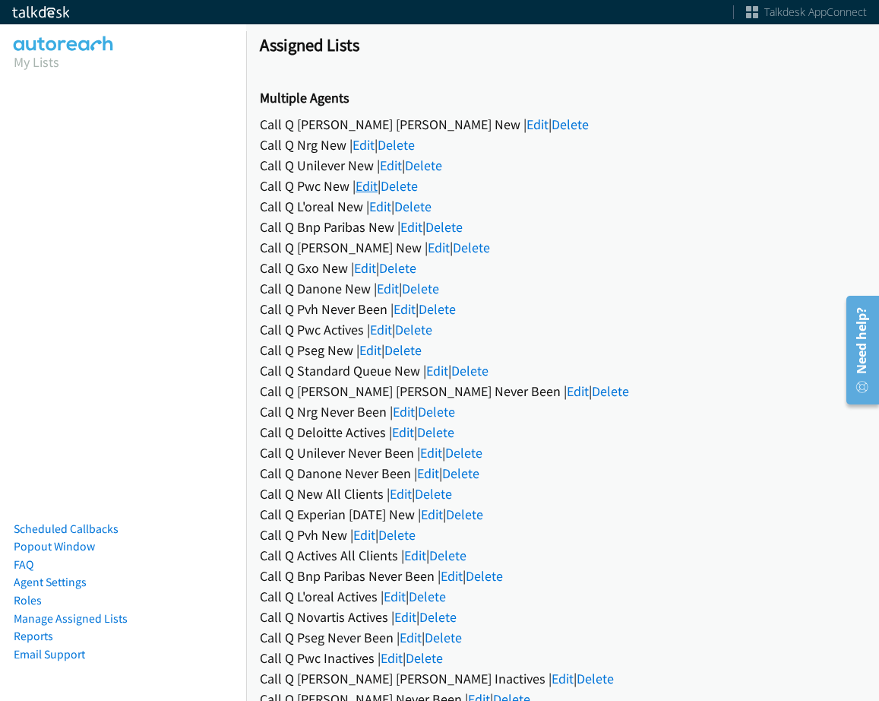
click at [375, 178] on link "Edit" at bounding box center [367, 185] width 22 height 17
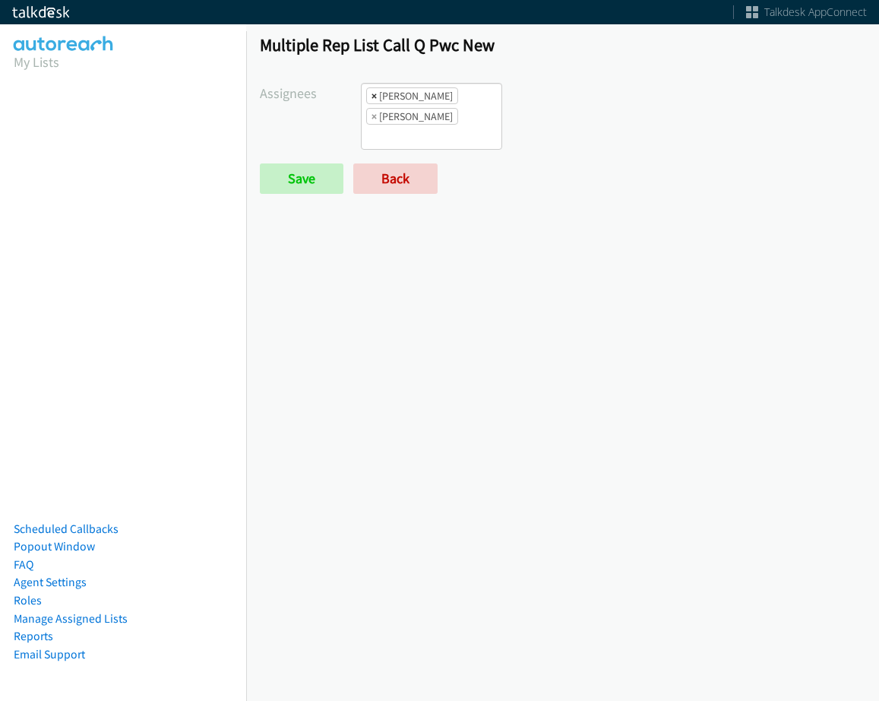
click at [375, 92] on span "×" at bounding box center [374, 95] width 5 height 15
select select "74240000-76d9-4cf3-9953-4c2484ee5015"
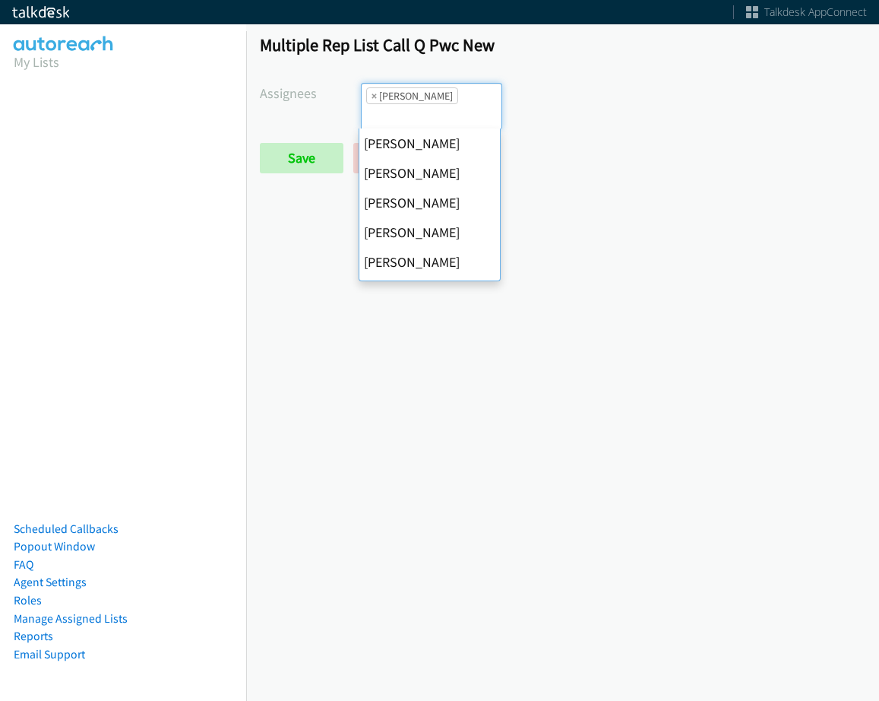
scroll to position [207, 0]
click at [375, 92] on span "×" at bounding box center [374, 95] width 5 height 15
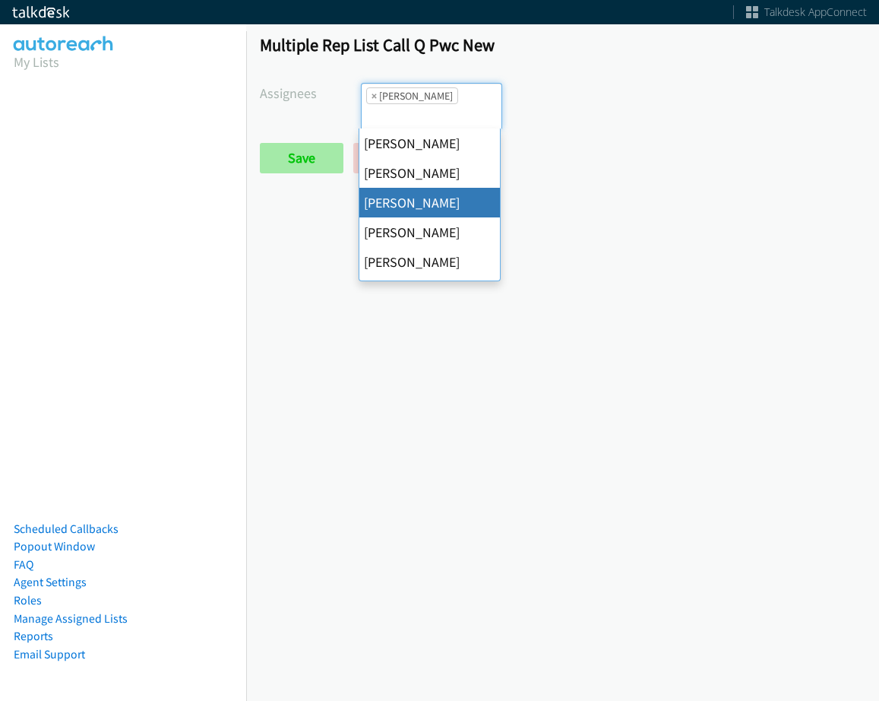
select select
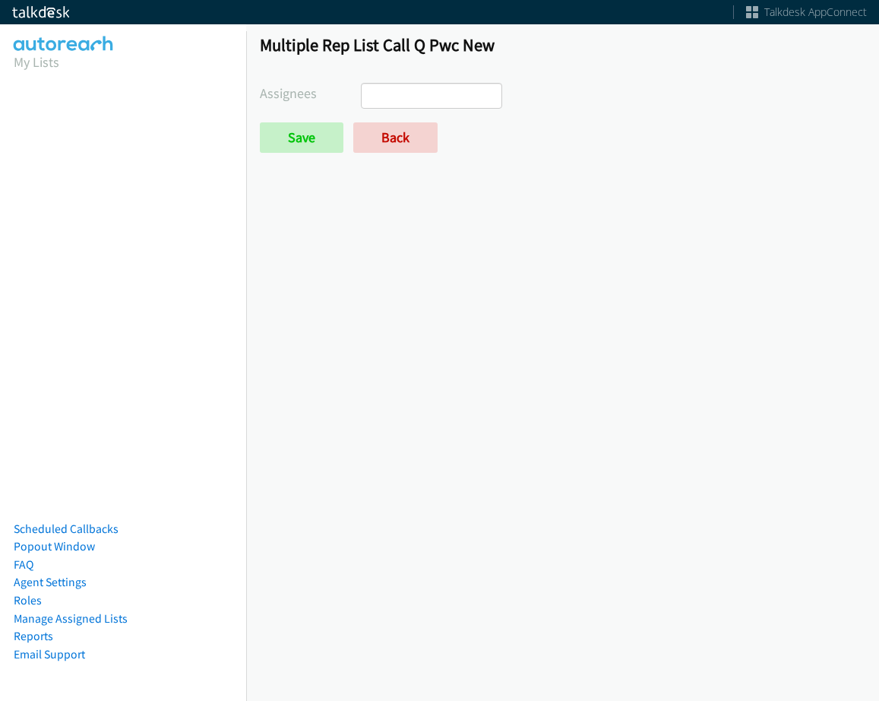
click at [309, 154] on div "Multiple Rep List Call Q Pwc New Assignees Abigail Odhiambo Alana Ruiz Cathy Sh…" at bounding box center [562, 101] width 633 height 160
click at [310, 143] on input "Save" at bounding box center [302, 137] width 84 height 30
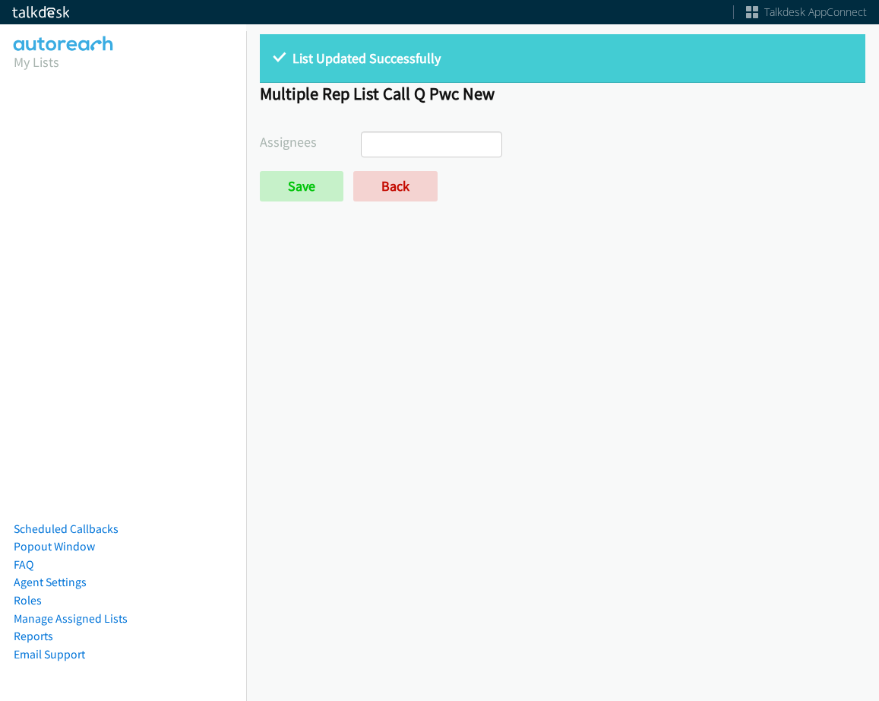
select select
click at [414, 180] on link "Back" at bounding box center [395, 186] width 84 height 30
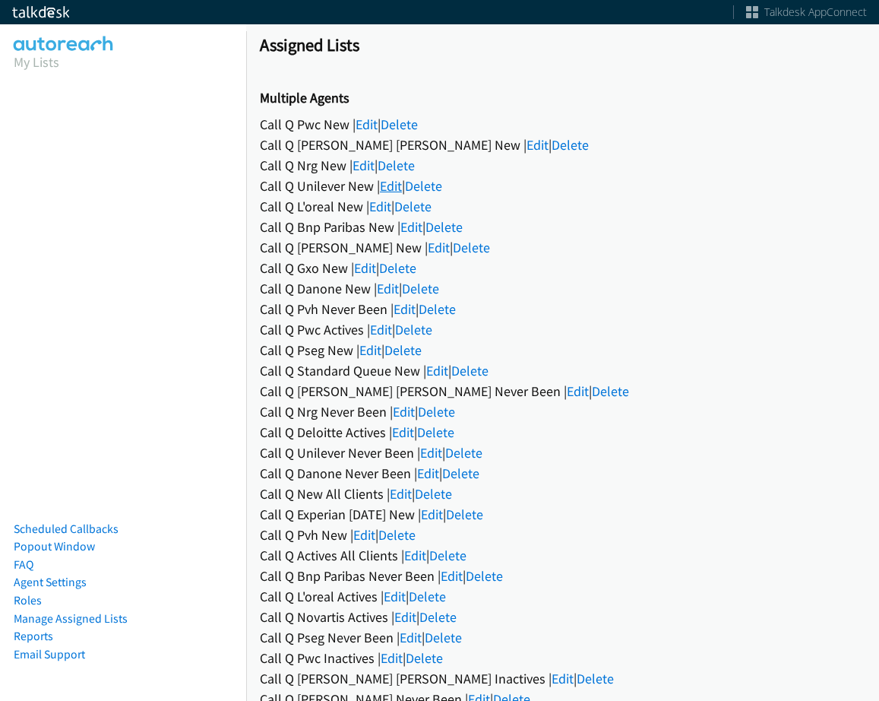
click at [389, 180] on link "Edit" at bounding box center [391, 185] width 22 height 17
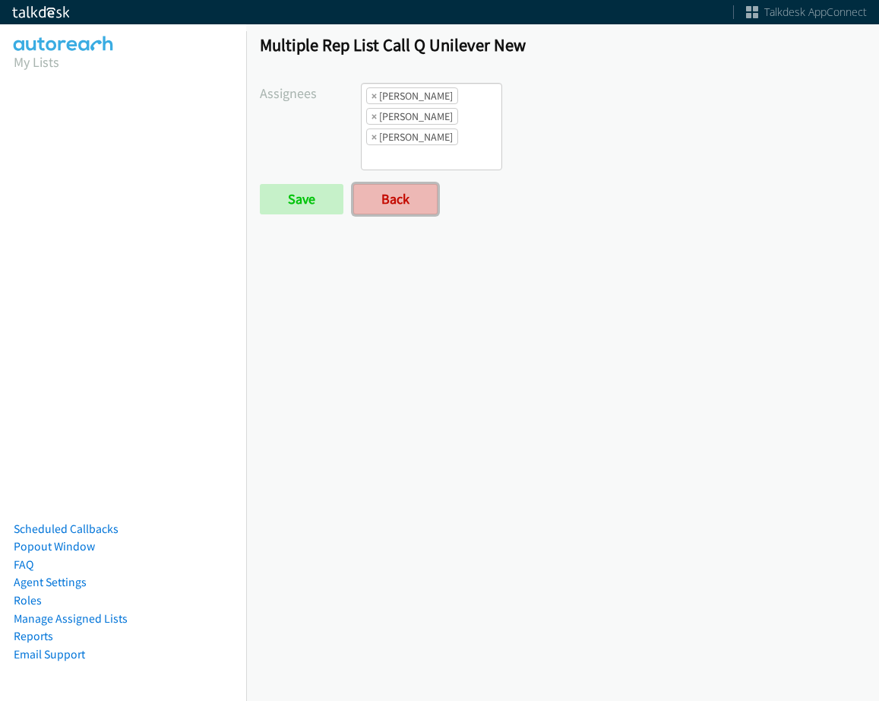
click at [394, 189] on link "Back" at bounding box center [395, 199] width 84 height 30
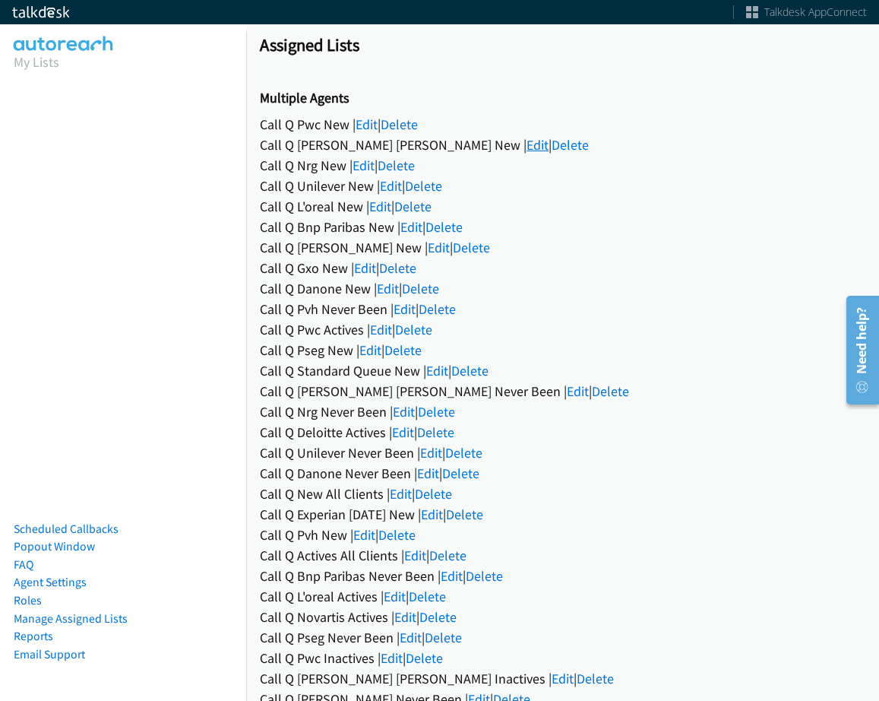
click at [527, 149] on link "Edit" at bounding box center [538, 144] width 22 height 17
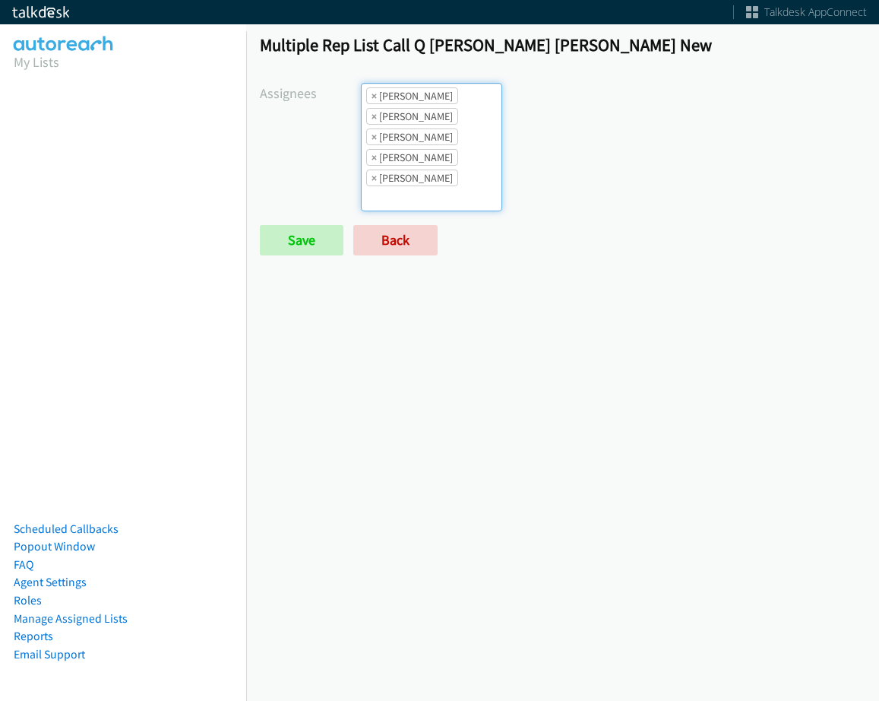
click at [437, 191] on ul "× Abigail Odhiambo × Charles Ross × Rodnika Murphy × Tatiana Medina × Trevonna …" at bounding box center [432, 147] width 140 height 127
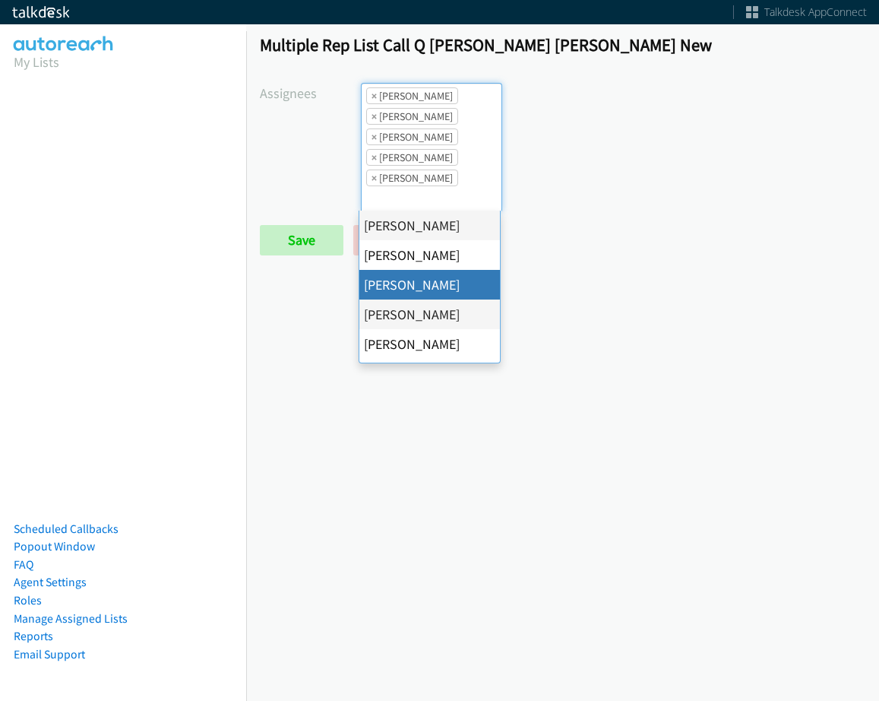
drag, startPoint x: 419, startPoint y: 289, endPoint x: 424, endPoint y: 208, distance: 80.7
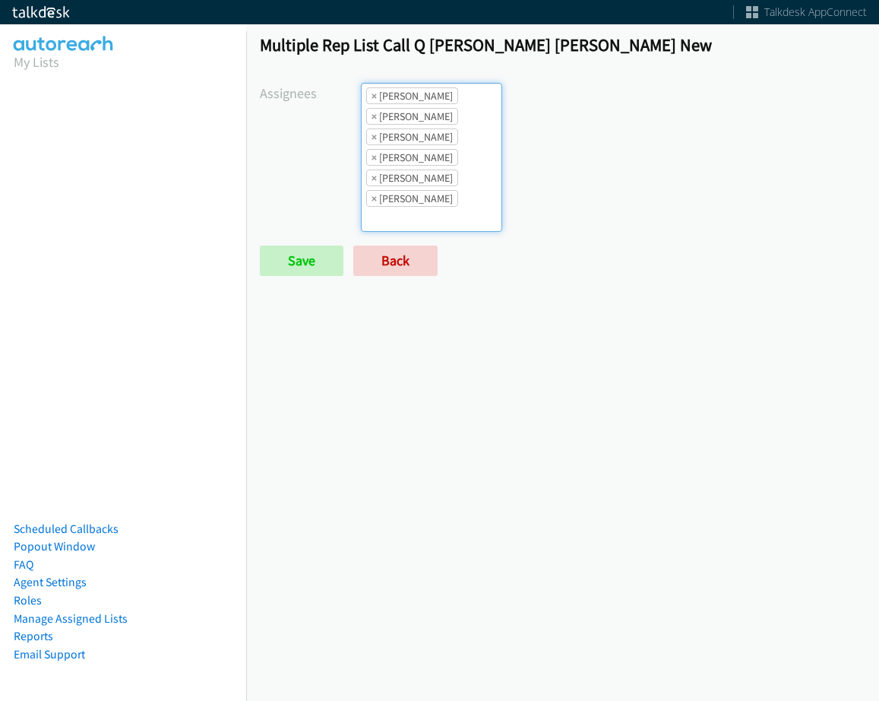
click at [430, 179] on li "× Tatiana Medina" at bounding box center [412, 177] width 92 height 17
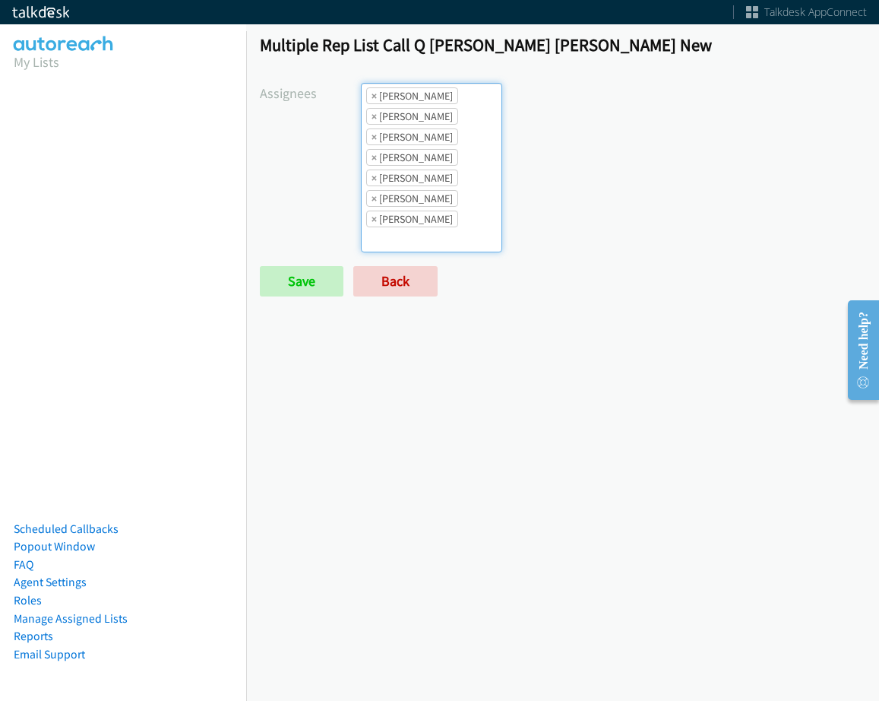
drag, startPoint x: 442, startPoint y: 204, endPoint x: 426, endPoint y: 238, distance: 37.4
click at [440, 204] on li "× Tatiana Medina" at bounding box center [412, 198] width 92 height 17
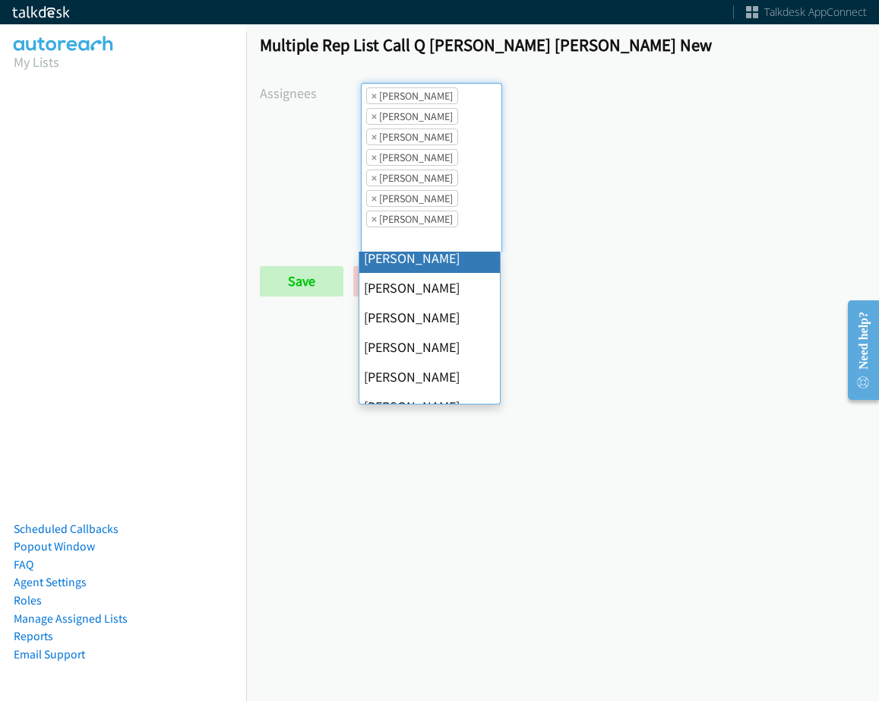
scroll to position [76, 0]
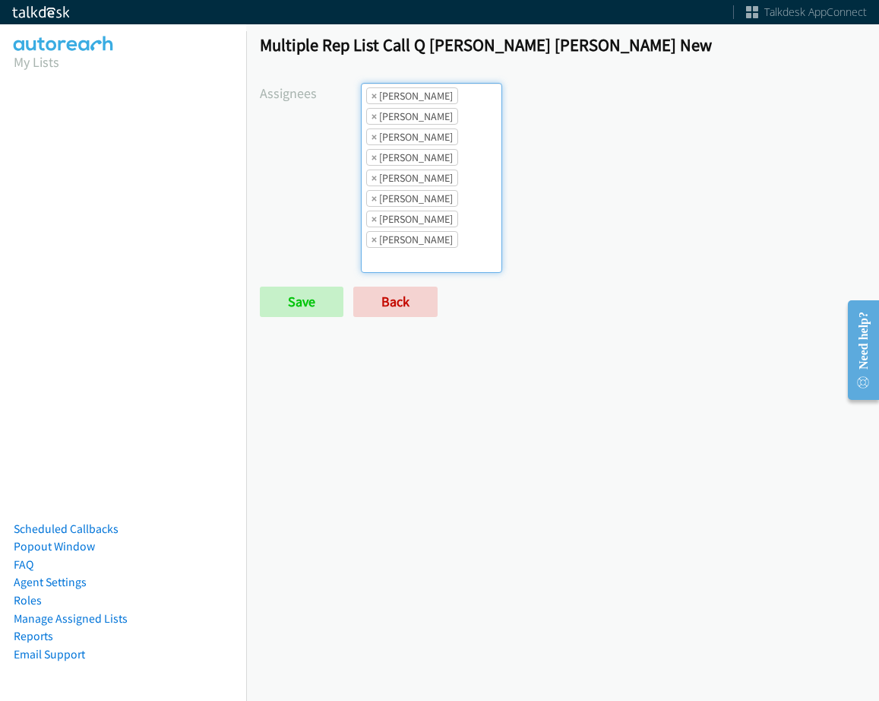
click at [431, 228] on ul "× Abigail Odhiambo × Alana Ruiz × Cathy Shahan × Charles Ross × Daquaya Johnson…" at bounding box center [432, 178] width 140 height 188
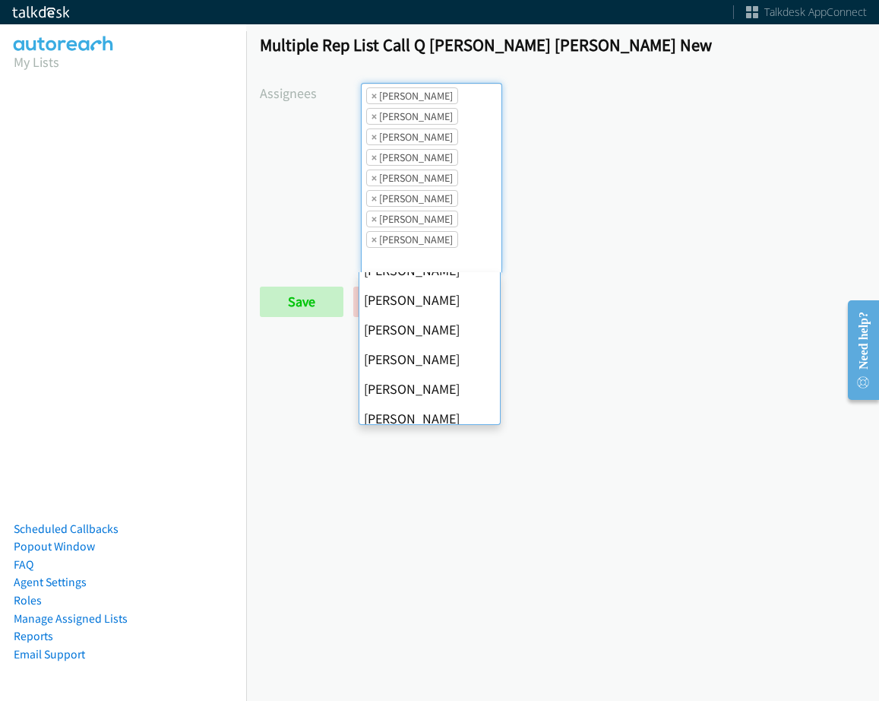
scroll to position [228, 0]
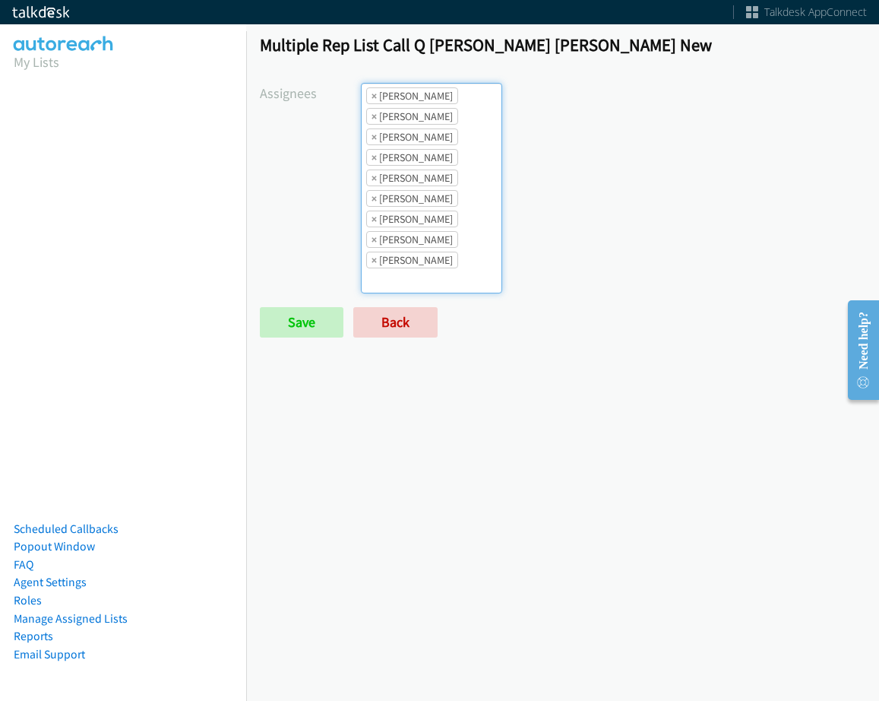
click at [440, 267] on li "× Trevonna Lancaster" at bounding box center [412, 260] width 92 height 17
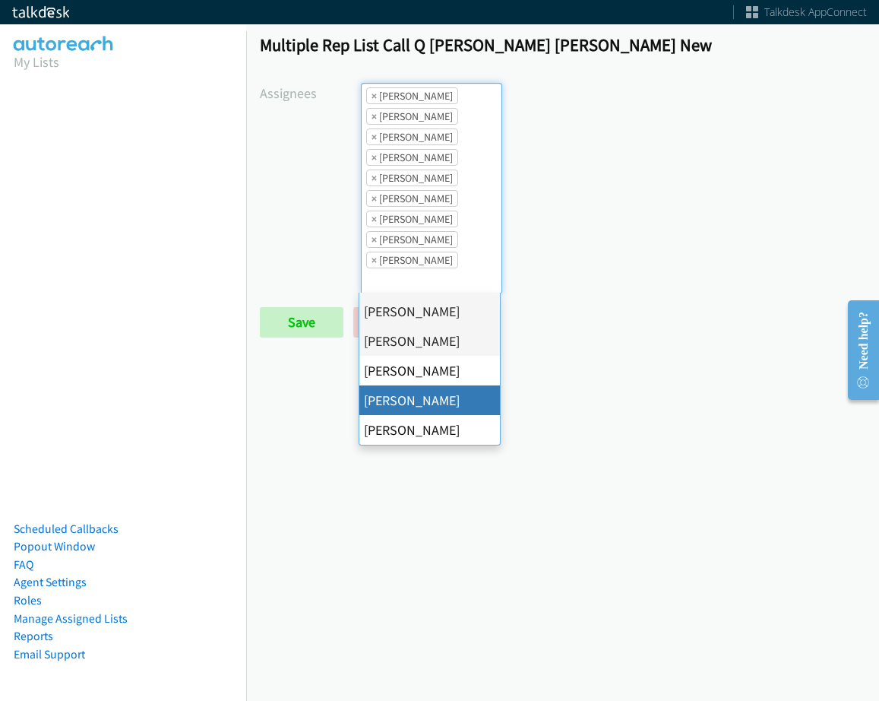
scroll to position [152, 0]
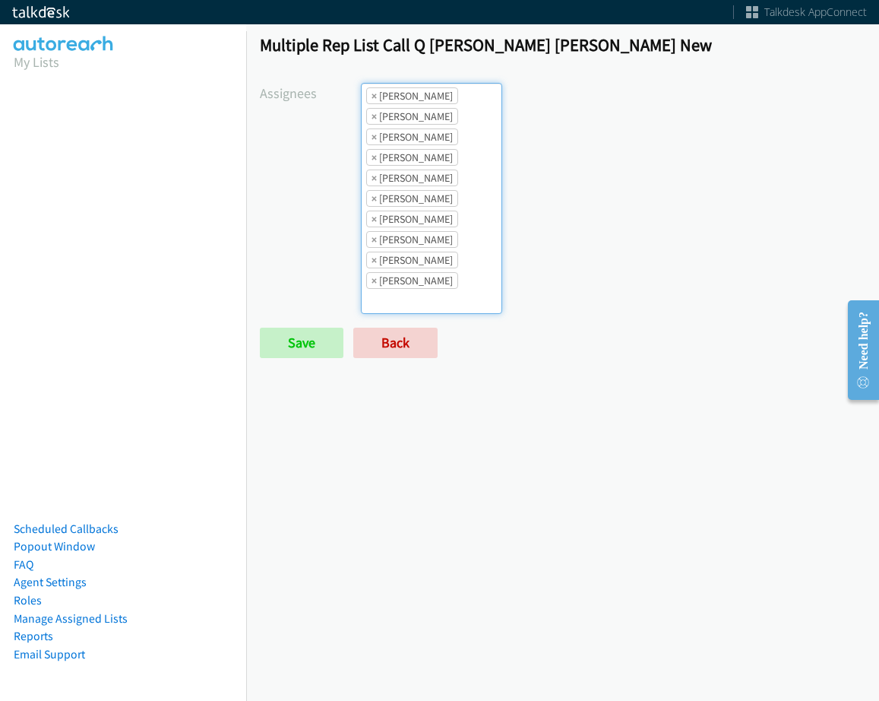
click at [429, 256] on li "× Tatiana Medina" at bounding box center [412, 260] width 92 height 17
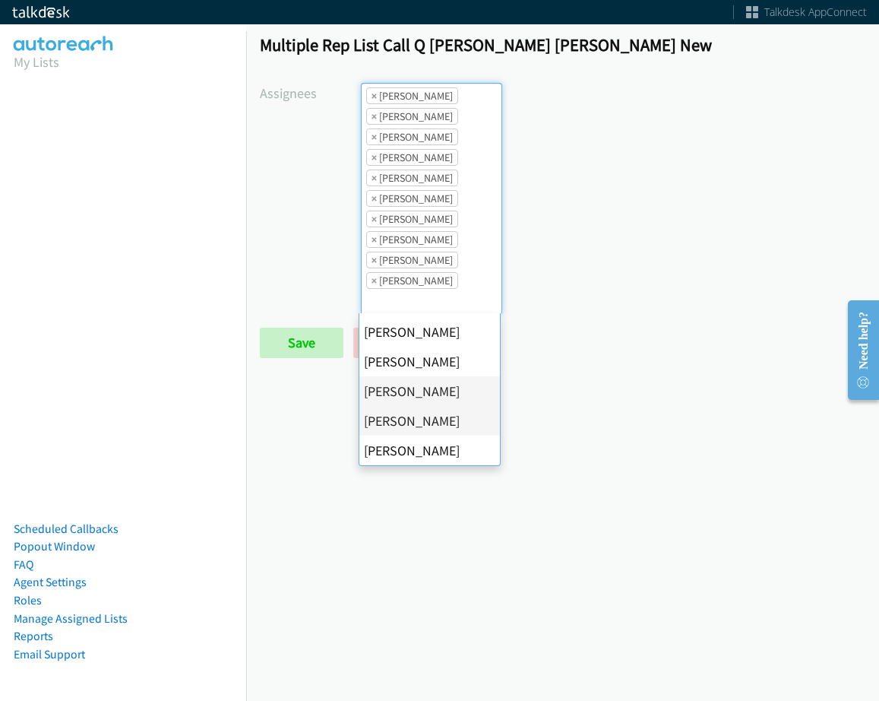
scroll to position [263, 0]
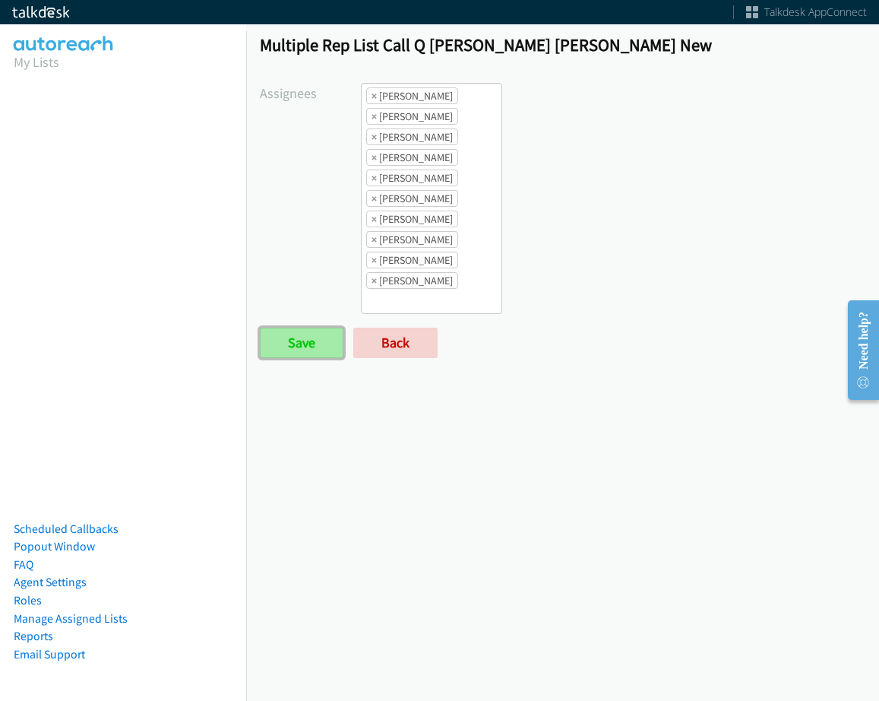
click at [295, 349] on input "Save" at bounding box center [302, 343] width 84 height 30
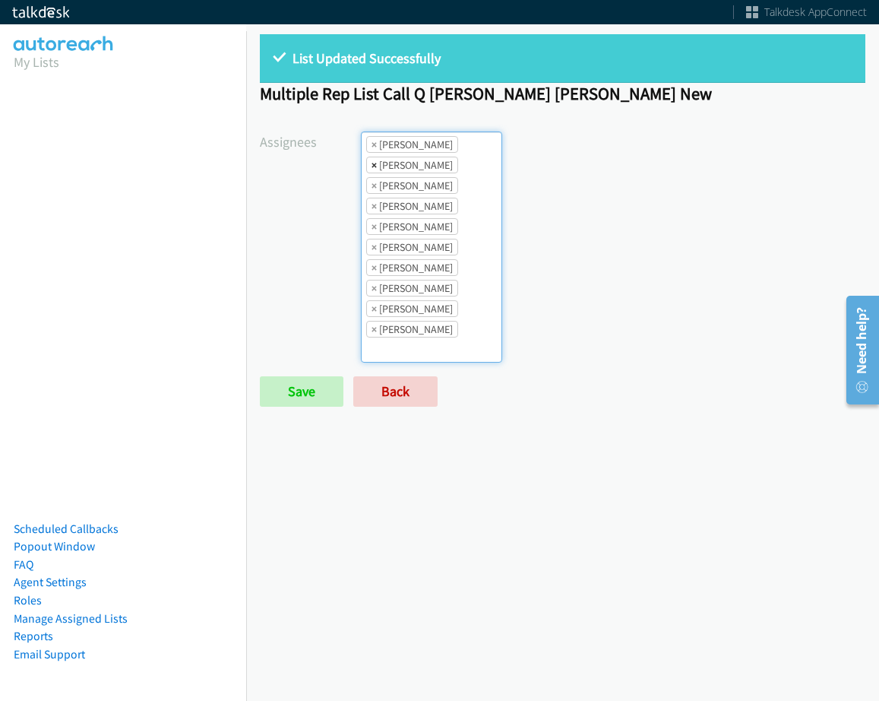
click at [372, 157] on span "×" at bounding box center [374, 164] width 5 height 15
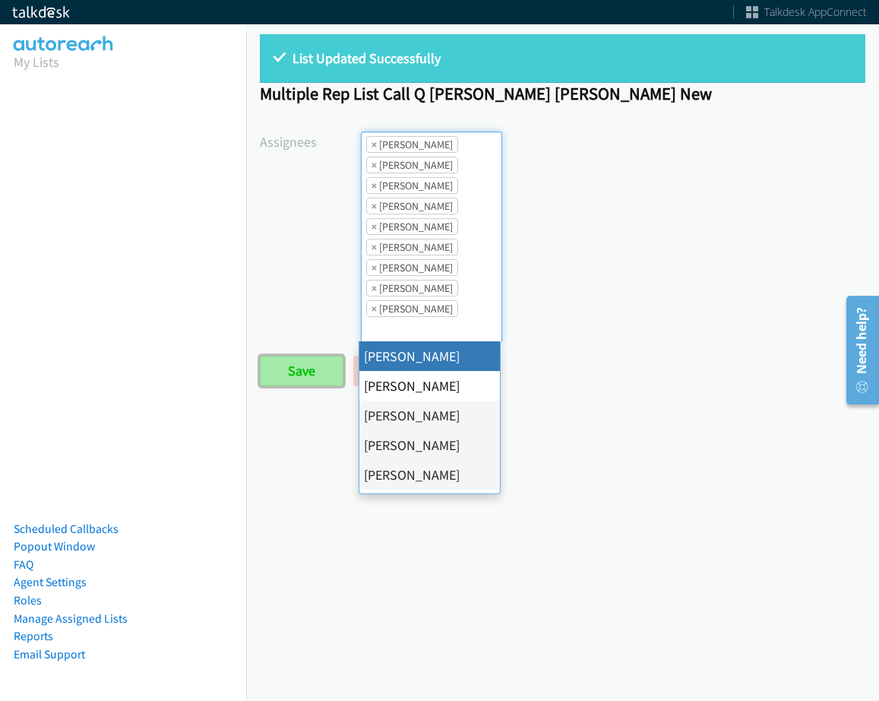
click at [271, 384] on input "Save" at bounding box center [302, 371] width 84 height 30
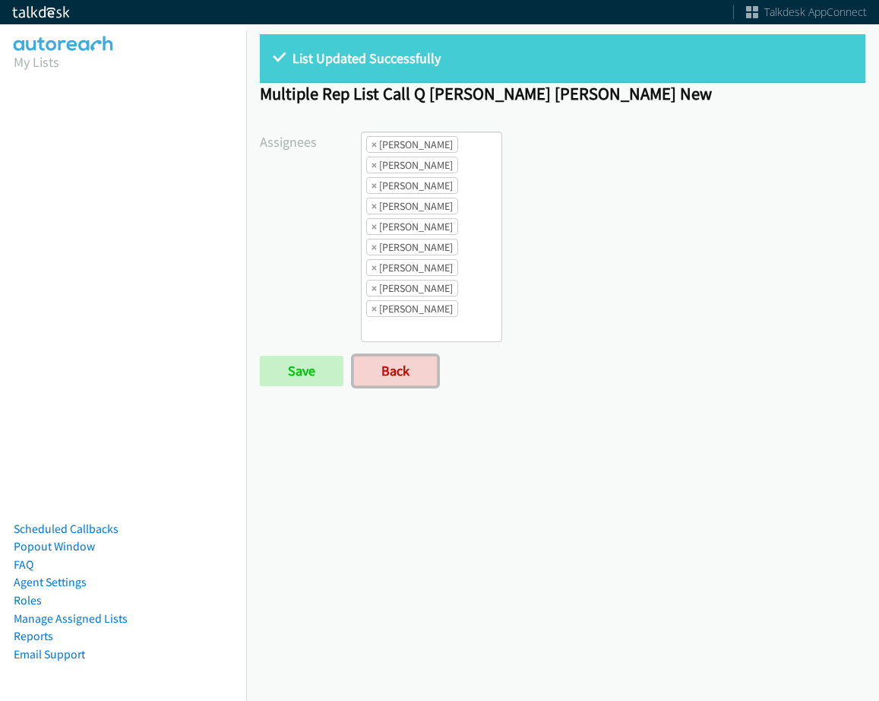
click at [367, 385] on link "Back" at bounding box center [395, 371] width 84 height 30
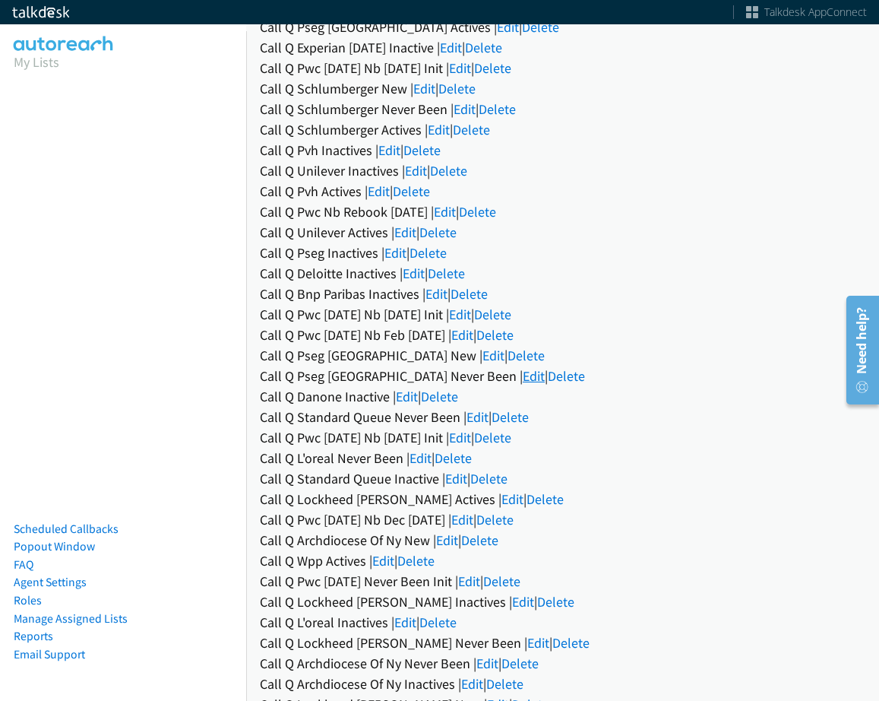
scroll to position [1087, 0]
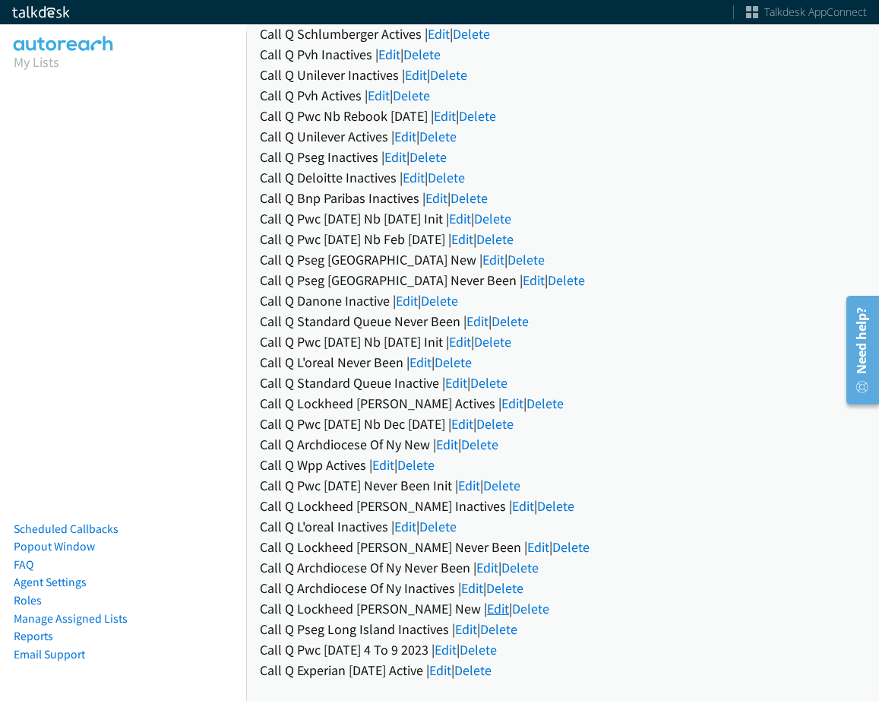
click at [487, 600] on link "Edit" at bounding box center [498, 608] width 22 height 17
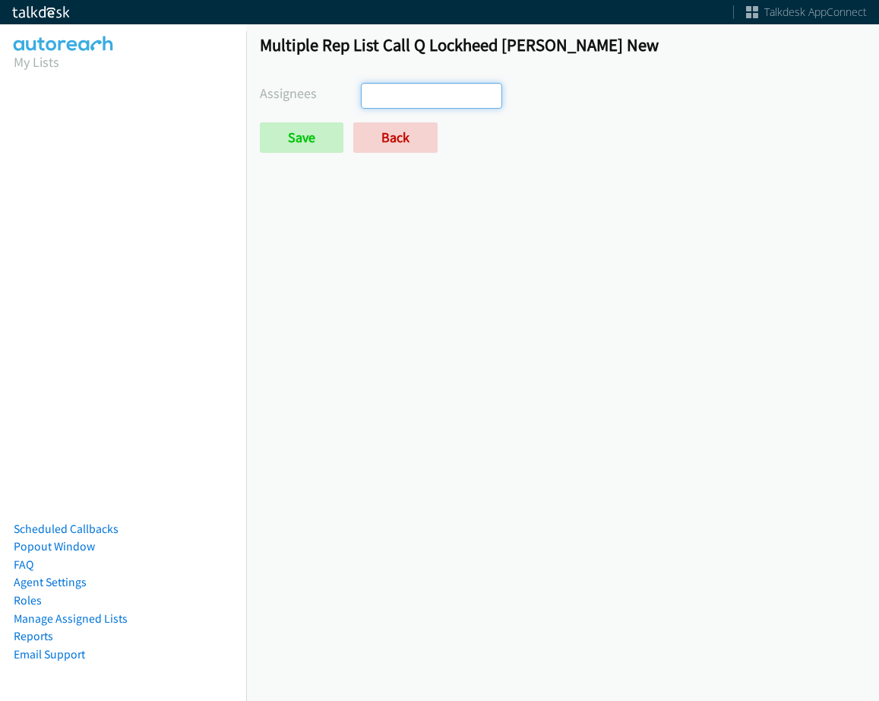
click at [445, 106] on ul at bounding box center [432, 96] width 140 height 24
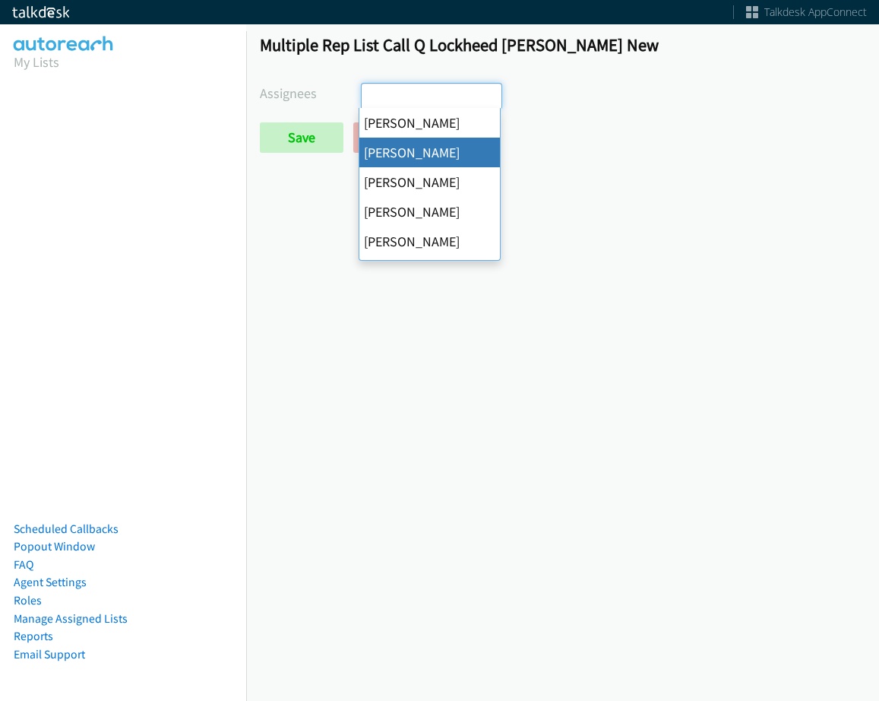
select select "05d74157-9386-4beb-b15d-36aa9c6f71bc"
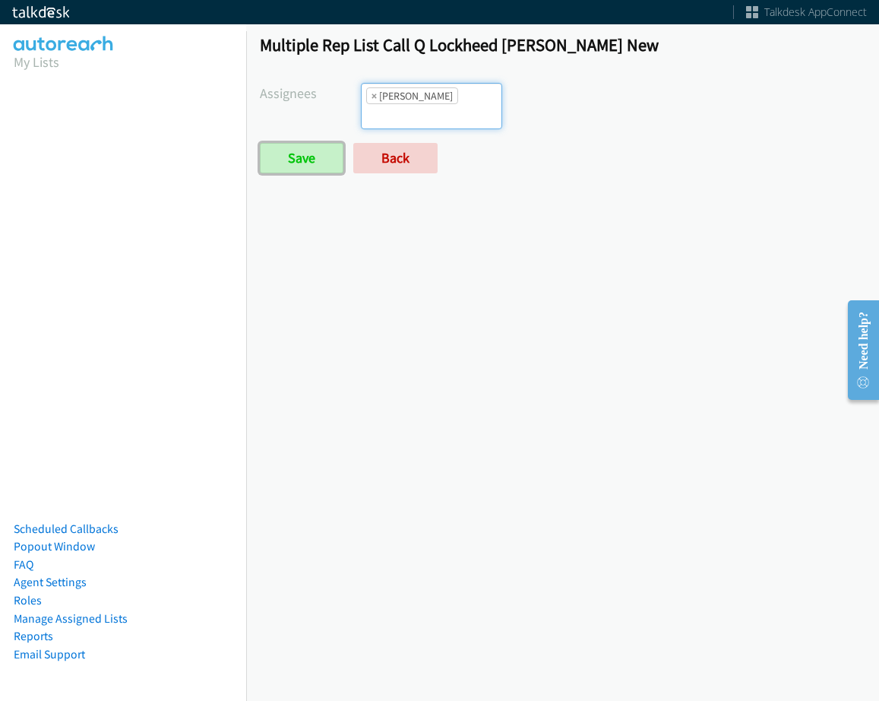
drag, startPoint x: 313, startPoint y: 142, endPoint x: 338, endPoint y: 160, distance: 30.6
click at [313, 143] on input "Save" at bounding box center [302, 158] width 84 height 30
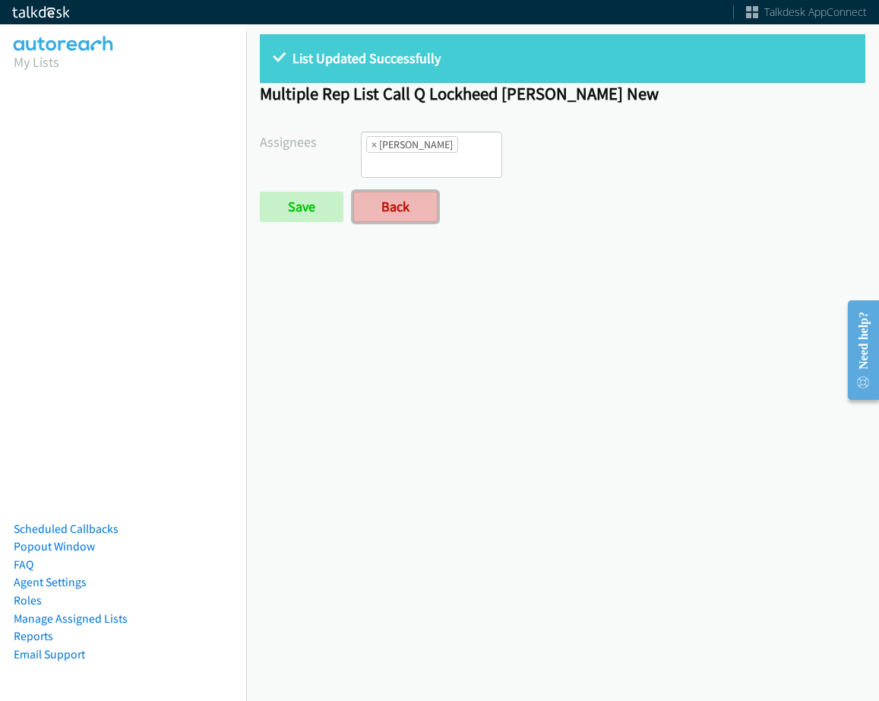
click at [421, 201] on link "Back" at bounding box center [395, 207] width 84 height 30
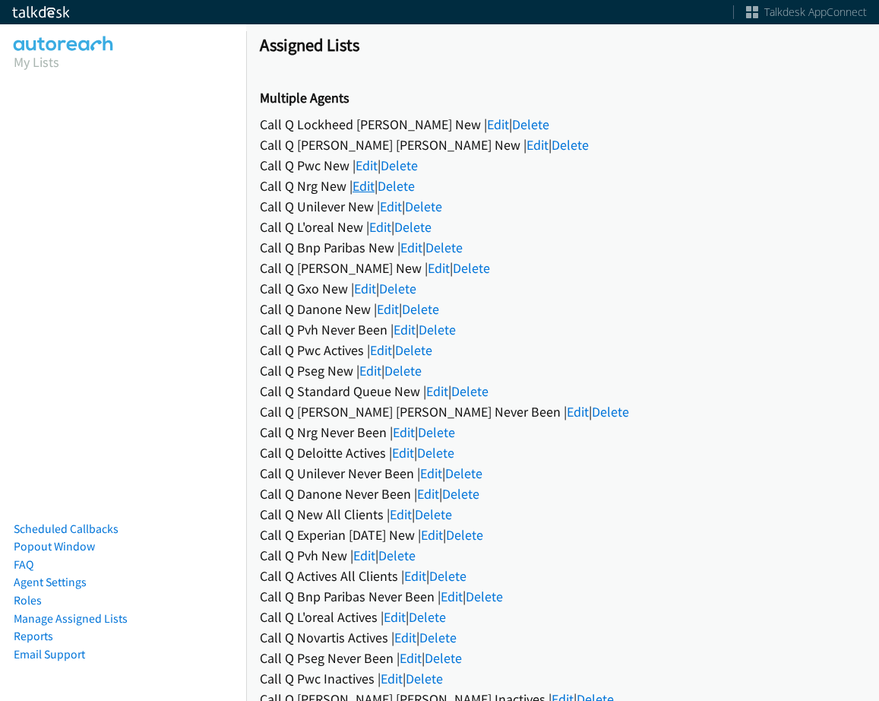
click at [370, 187] on link "Edit" at bounding box center [364, 185] width 22 height 17
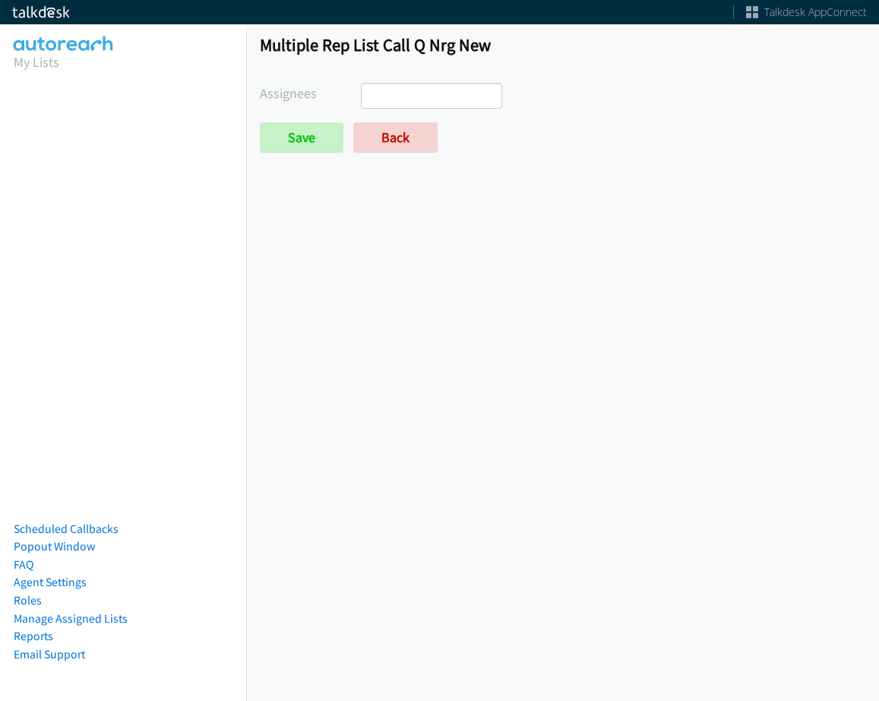
select select
click at [388, 137] on link "Back" at bounding box center [395, 137] width 84 height 30
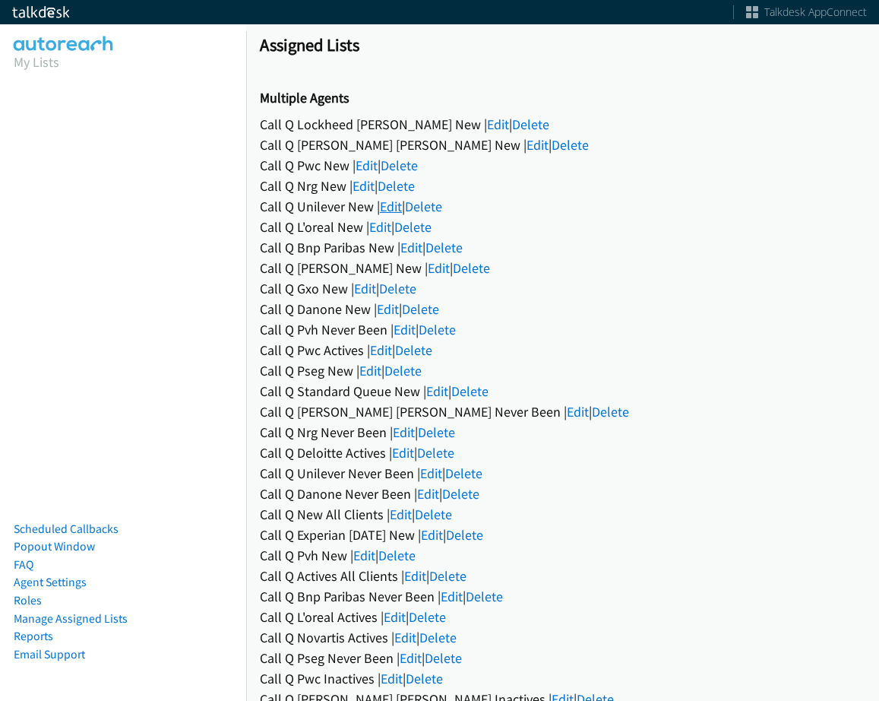
click at [395, 207] on link "Edit" at bounding box center [391, 206] width 22 height 17
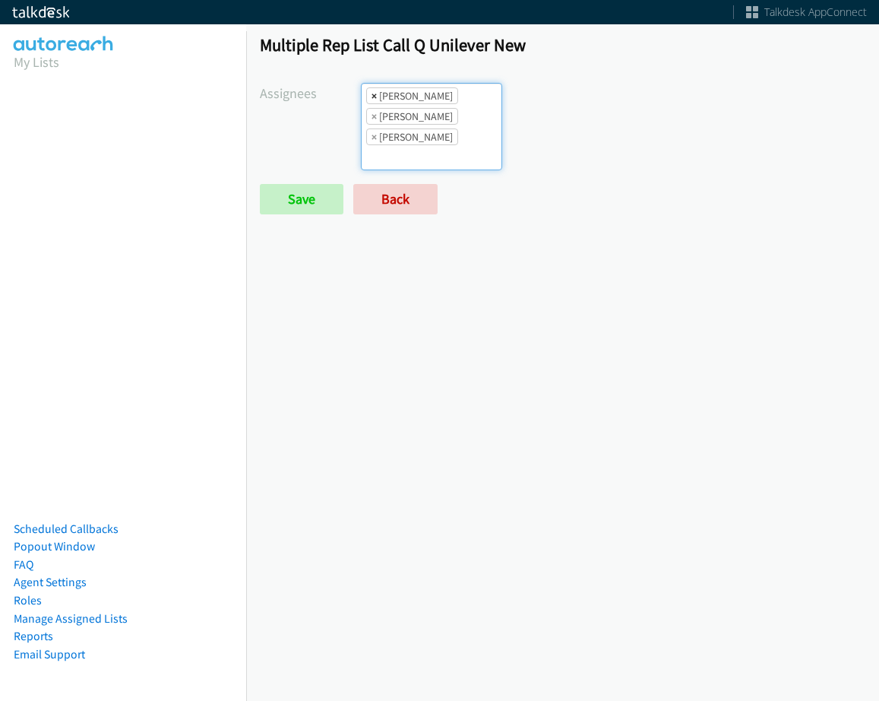
click at [373, 93] on span "×" at bounding box center [374, 95] width 5 height 15
select select "74240000-76d9-4cf3-9953-4c2484ee5015"
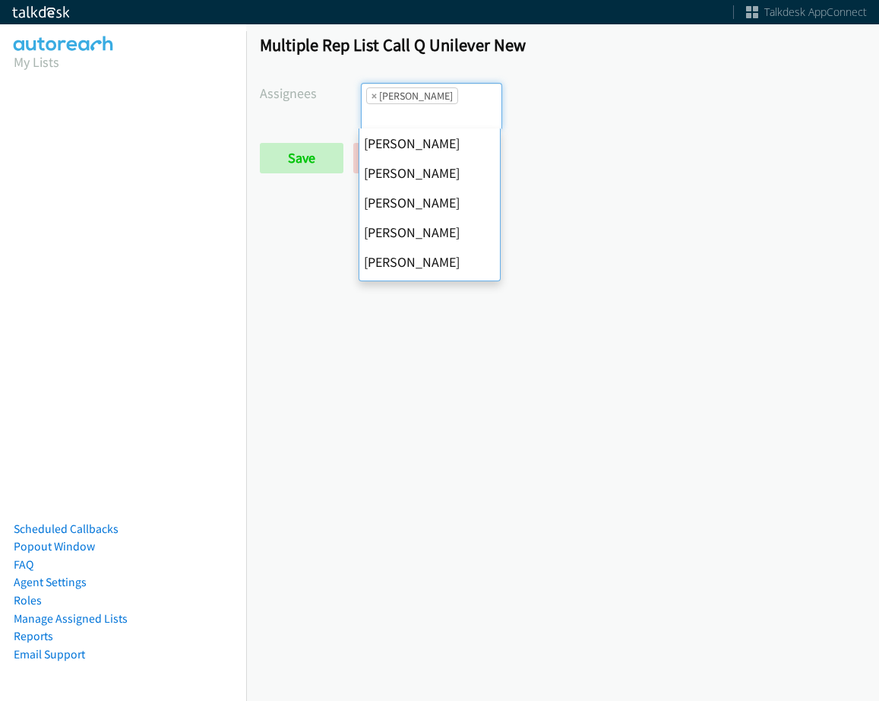
click at [372, 93] on span "×" at bounding box center [374, 95] width 5 height 15
select select
click at [372, 104] on input "search" at bounding box center [388, 116] width 53 height 24
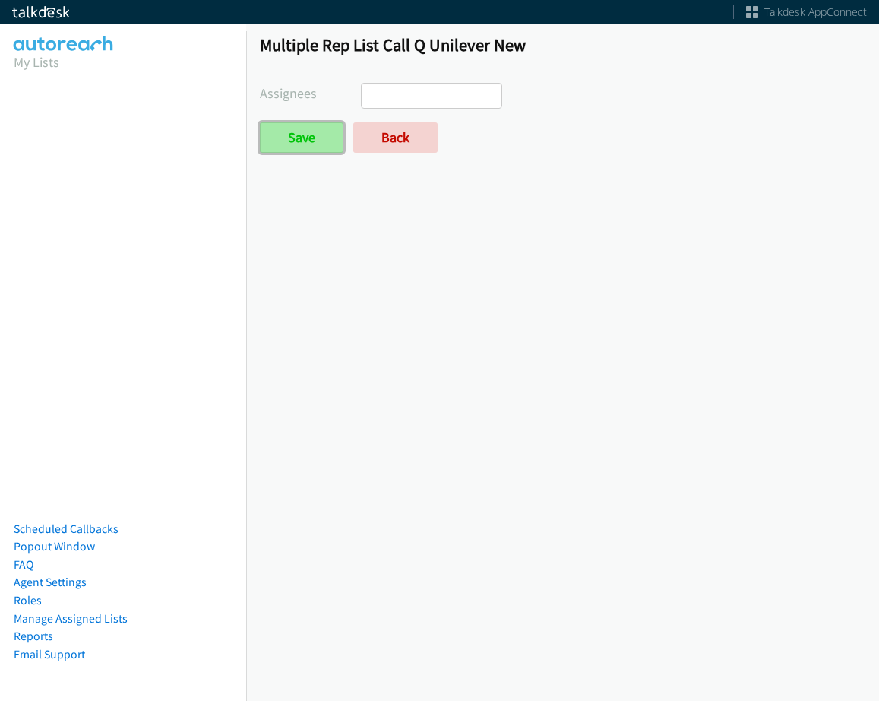
click at [333, 122] on input "Save" at bounding box center [302, 137] width 84 height 30
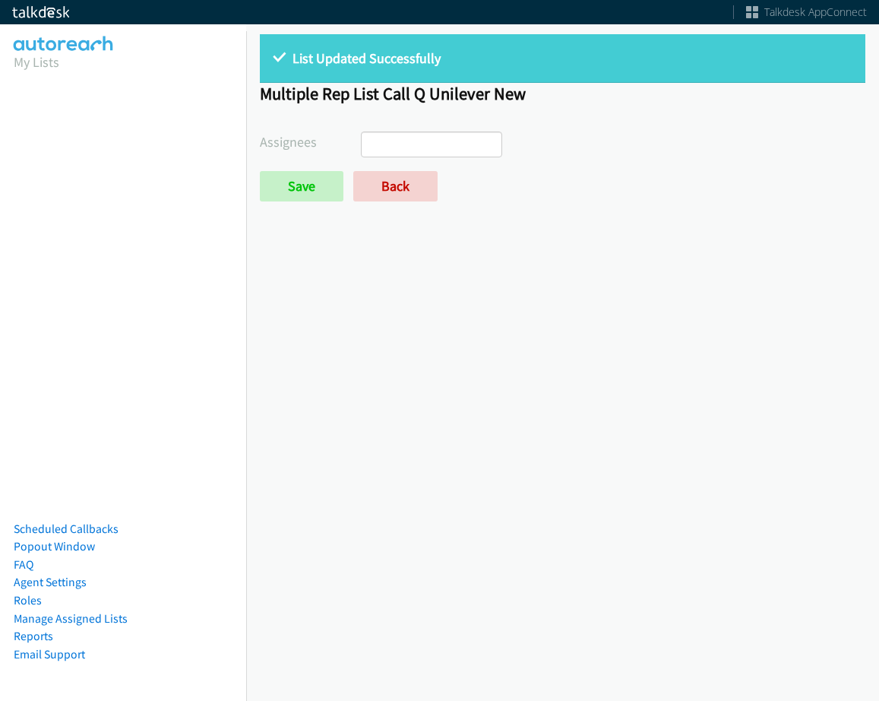
select select
click at [385, 179] on link "Back" at bounding box center [395, 186] width 84 height 30
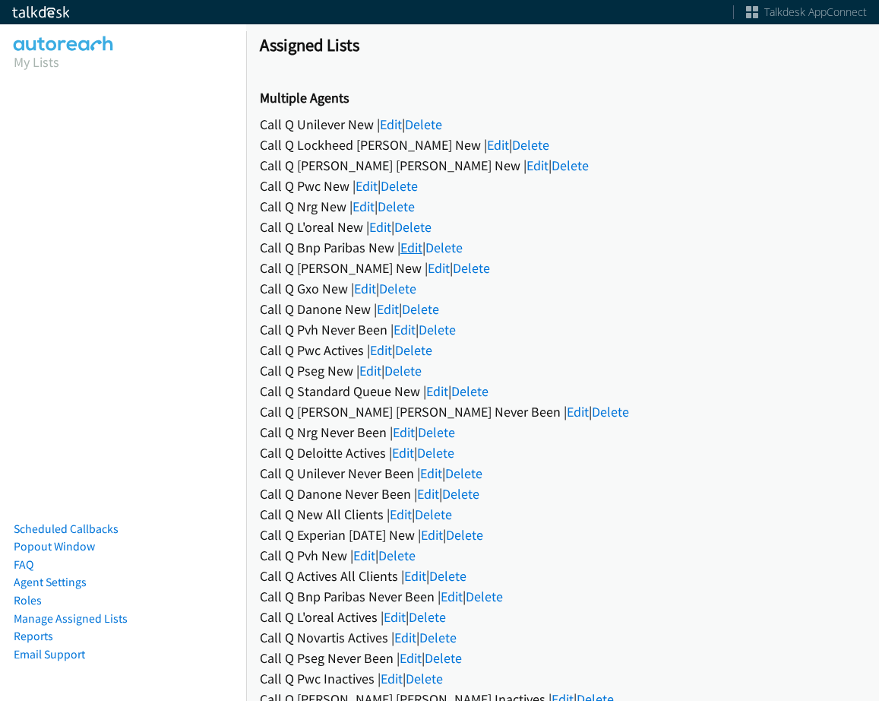
click at [403, 245] on link "Edit" at bounding box center [411, 247] width 22 height 17
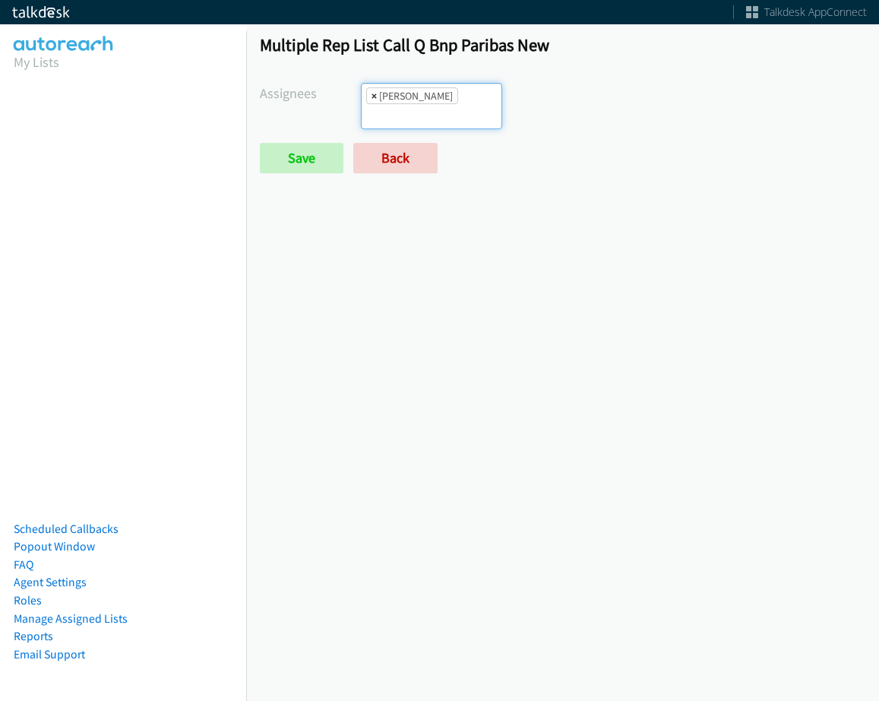
click at [372, 96] on span "×" at bounding box center [374, 95] width 5 height 15
select select
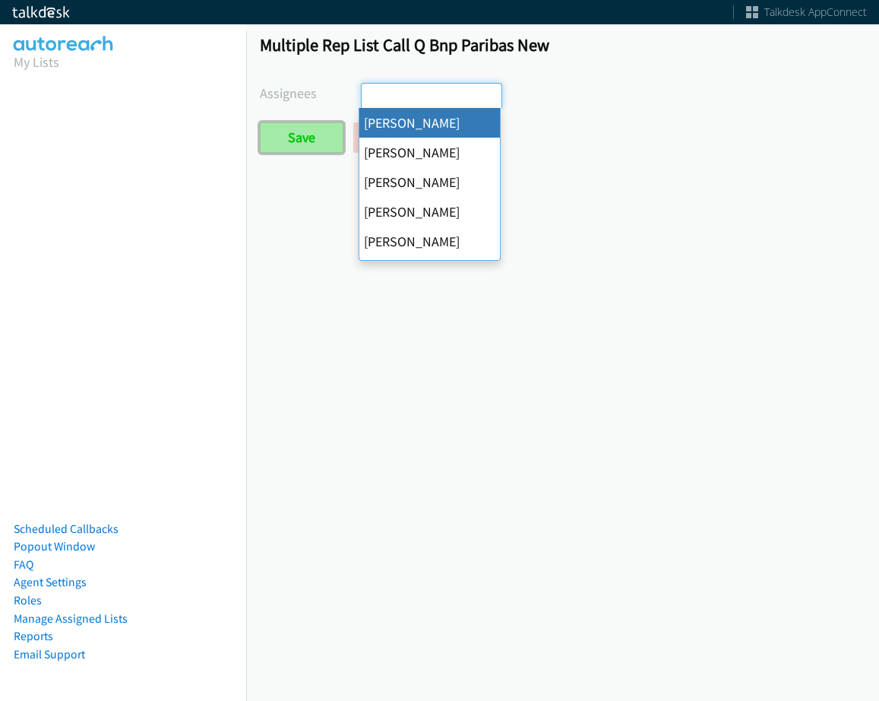
click at [308, 129] on input "Save" at bounding box center [302, 137] width 84 height 30
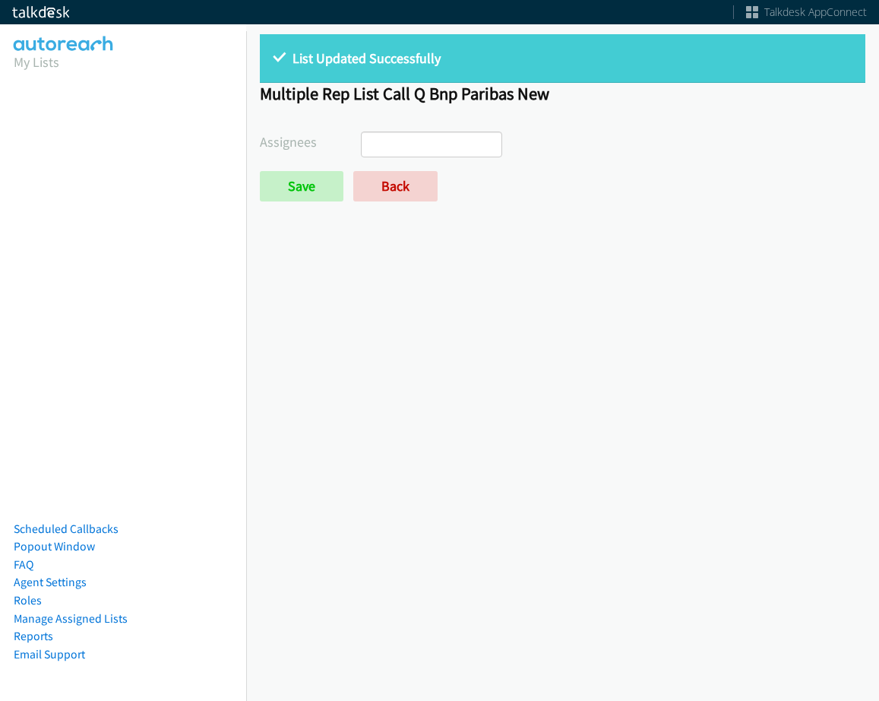
select select
drag, startPoint x: 0, startPoint y: 0, endPoint x: 380, endPoint y: 171, distance: 416.7
click at [380, 171] on link "Back" at bounding box center [395, 186] width 84 height 30
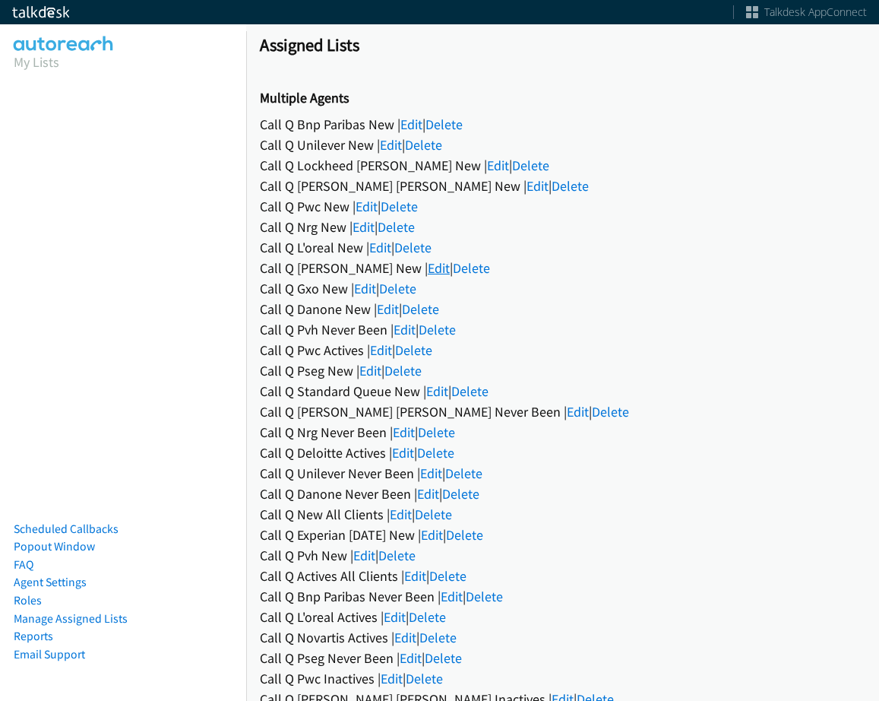
click at [428, 267] on link "Edit" at bounding box center [439, 267] width 22 height 17
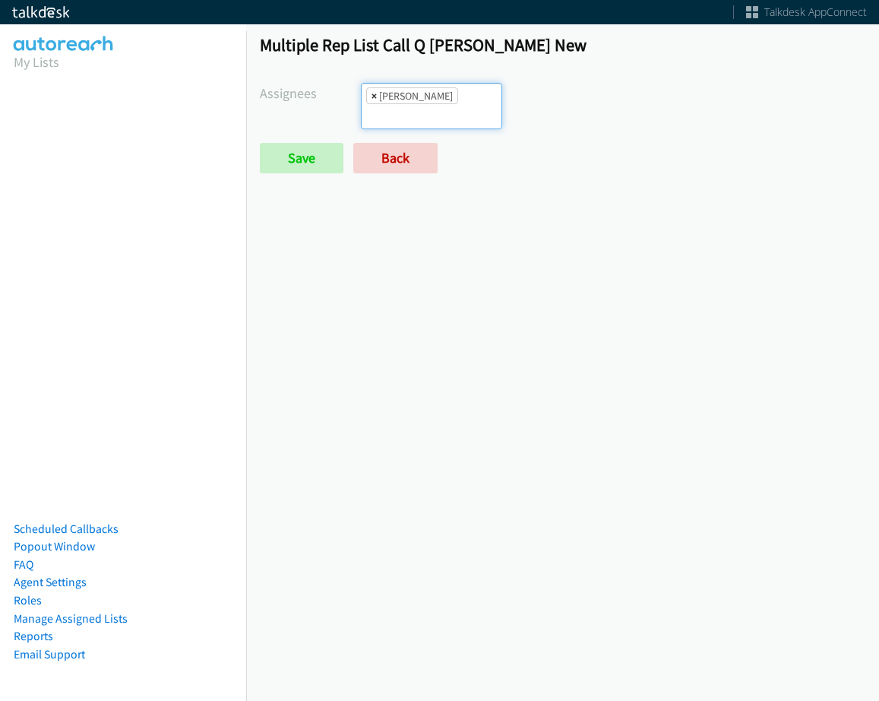
click at [372, 94] on span "×" at bounding box center [374, 95] width 5 height 15
select select
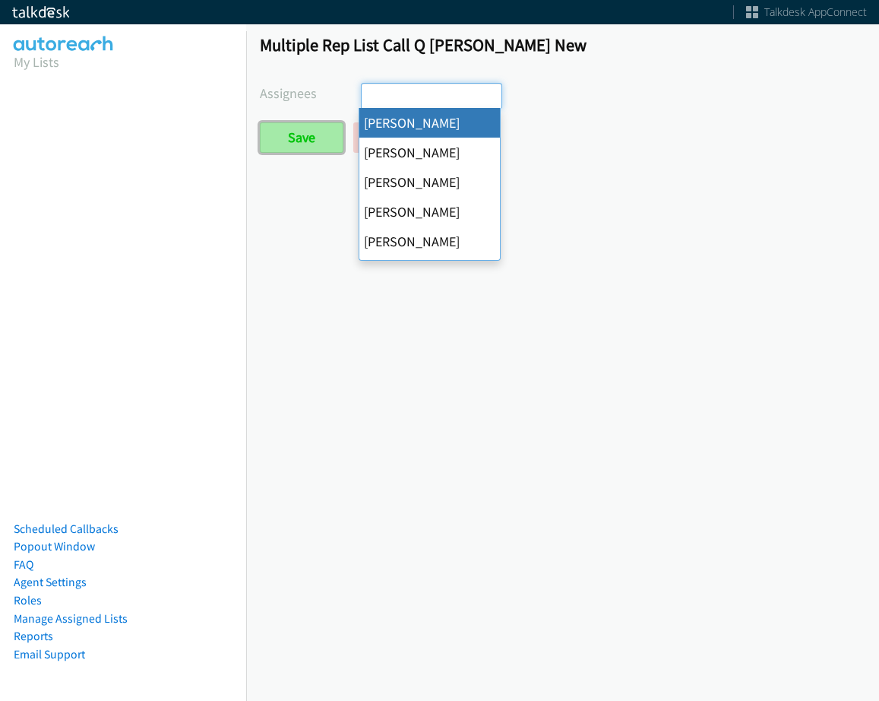
click at [308, 124] on input "Save" at bounding box center [302, 137] width 84 height 30
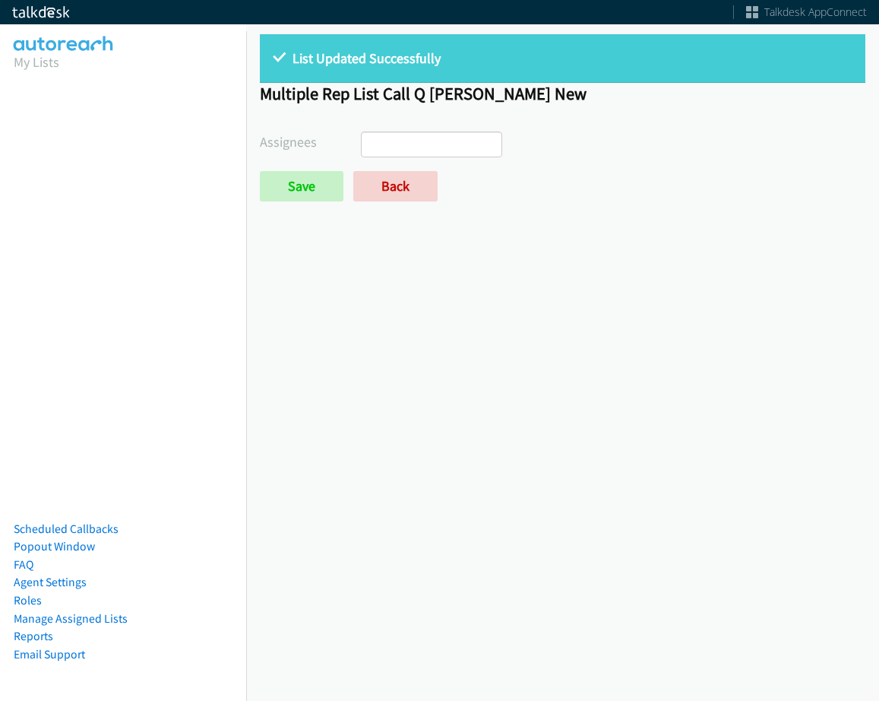
select select
click at [378, 160] on form "Assignees [PERSON_NAME] [PERSON_NAME] [PERSON_NAME] [PERSON_NAME] Daquaya [PERS…" at bounding box center [563, 166] width 606 height 70
click at [379, 177] on link "Back" at bounding box center [395, 186] width 84 height 30
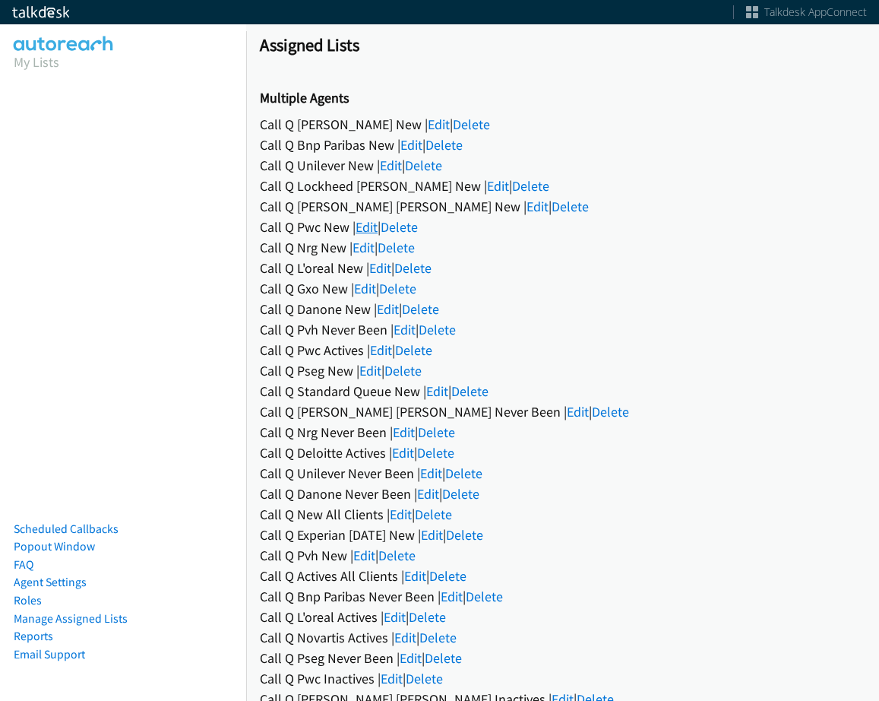
click at [375, 225] on link "Edit" at bounding box center [367, 226] width 22 height 17
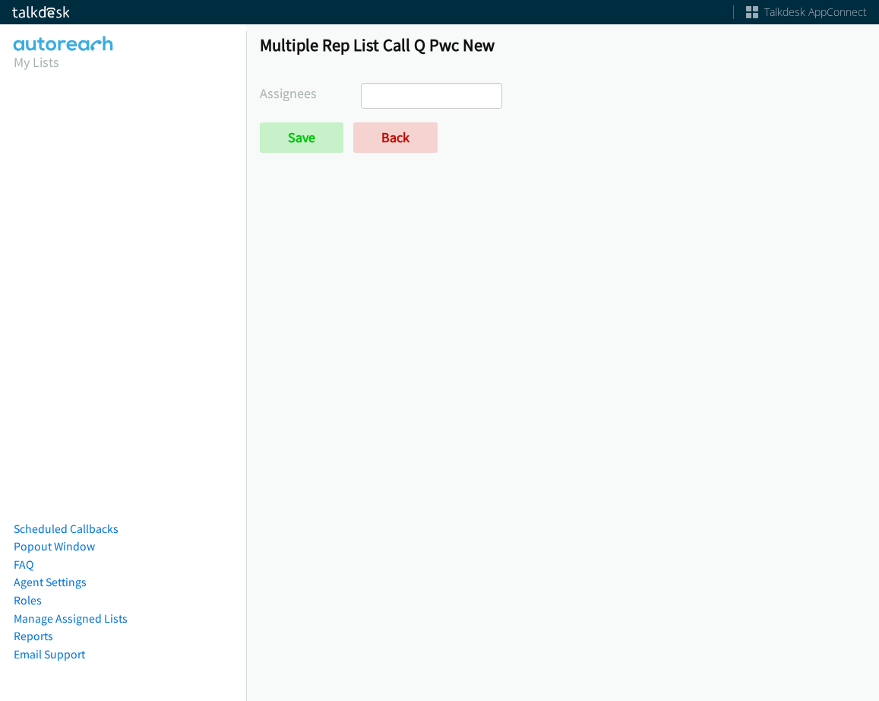
select select
click at [396, 142] on link "Back" at bounding box center [395, 137] width 84 height 30
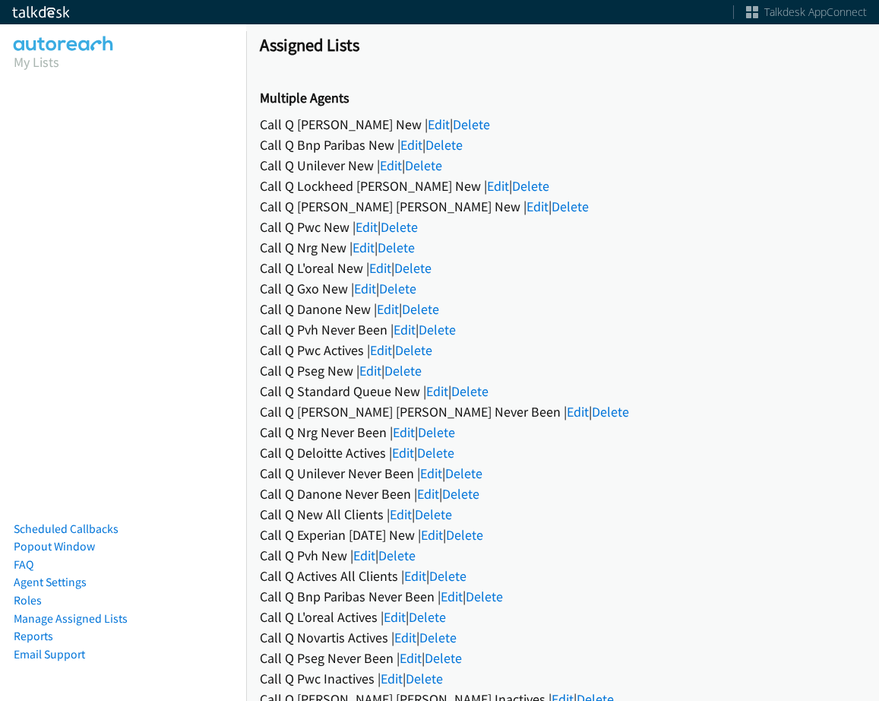
click at [369, 270] on div "Call Q L'oreal New | Edit | Delete" at bounding box center [563, 268] width 606 height 21
click at [378, 268] on link "Edit" at bounding box center [380, 267] width 22 height 17
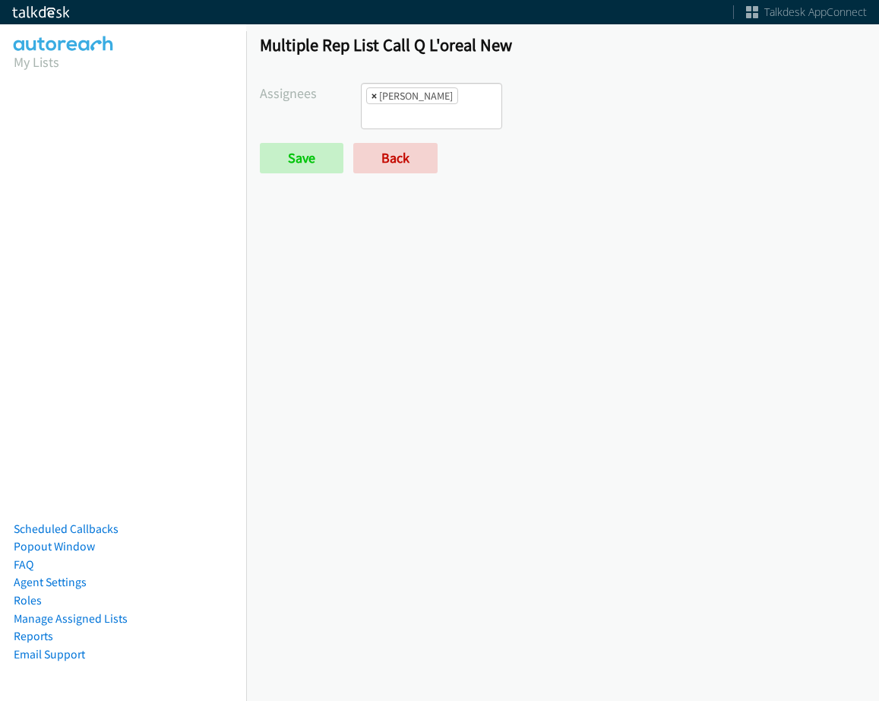
click at [372, 103] on span "×" at bounding box center [374, 95] width 5 height 15
select select
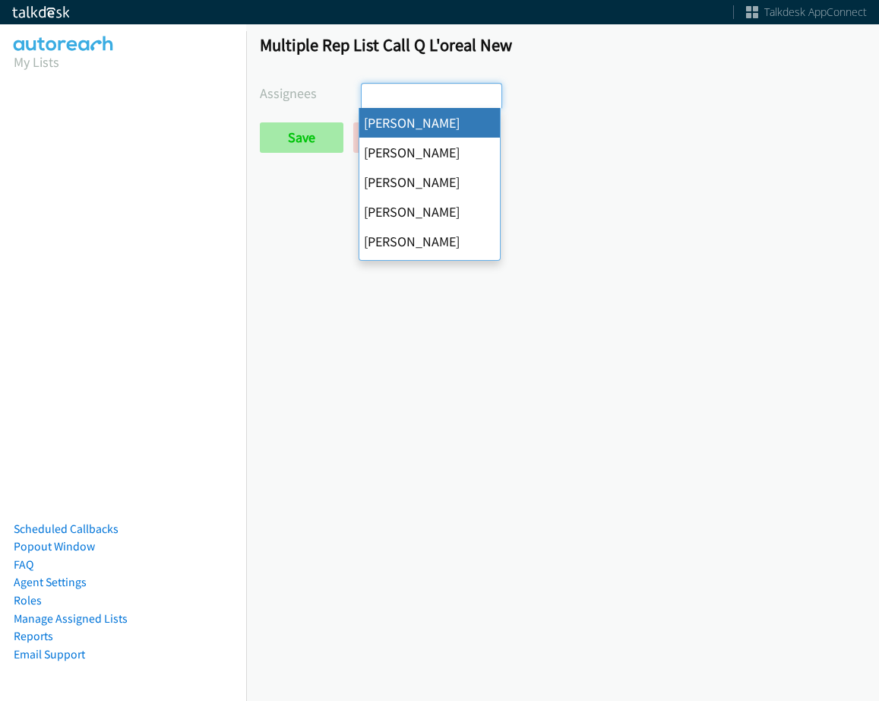
scroll to position [146, 0]
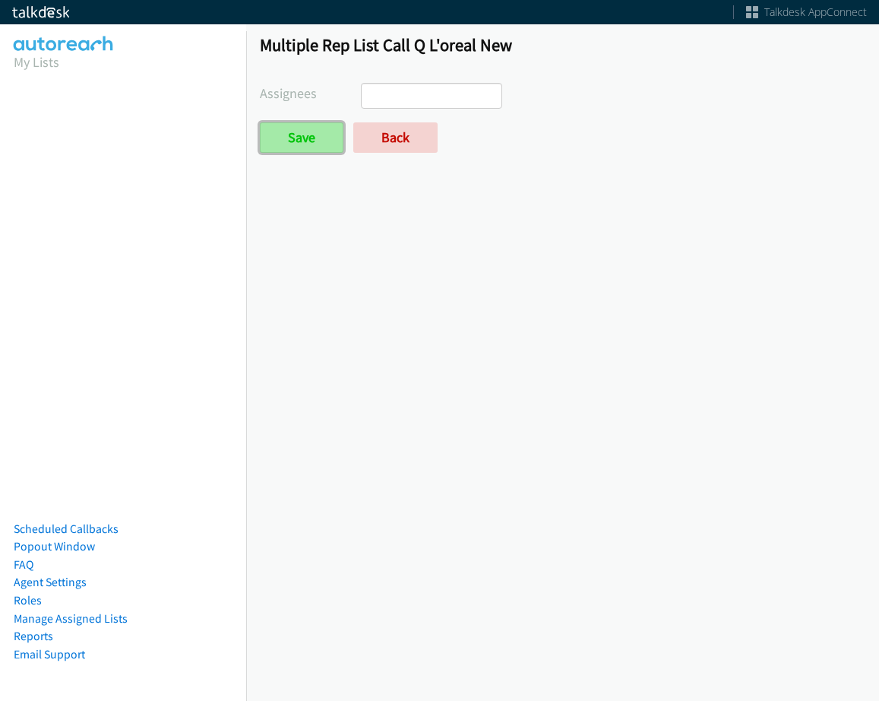
click at [312, 141] on input "Save" at bounding box center [302, 137] width 84 height 30
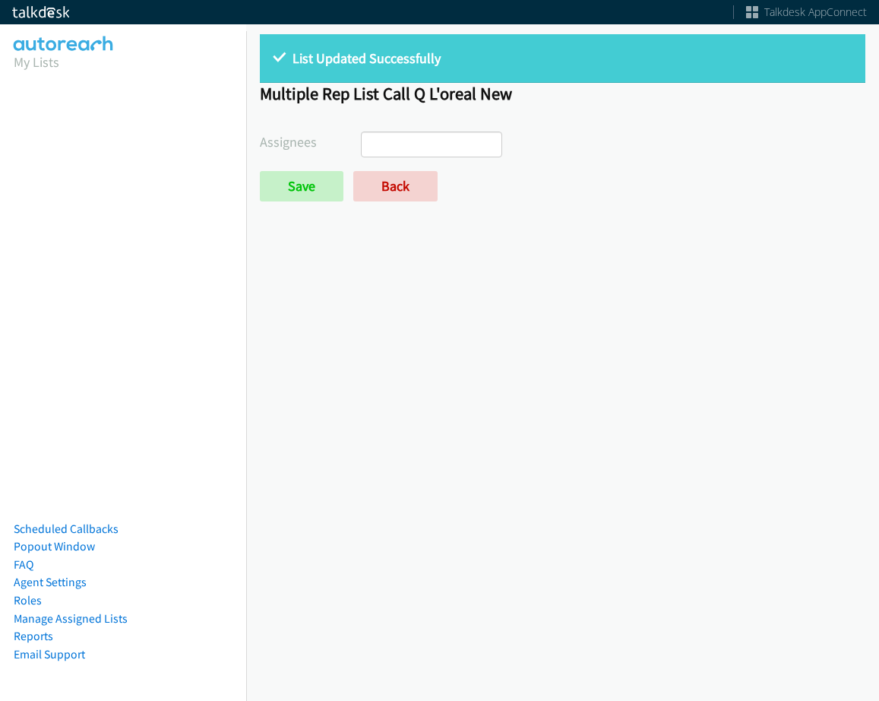
select select
click at [372, 183] on link "Back" at bounding box center [395, 186] width 84 height 30
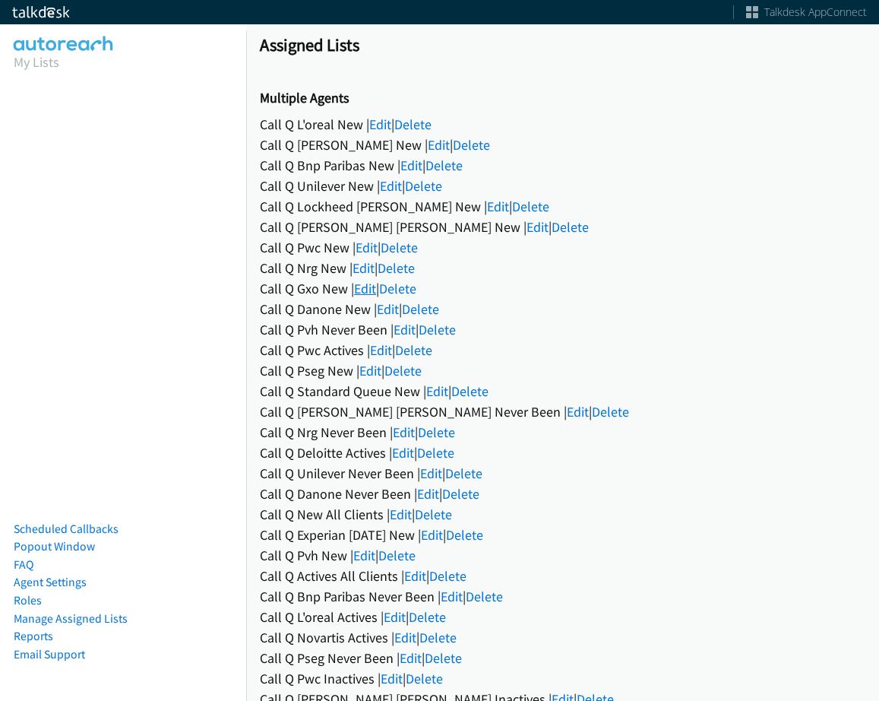
click at [366, 289] on link "Edit" at bounding box center [365, 288] width 22 height 17
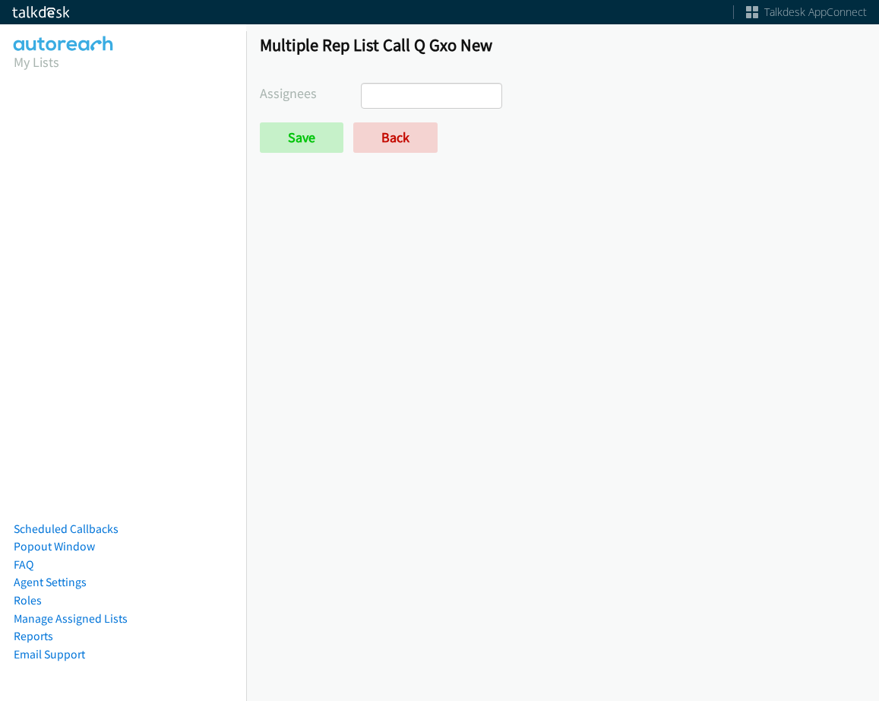
select select
click at [376, 148] on link "Back" at bounding box center [395, 137] width 84 height 30
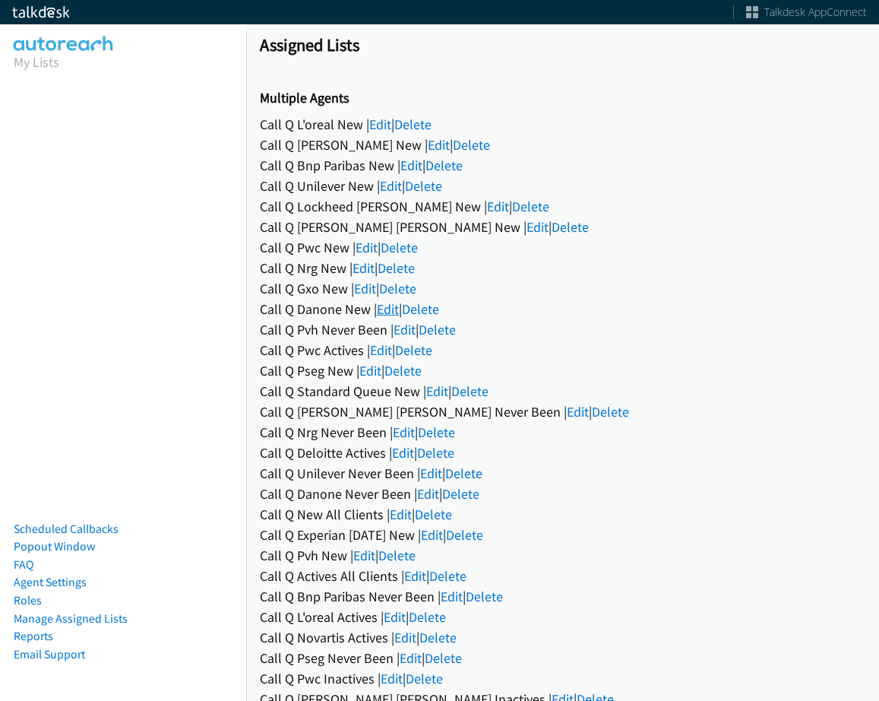
click at [382, 311] on link "Edit" at bounding box center [388, 308] width 22 height 17
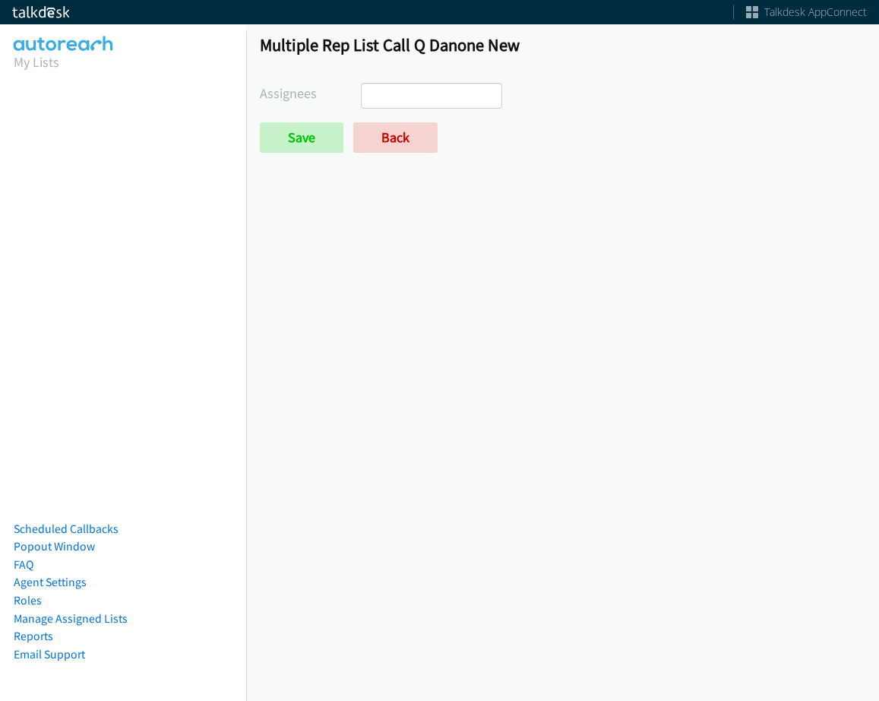
select select
click at [391, 141] on link "Back" at bounding box center [395, 137] width 84 height 30
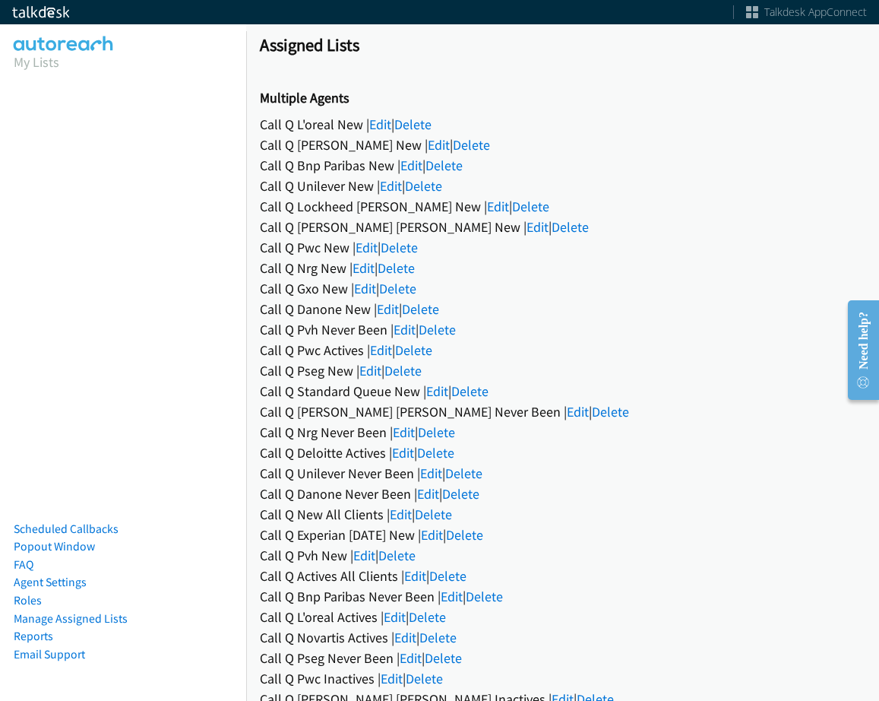
drag, startPoint x: 438, startPoint y: 208, endPoint x: 427, endPoint y: 201, distance: 12.6
click at [487, 208] on link "Edit" at bounding box center [498, 206] width 22 height 17
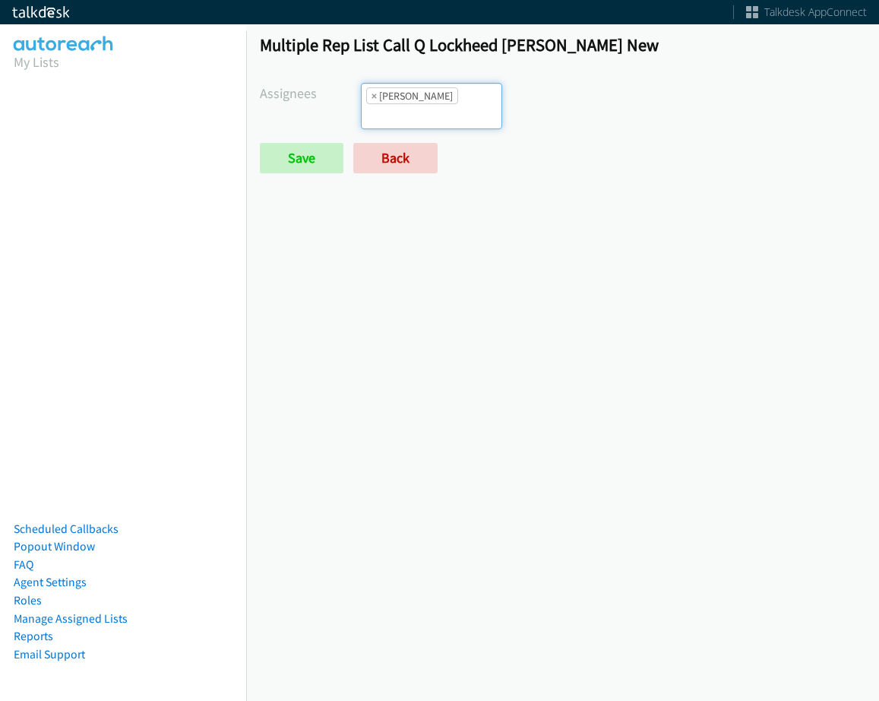
click at [415, 104] on input "search" at bounding box center [388, 116] width 53 height 24
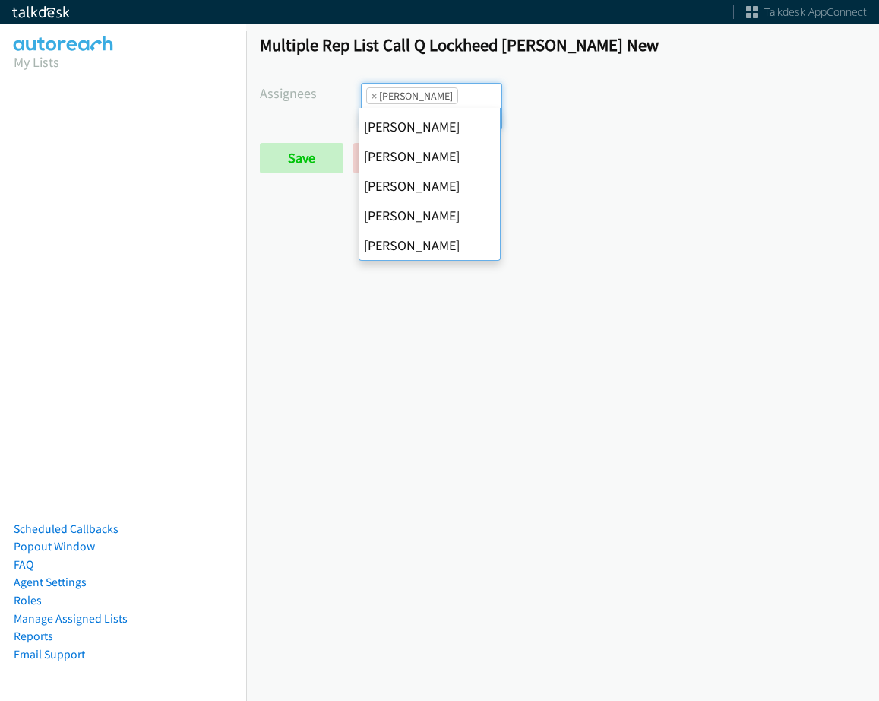
scroll to position [152, 0]
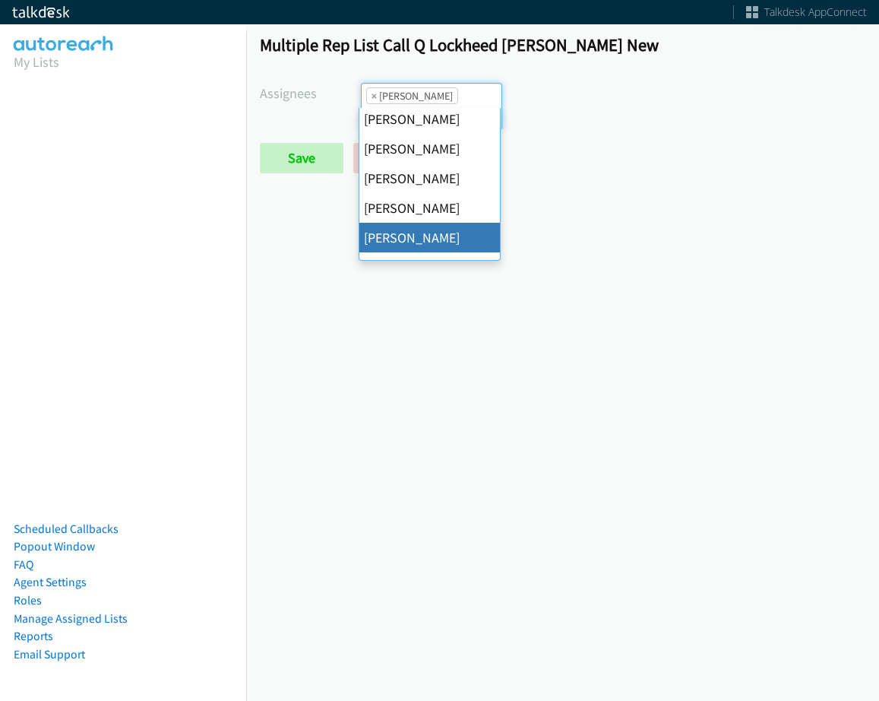
drag, startPoint x: 417, startPoint y: 235, endPoint x: 389, endPoint y: 216, distance: 33.9
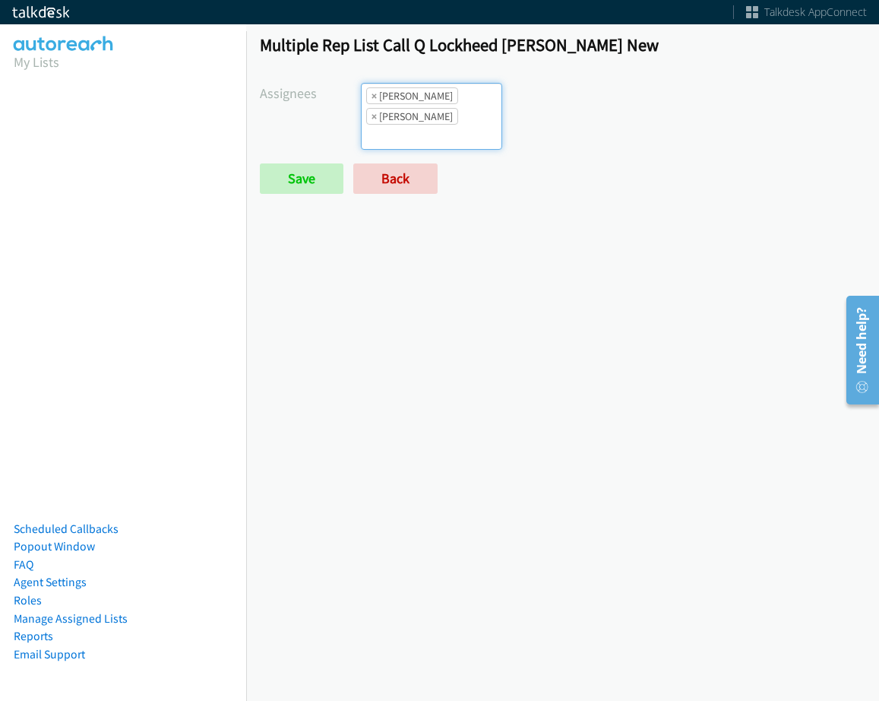
scroll to position [18, 0]
click at [302, 153] on form "Assignees [PERSON_NAME] [PERSON_NAME] [PERSON_NAME] [PERSON_NAME] Daquaya [PERS…" at bounding box center [563, 138] width 606 height 111
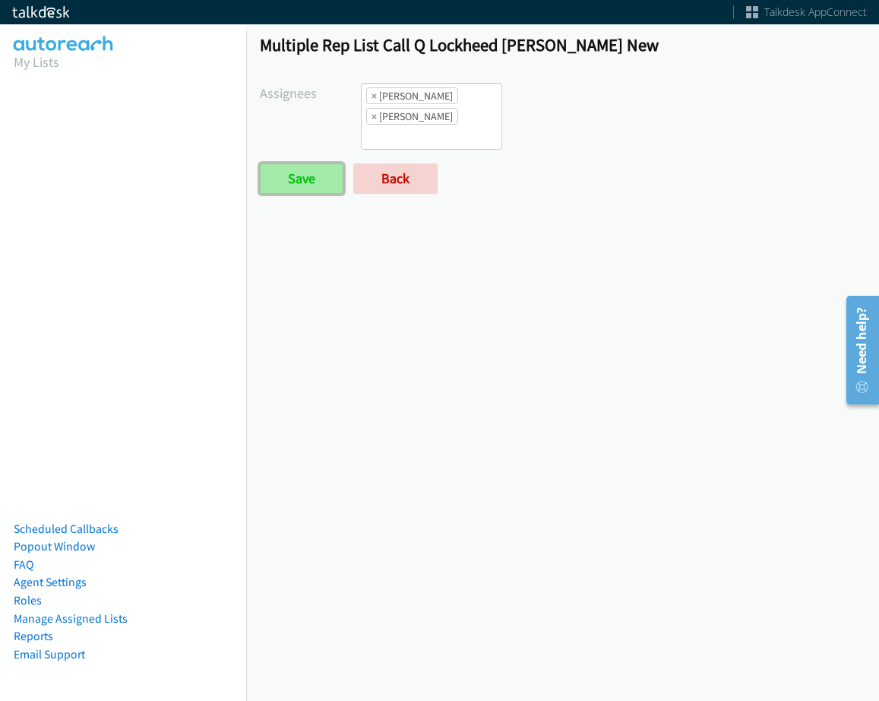
click at [302, 178] on input "Save" at bounding box center [302, 178] width 84 height 30
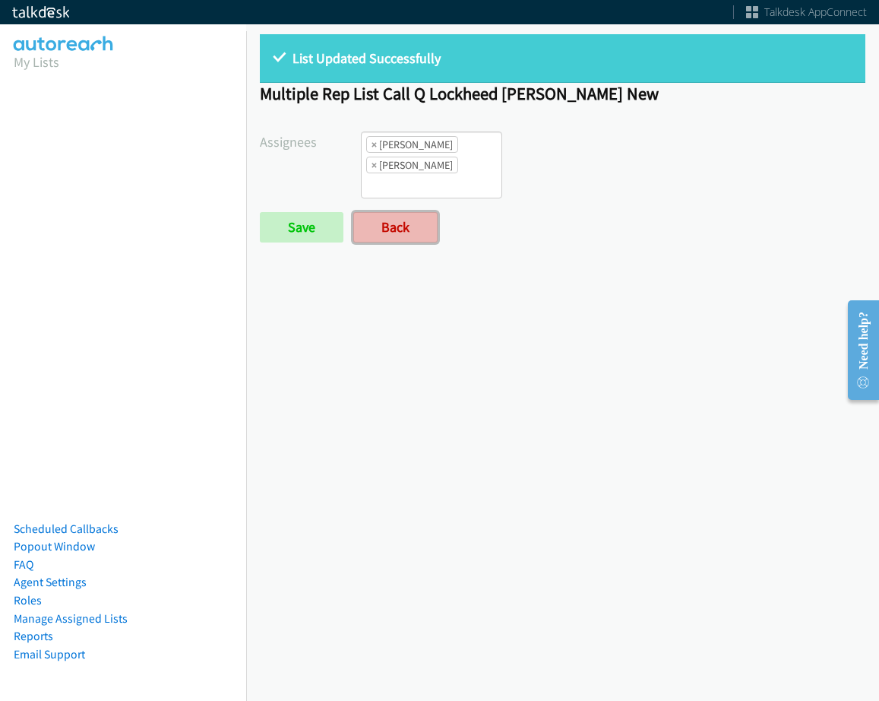
click at [388, 229] on link "Back" at bounding box center [395, 227] width 84 height 30
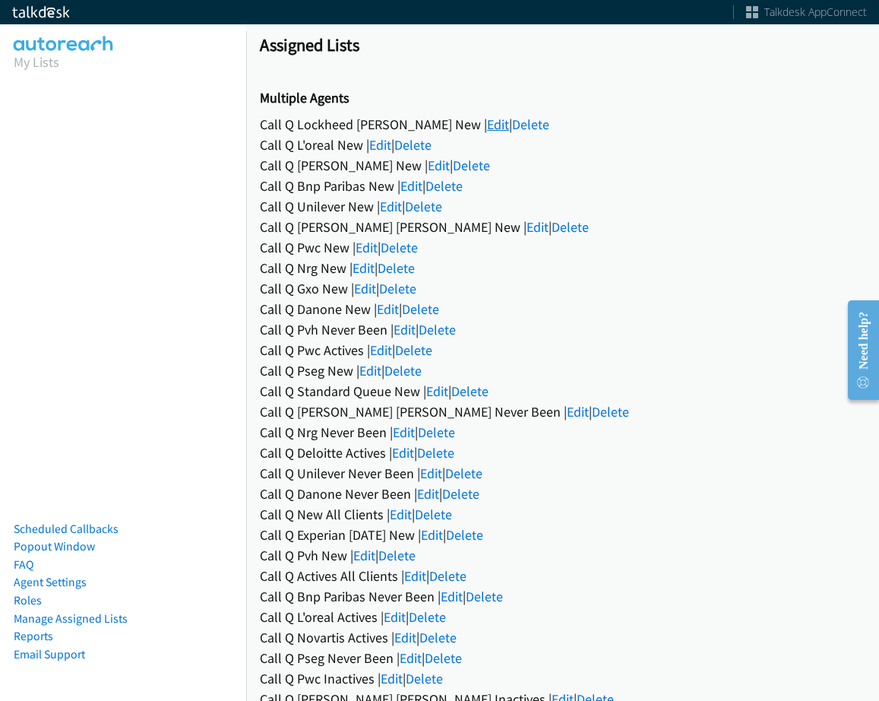
click at [487, 128] on link "Edit" at bounding box center [498, 124] width 22 height 17
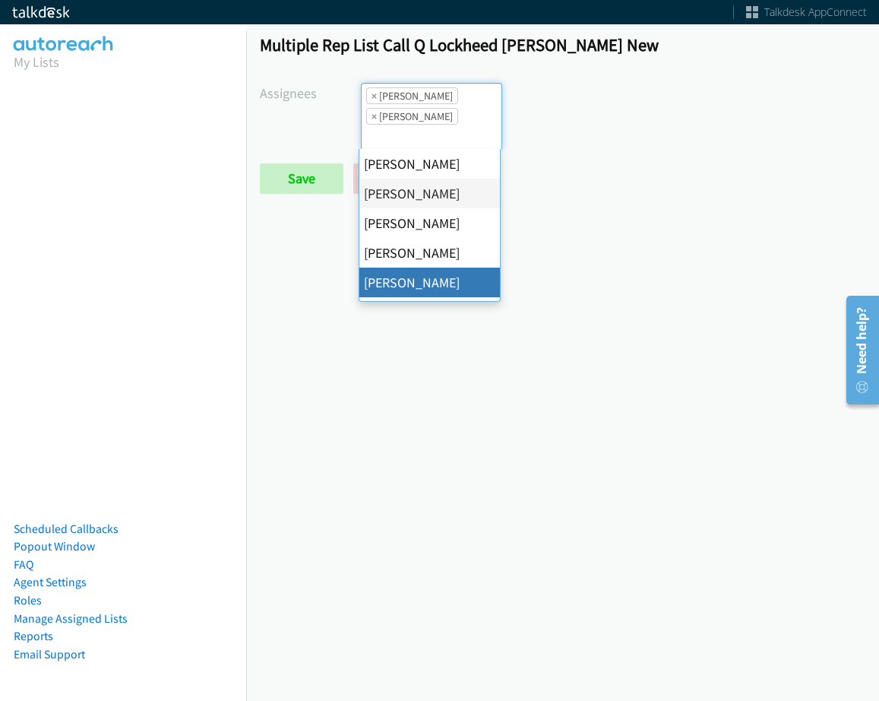
scroll to position [18, 0]
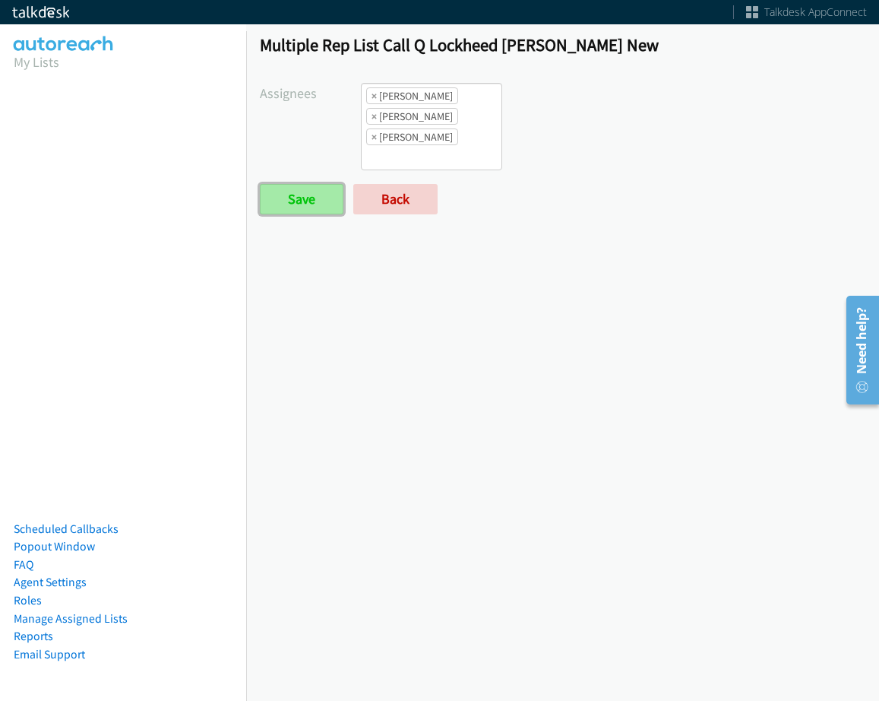
click at [282, 205] on input "Save" at bounding box center [302, 199] width 84 height 30
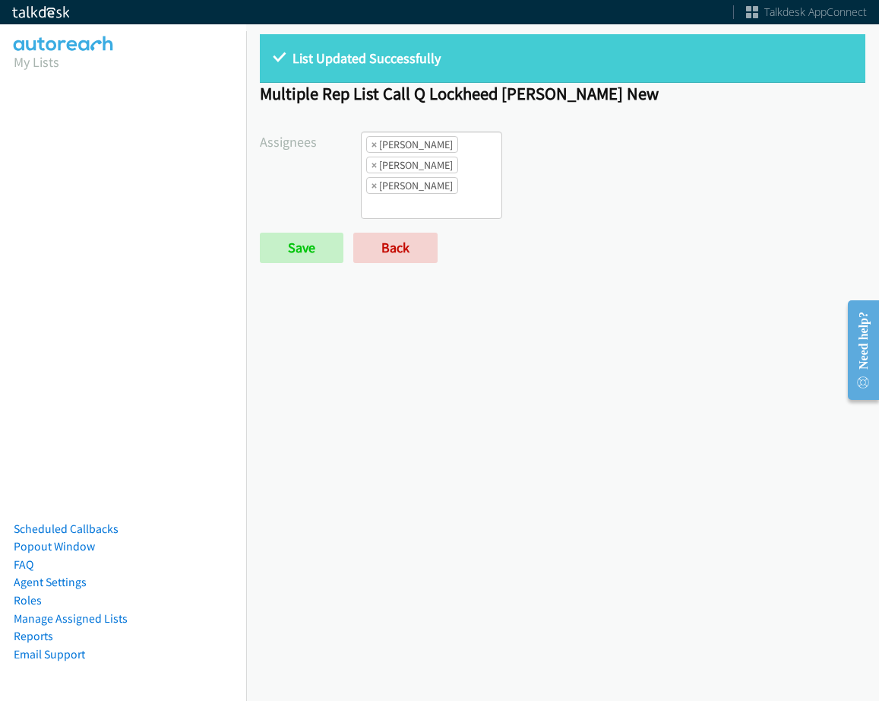
click at [399, 270] on div "List Updated Successfully Multiple Rep List Call Q Lockheed [PERSON_NAME] New A…" at bounding box center [562, 156] width 633 height 270
click at [407, 243] on link "Back" at bounding box center [395, 248] width 84 height 30
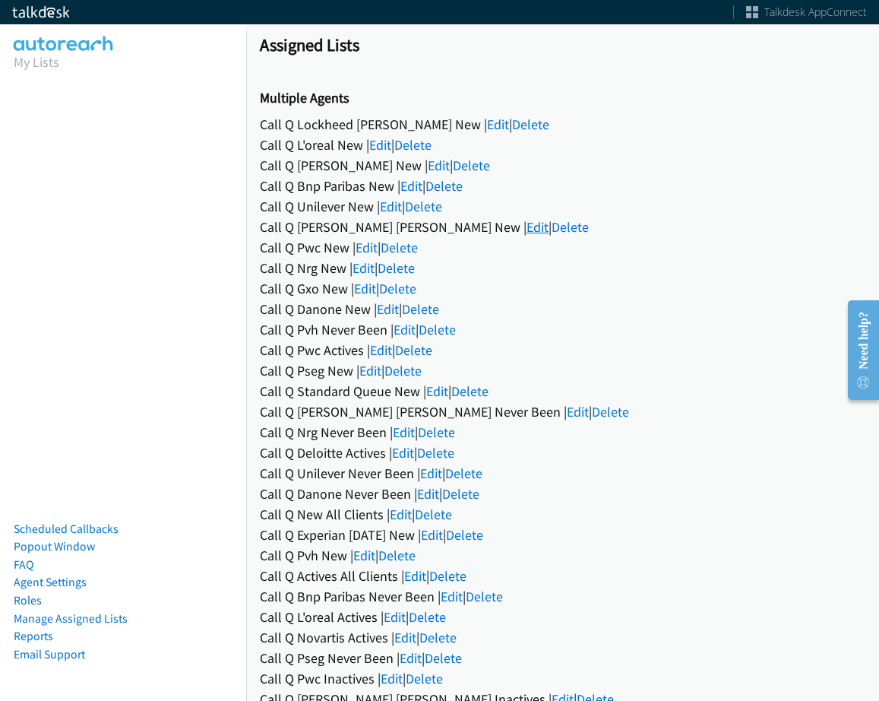
click at [527, 229] on link "Edit" at bounding box center [538, 226] width 22 height 17
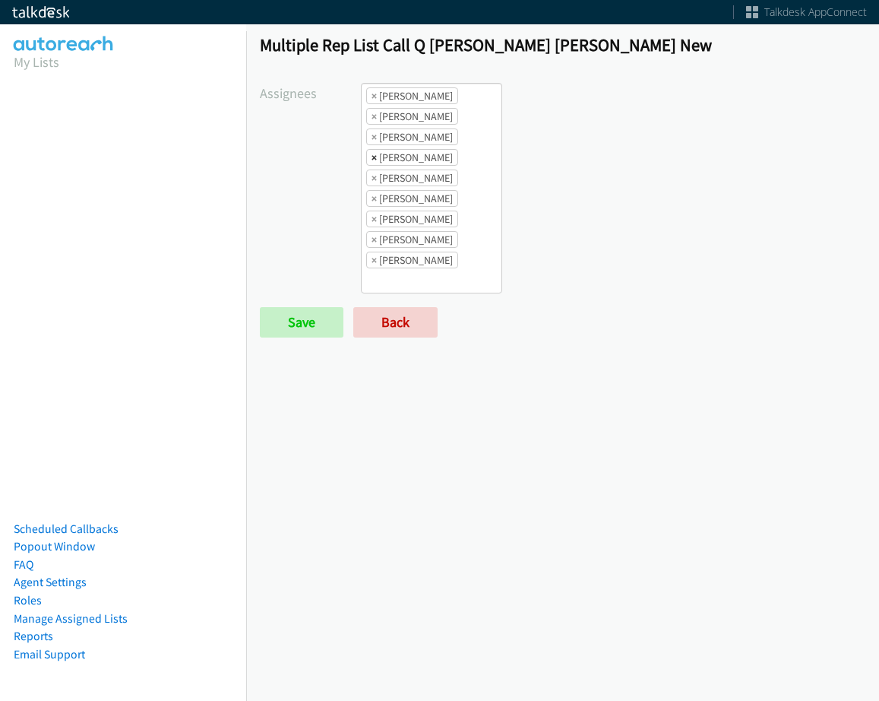
click at [372, 157] on span "×" at bounding box center [374, 157] width 5 height 15
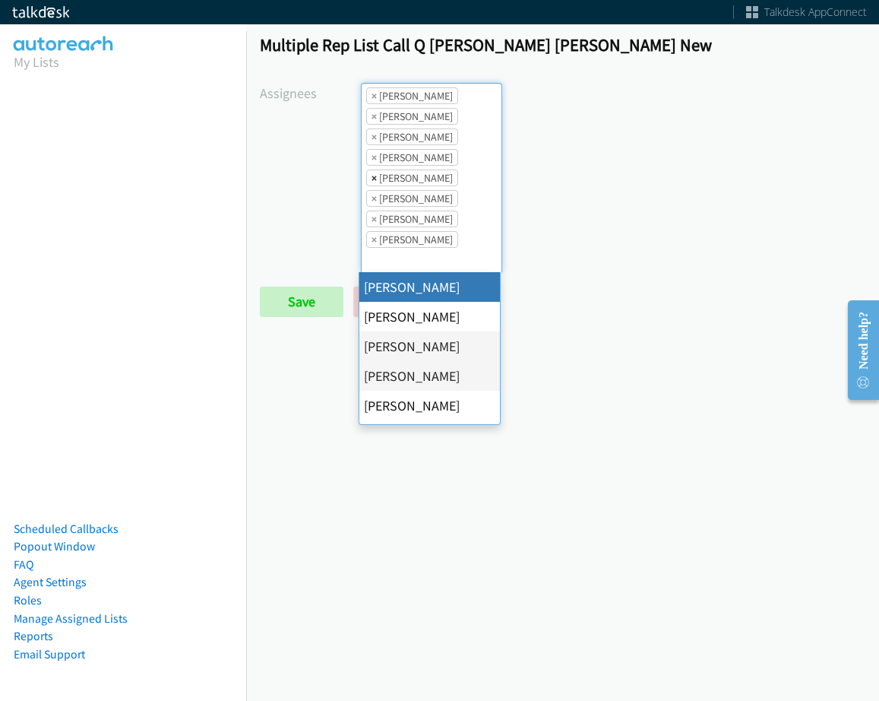
click at [372, 180] on span "×" at bounding box center [374, 177] width 5 height 15
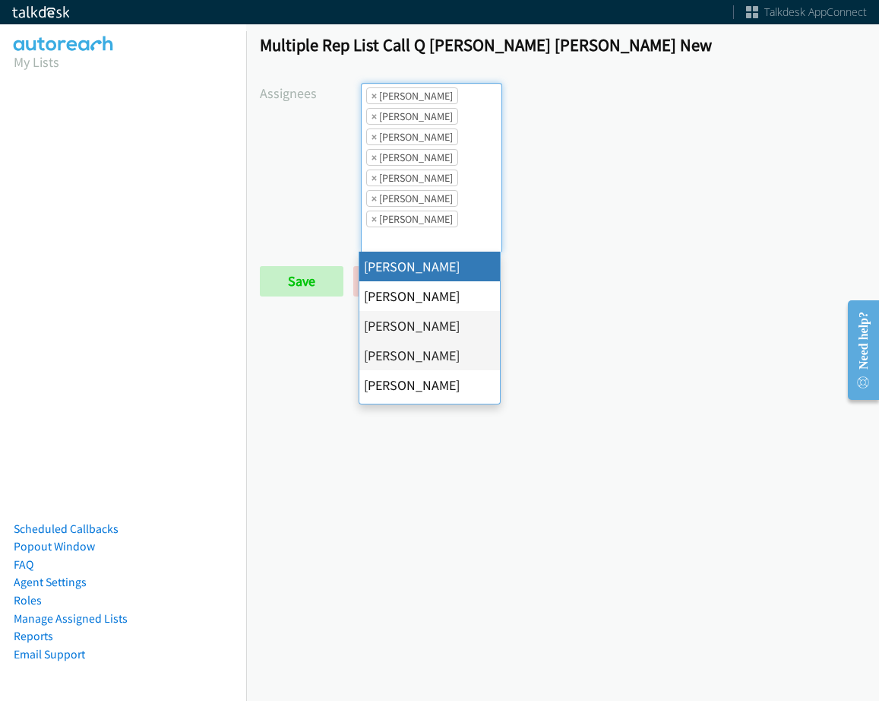
click at [368, 160] on li "× Jasmin Martinez" at bounding box center [412, 157] width 92 height 17
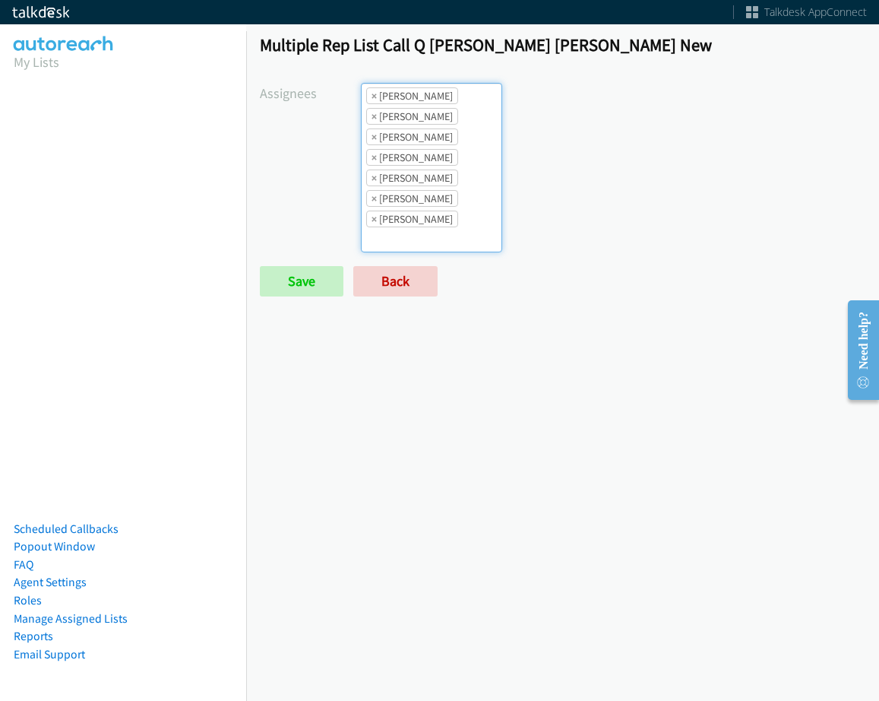
click at [368, 160] on li "× Jasmin Martinez" at bounding box center [412, 157] width 92 height 17
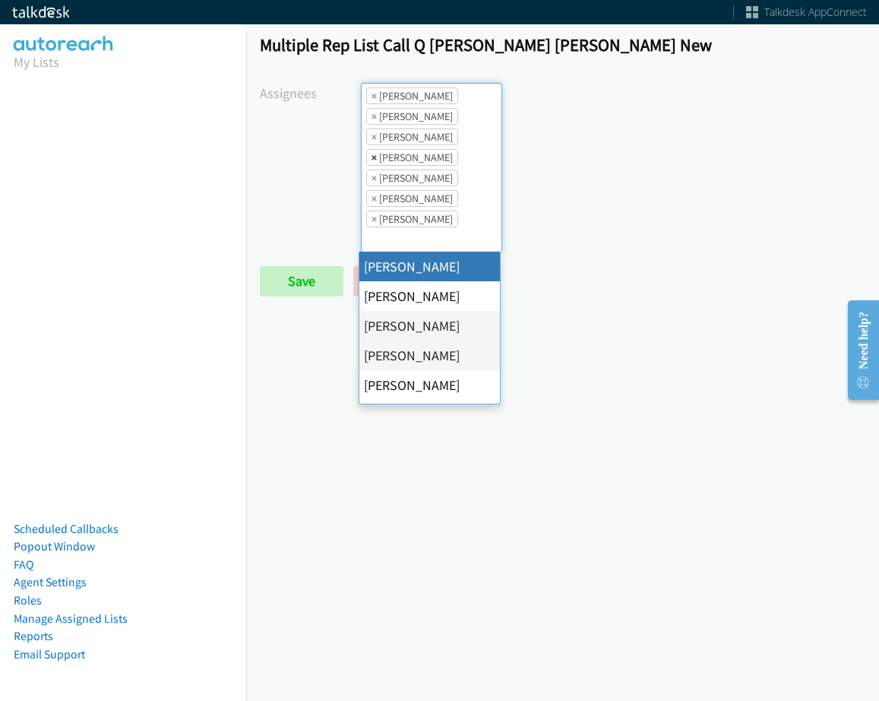
click at [372, 160] on span "×" at bounding box center [374, 157] width 5 height 15
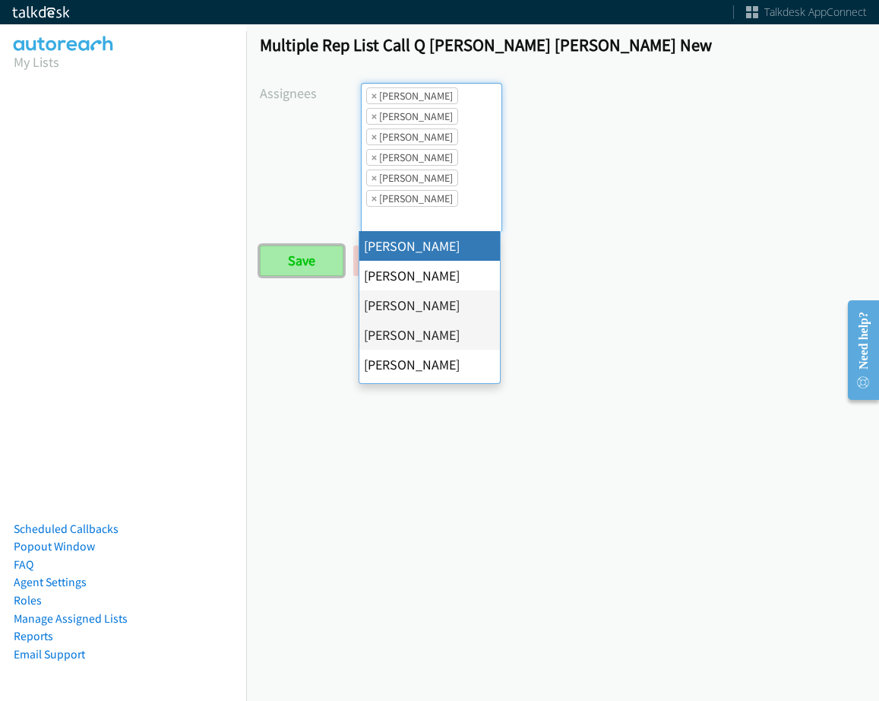
click at [315, 249] on input "Save" at bounding box center [302, 260] width 84 height 30
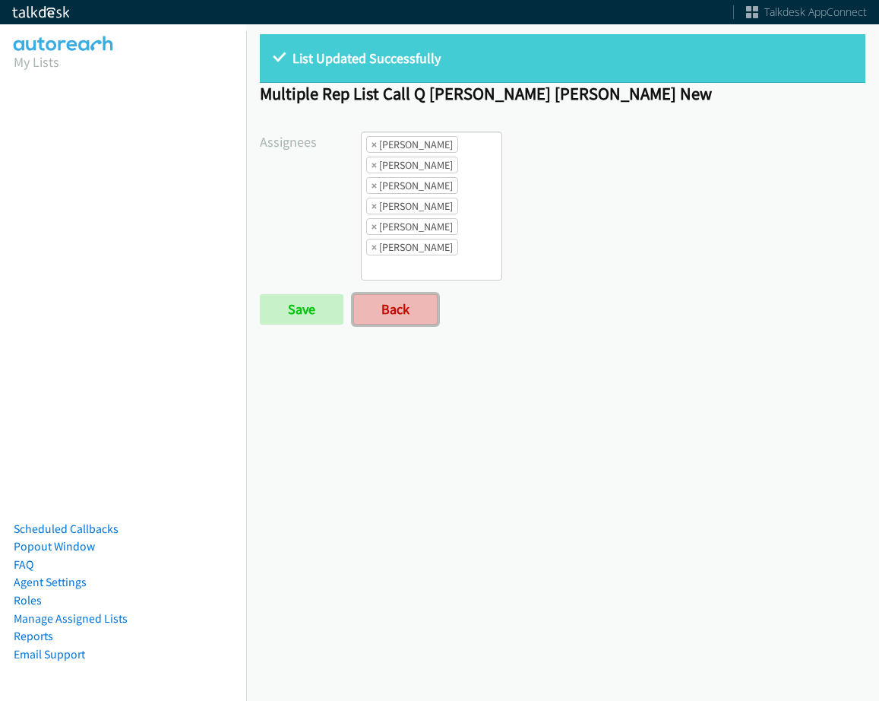
click at [405, 301] on link "Back" at bounding box center [395, 309] width 84 height 30
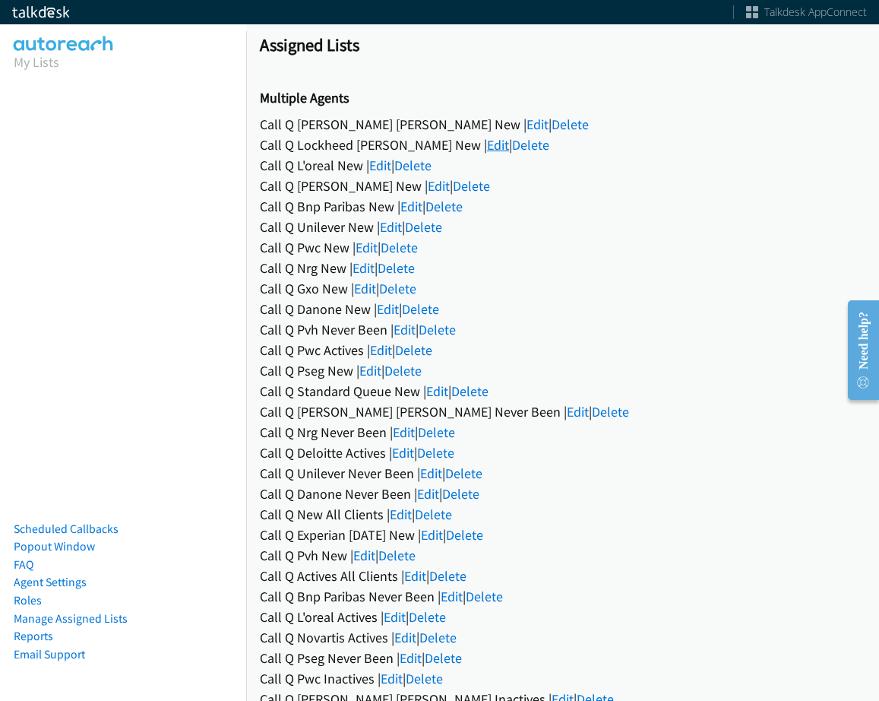
click at [487, 152] on link "Edit" at bounding box center [498, 144] width 22 height 17
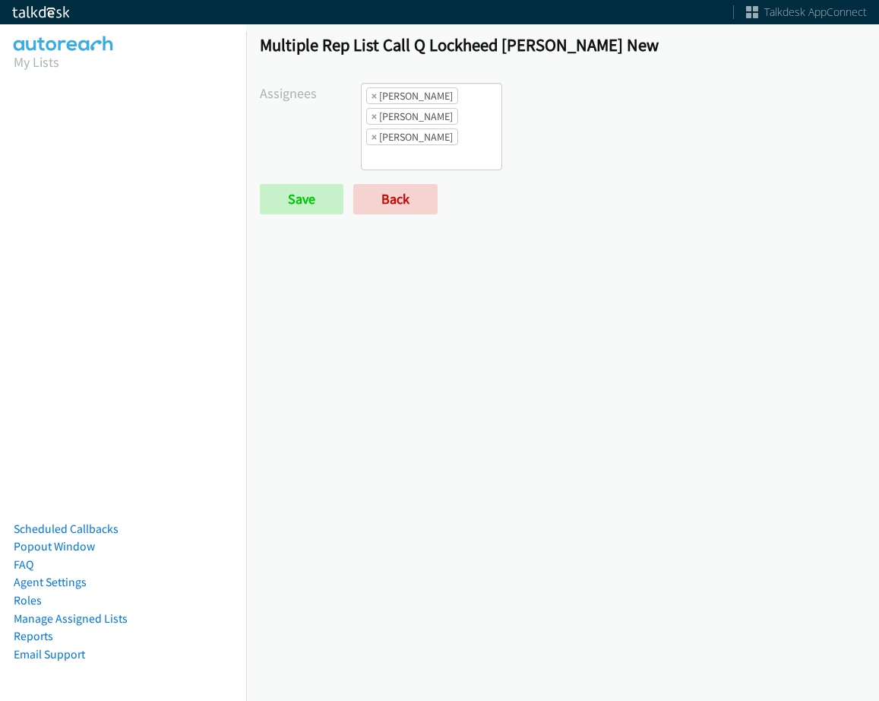
click at [457, 142] on ul "× Alana Ruiz × Daquaya Johnson × Jordan Stehlik" at bounding box center [432, 127] width 140 height 86
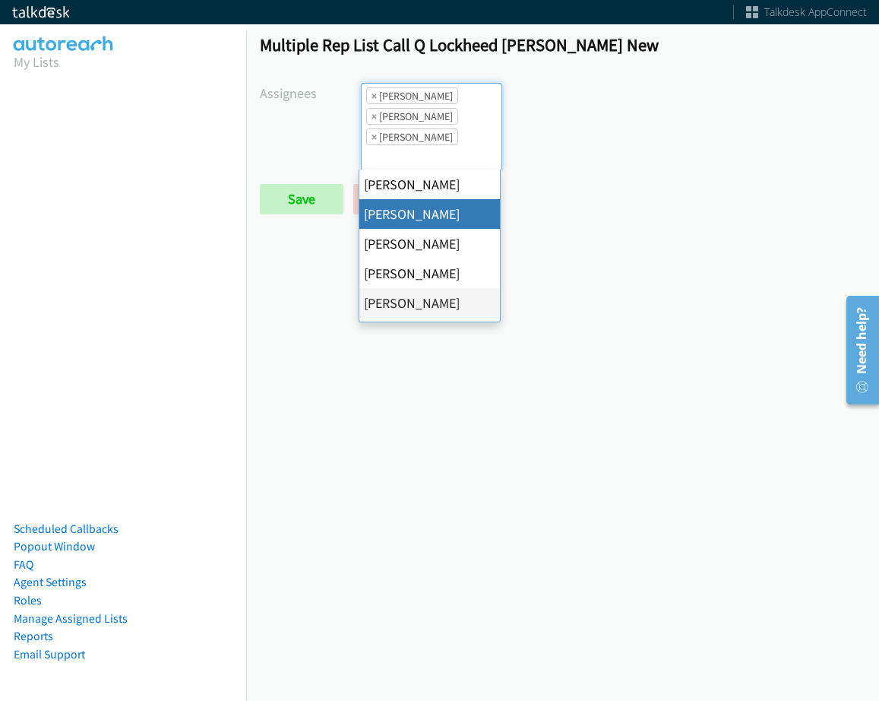
scroll to position [228, 0]
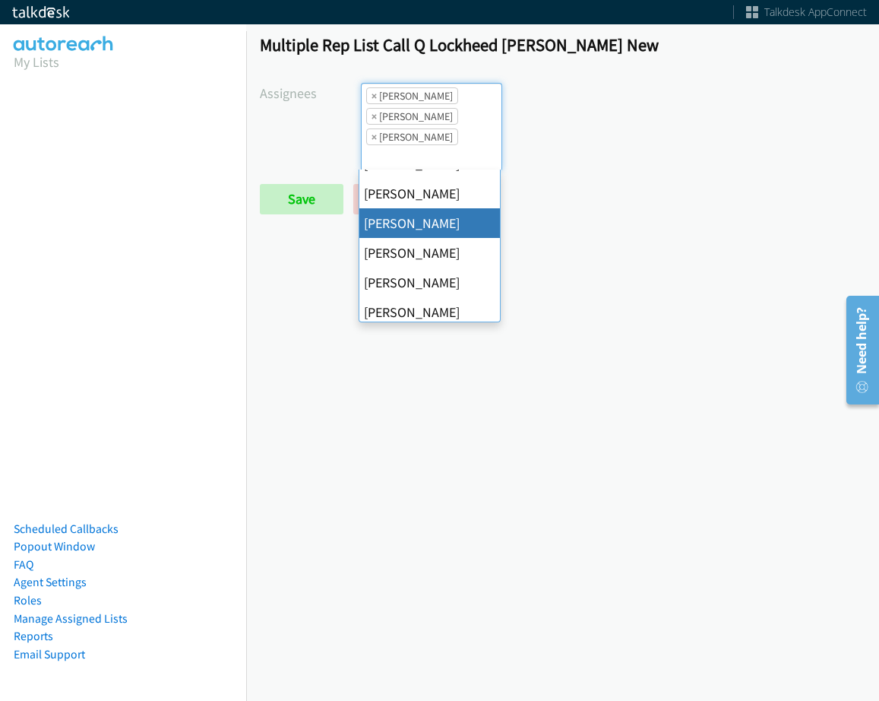
click at [600, 293] on div "Multiple Rep List Call Q Lockheed Martin New Assignees Abigail Odhiambo Alana R…" at bounding box center [562, 361] width 633 height 680
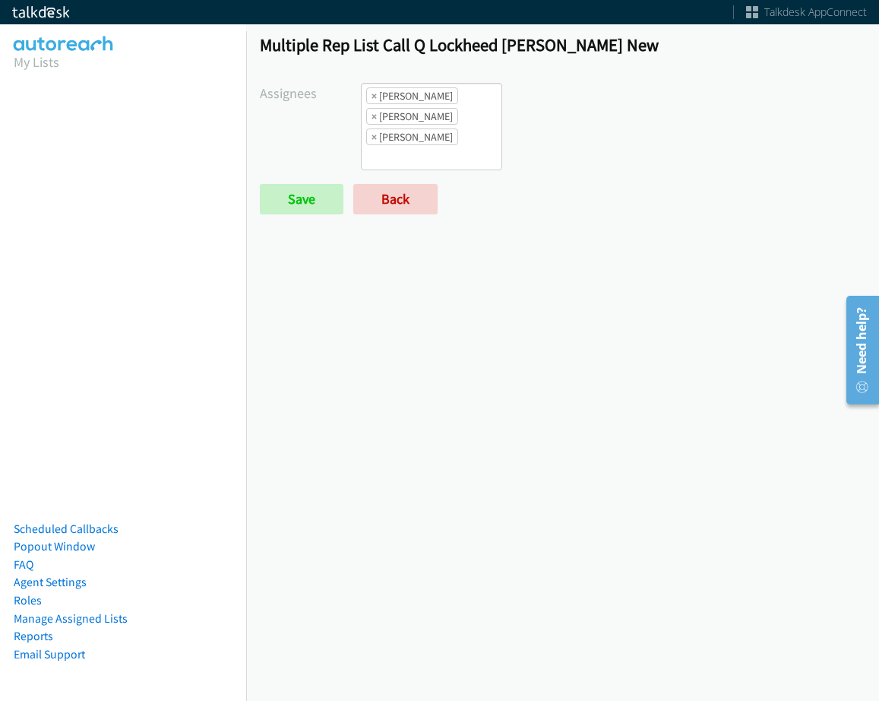
click at [404, 217] on div "Multiple Rep List Call Q Lockheed Martin New Assignees Abigail Odhiambo Alana R…" at bounding box center [562, 131] width 633 height 221
click at [404, 214] on link "Back" at bounding box center [395, 199] width 84 height 30
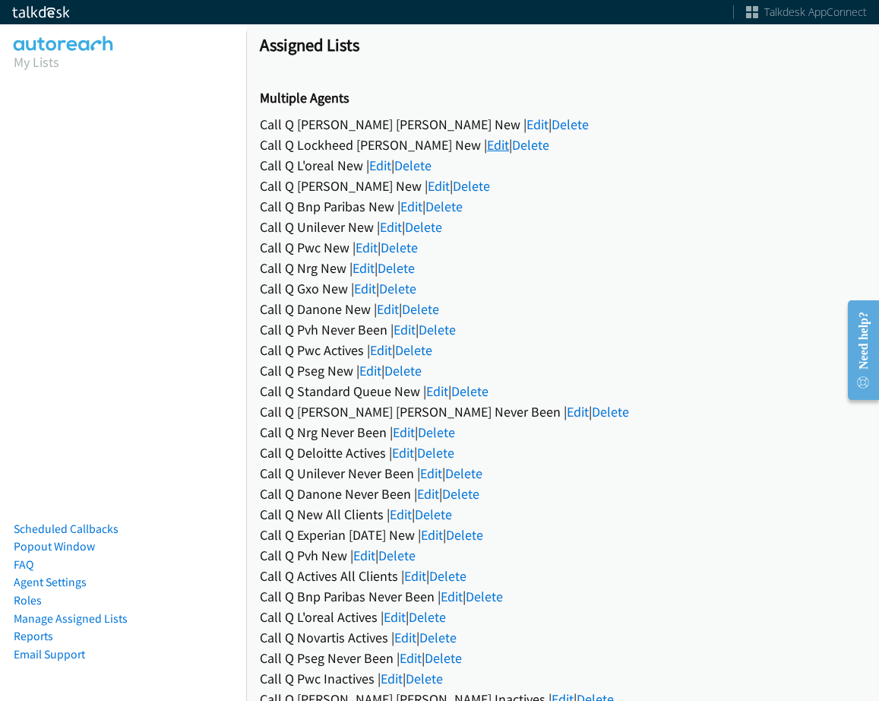
click at [487, 145] on link "Edit" at bounding box center [498, 144] width 22 height 17
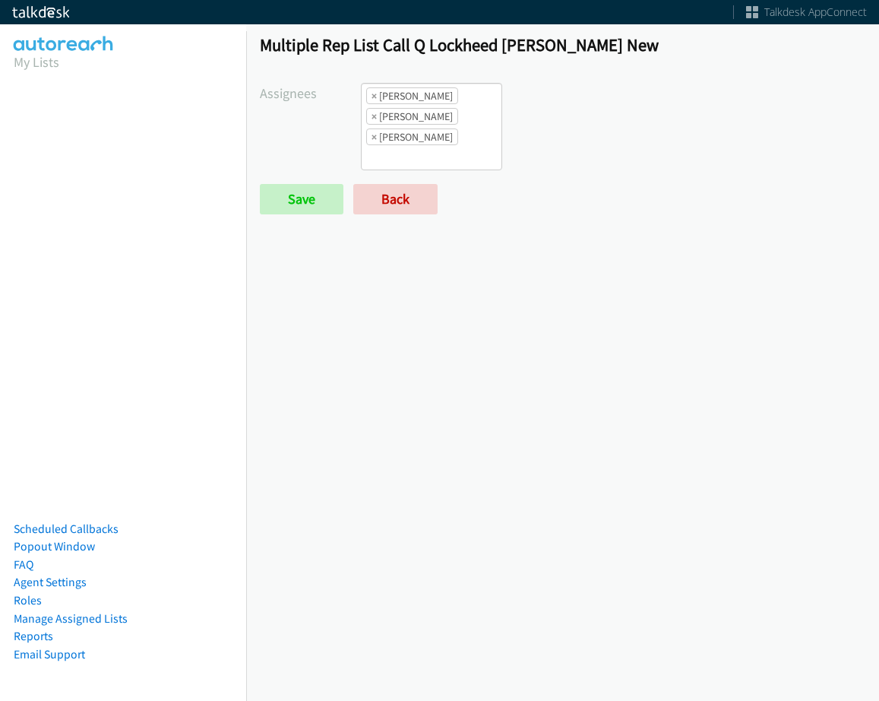
click at [432, 138] on li "× [PERSON_NAME]" at bounding box center [412, 136] width 92 height 17
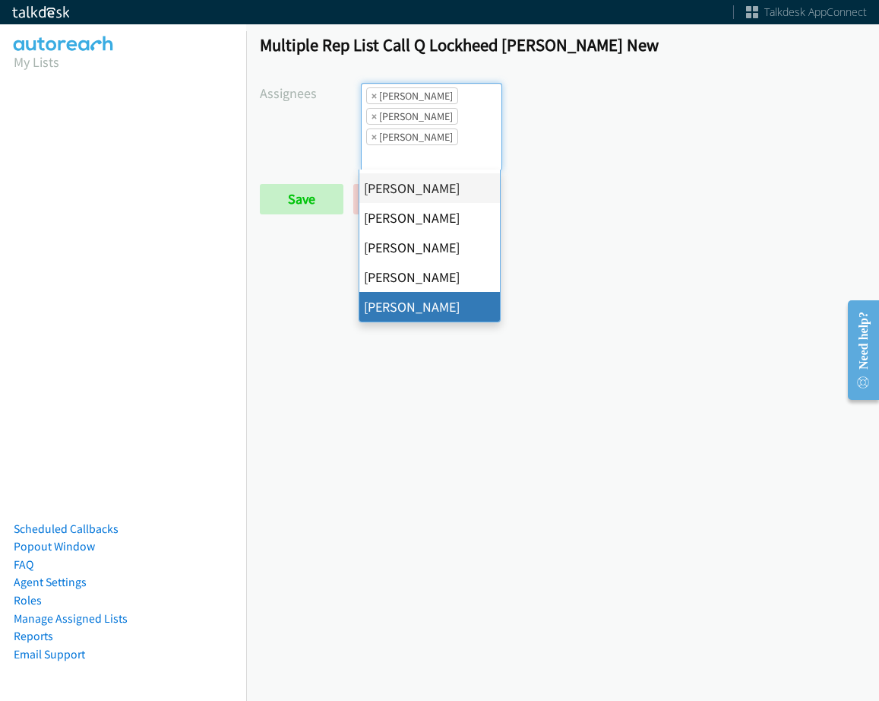
scroll to position [18, 0]
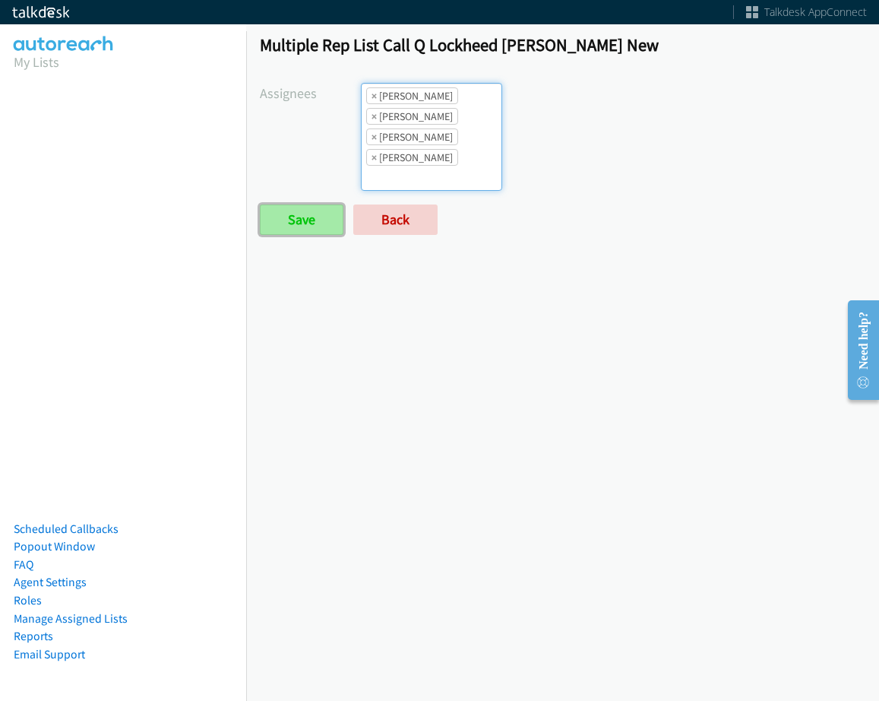
click at [321, 226] on input "Save" at bounding box center [302, 219] width 84 height 30
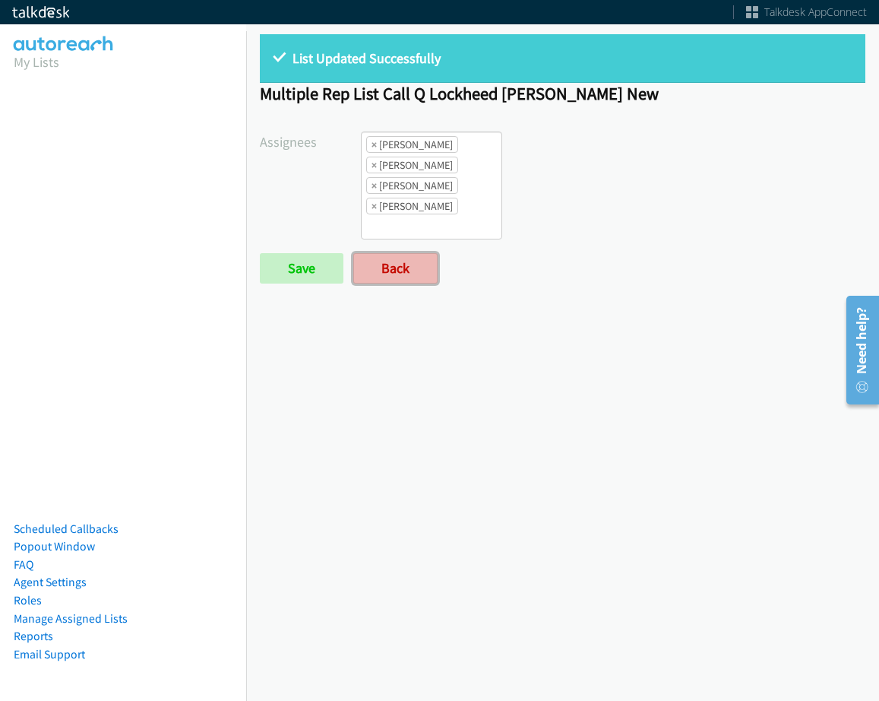
click at [430, 274] on link "Back" at bounding box center [395, 268] width 84 height 30
